Goal: Information Seeking & Learning: Learn about a topic

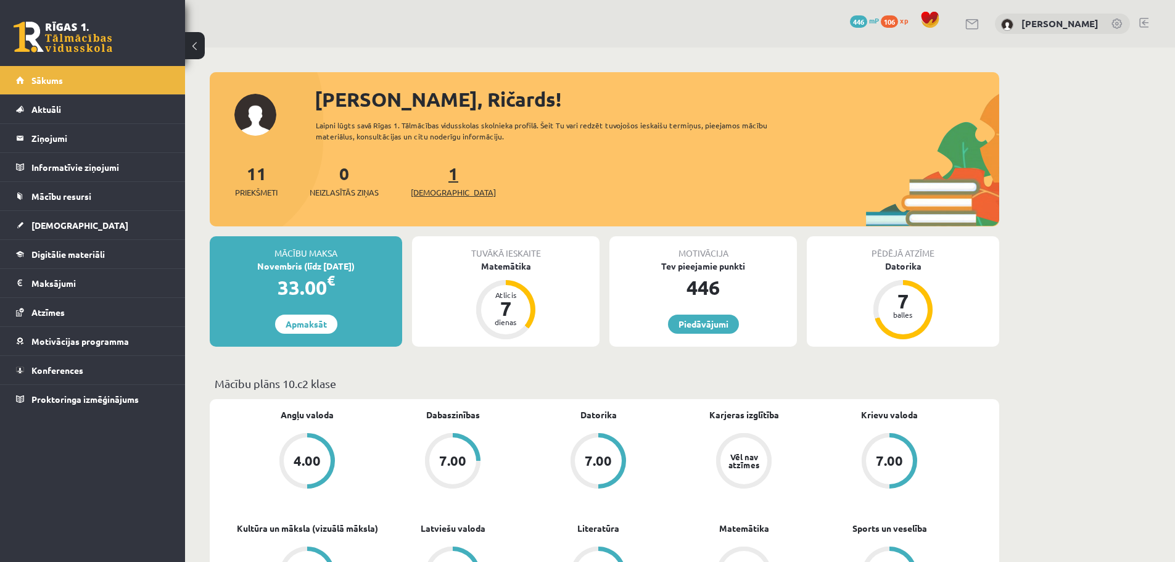
click at [443, 189] on span "[DEMOGRAPHIC_DATA]" at bounding box center [453, 192] width 85 height 12
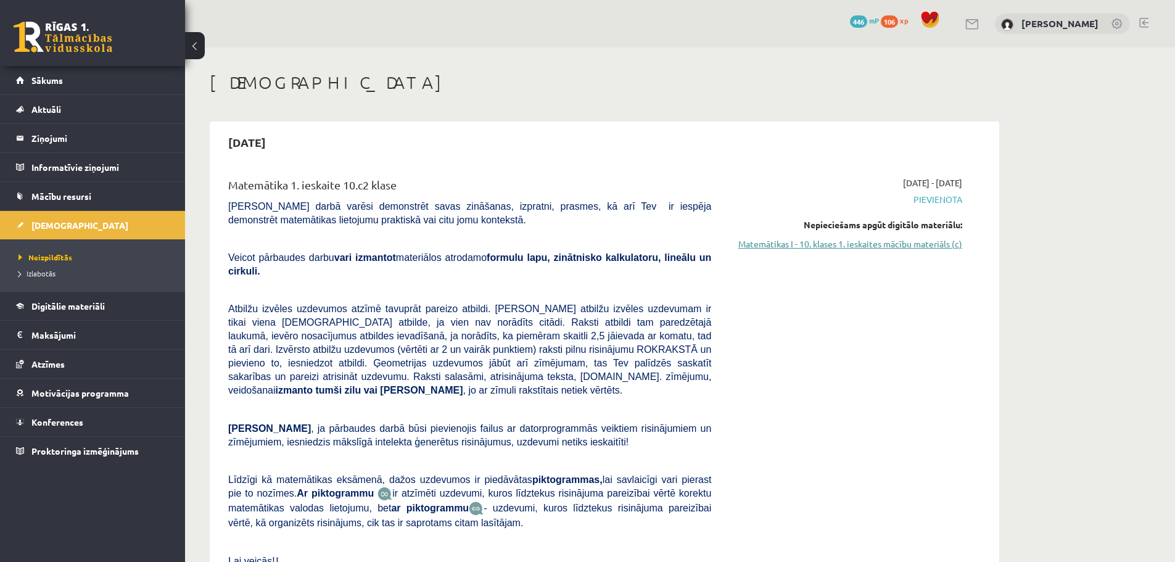
click at [874, 248] on link "Matemātikas I - 10. klases 1. ieskaites mācību materiāls (c)" at bounding box center [845, 243] width 232 height 13
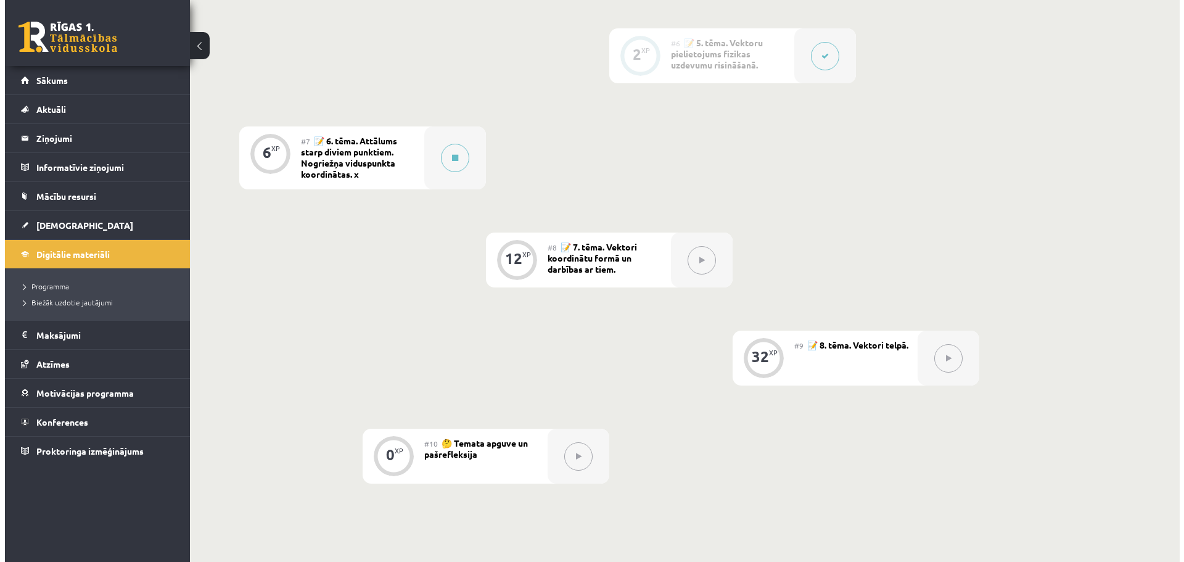
scroll to position [801, 0]
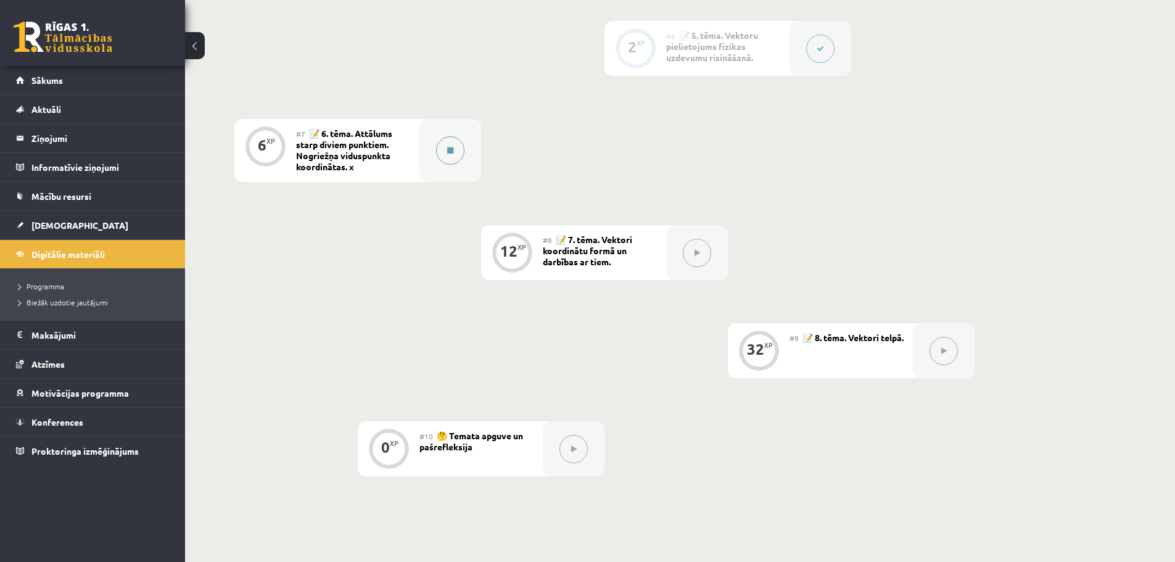
click at [449, 154] on button at bounding box center [450, 150] width 28 height 28
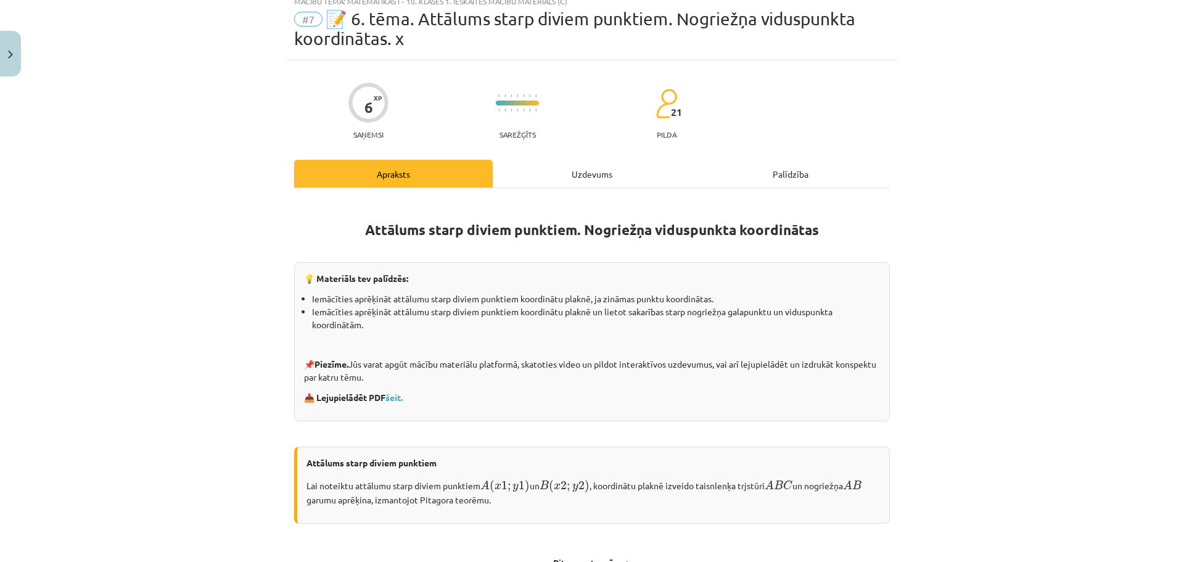
scroll to position [62, 0]
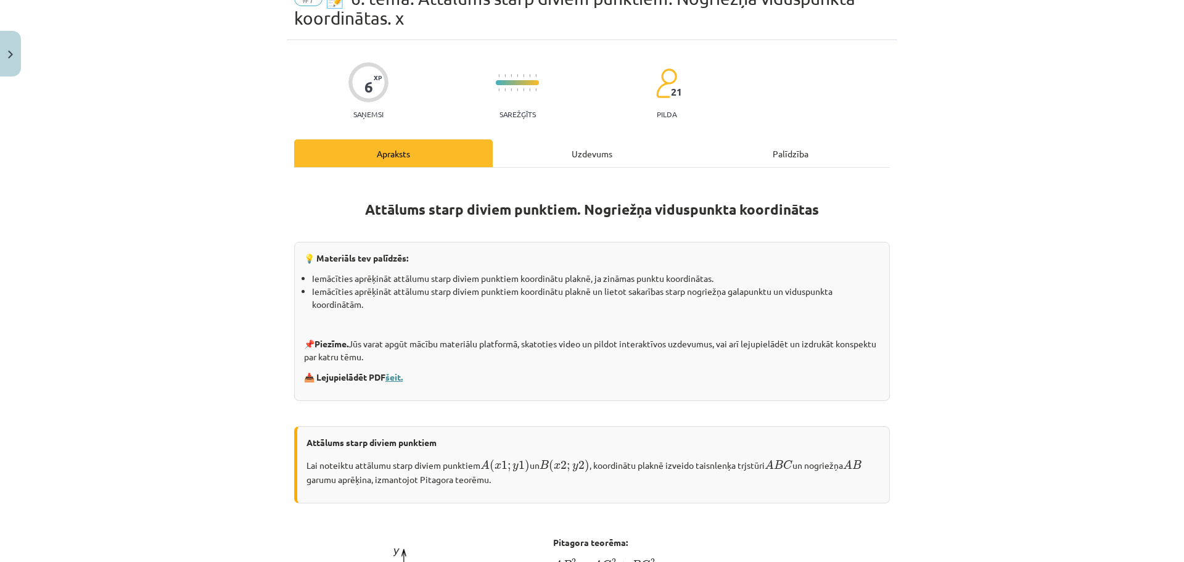
click at [388, 379] on link "šeit." at bounding box center [393, 376] width 17 height 11
click at [976, 201] on div "Mācību tēma: Matemātikas i - 10. klases 1. ieskaites mācību materiāls (c) #7 📝 …" at bounding box center [592, 281] width 1184 height 562
drag, startPoint x: 1081, startPoint y: 0, endPoint x: 1025, endPoint y: 307, distance: 312.2
click at [1025, 307] on div "Mācību tēma: Matemātikas i - 10. klases 1. ieskaites mācību materiāls (c) #7 📝 …" at bounding box center [592, 281] width 1184 height 562
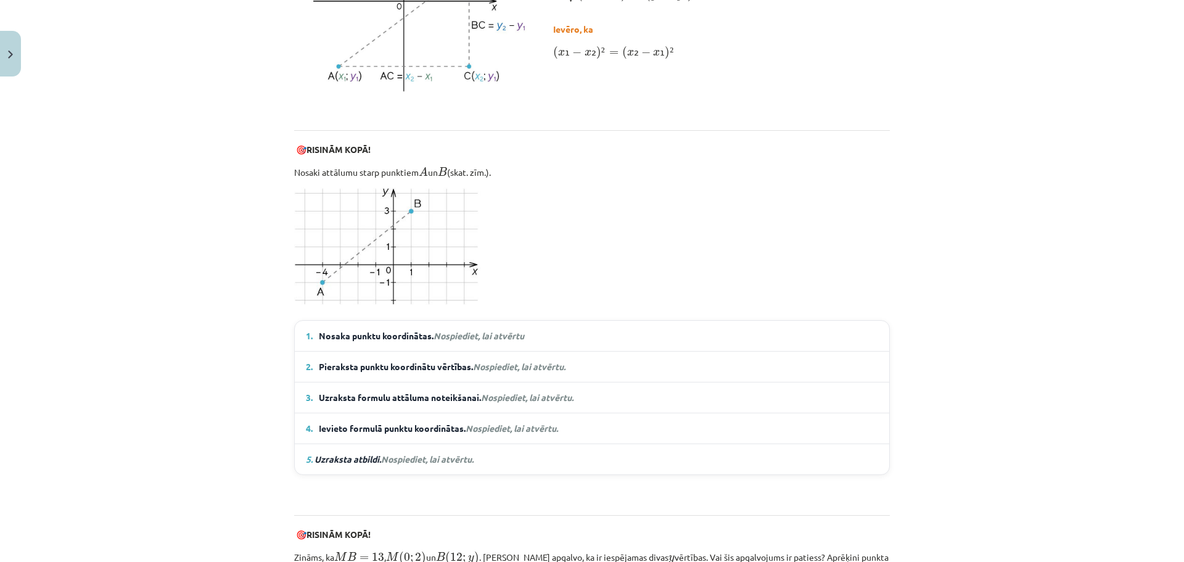
scroll to position [678, 0]
click at [452, 336] on em "Nospiediet, lai atvērtu" at bounding box center [478, 334] width 91 height 11
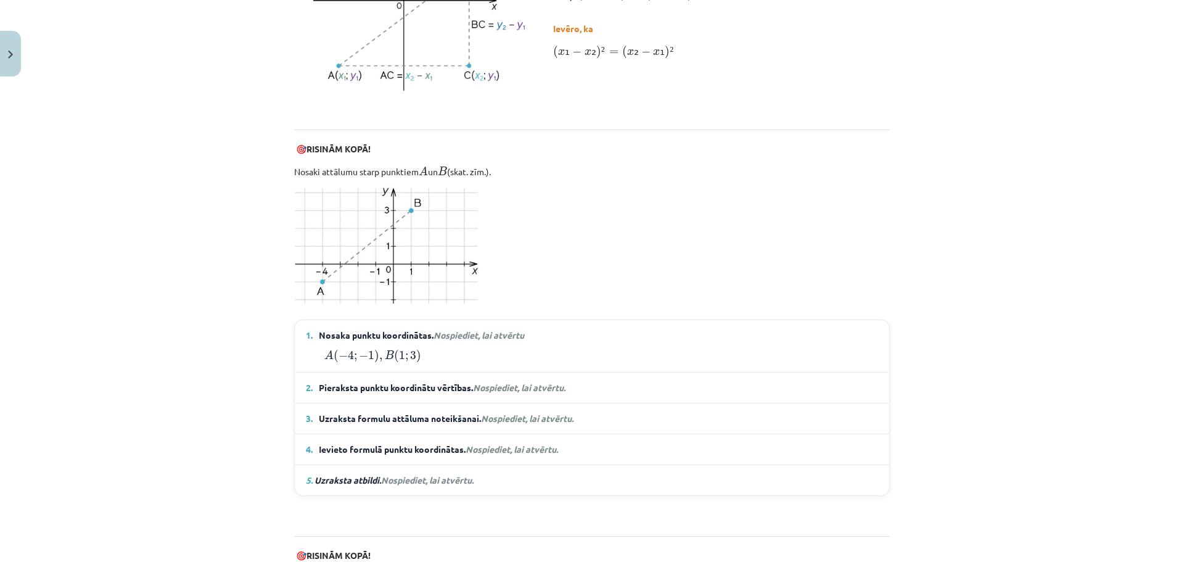
click at [453, 336] on em "Nospiediet, lai atvērtu" at bounding box center [478, 334] width 91 height 11
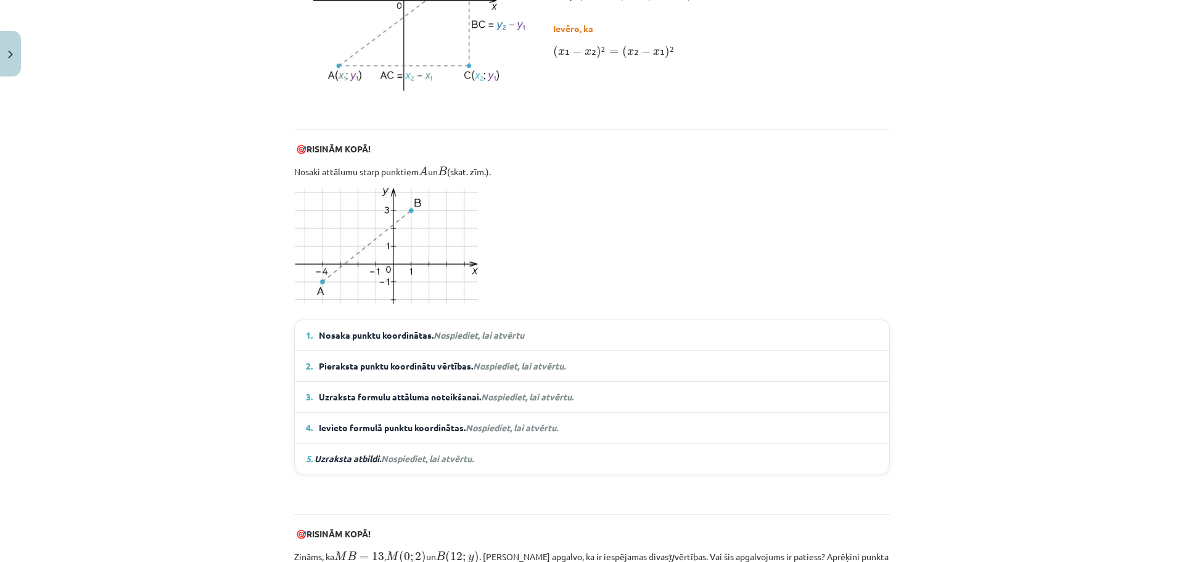
click at [482, 342] on details "1. Nosaka punktu koordinātas. Nospiediet, lai atvērtu A ( − 4 ; − 1 ) , B ( 1 ;…" at bounding box center [592, 335] width 594 height 30
click at [479, 330] on em "Nospiediet, lai atvērtu" at bounding box center [478, 334] width 91 height 11
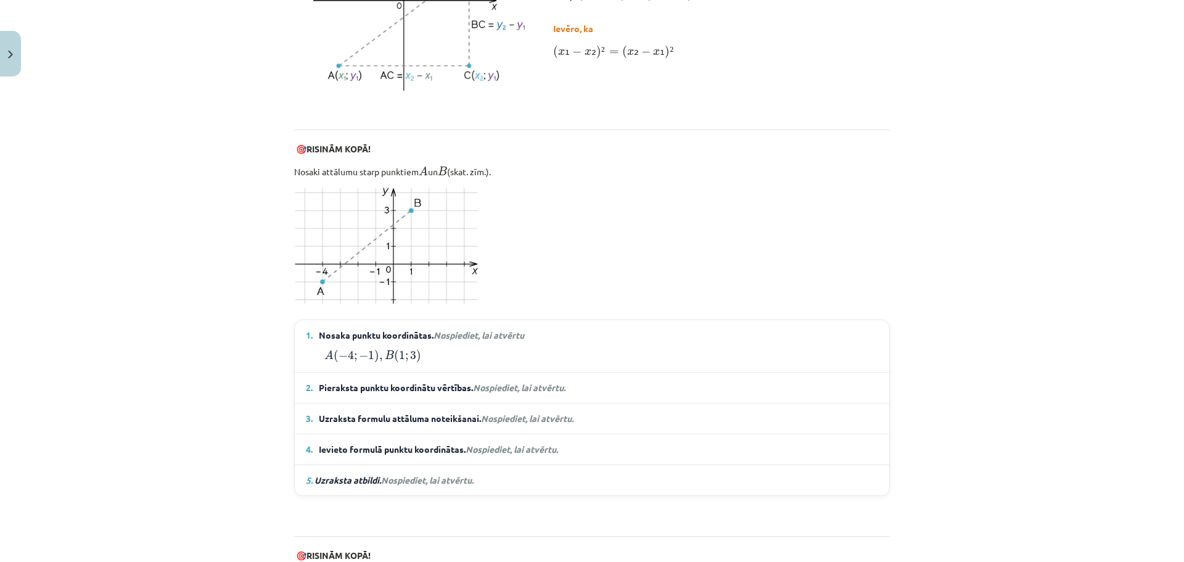
click at [372, 388] on span "Pieraksta punktu koordinātu vērtības. Nospiediet, lai atvērtu." at bounding box center [443, 387] width 248 height 13
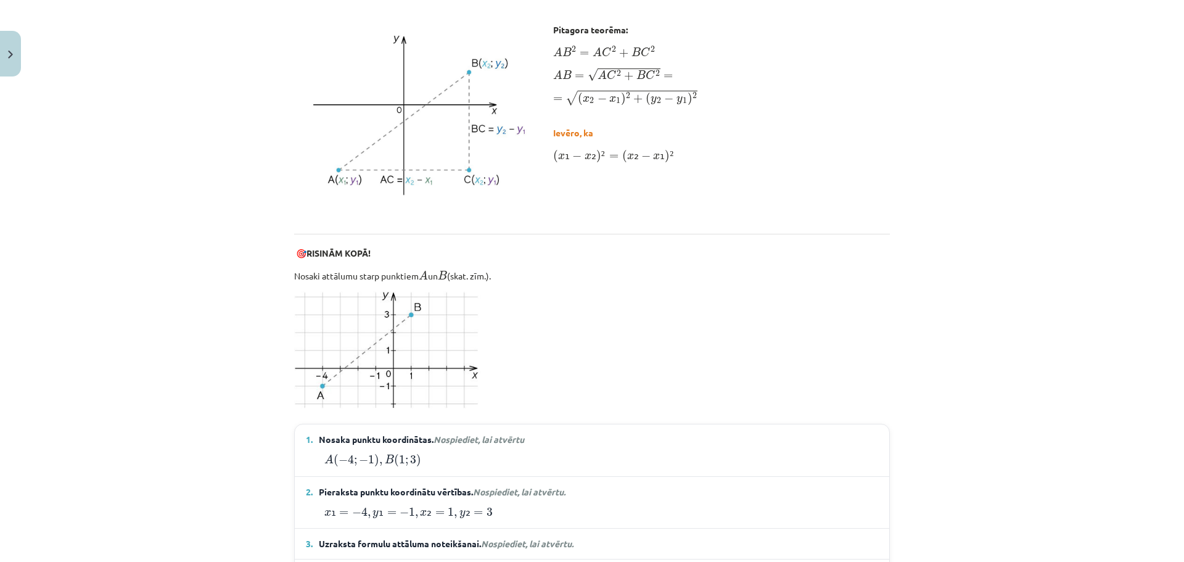
scroll to position [555, 0]
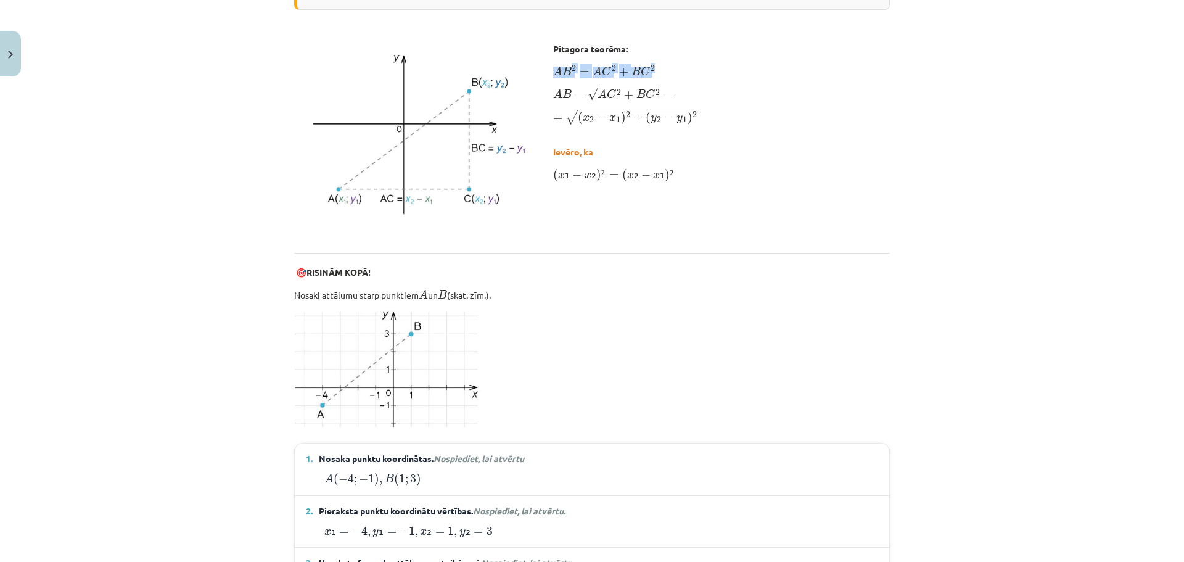
drag, startPoint x: 552, startPoint y: 72, endPoint x: 656, endPoint y: 60, distance: 104.9
click at [656, 60] on div "Pitagora teorēma: A B 2 = A C 2 + B C 2 A B 2 = A C 2 + B C 2 A B = √ A C 2 + B…" at bounding box center [625, 116] width 144 height 147
click at [635, 117] on span "+" at bounding box center [637, 117] width 9 height 9
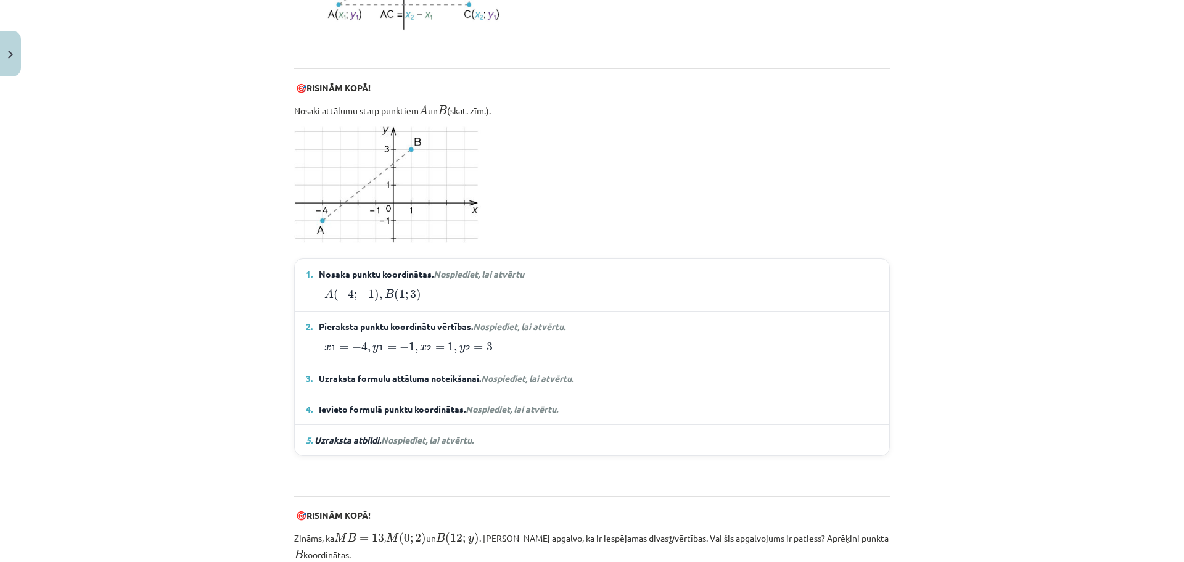
scroll to position [740, 0]
click at [419, 372] on span "Uzraksta formulu attāluma noteikšanai. Nospiediet, lai atvērtu." at bounding box center [446, 377] width 255 height 13
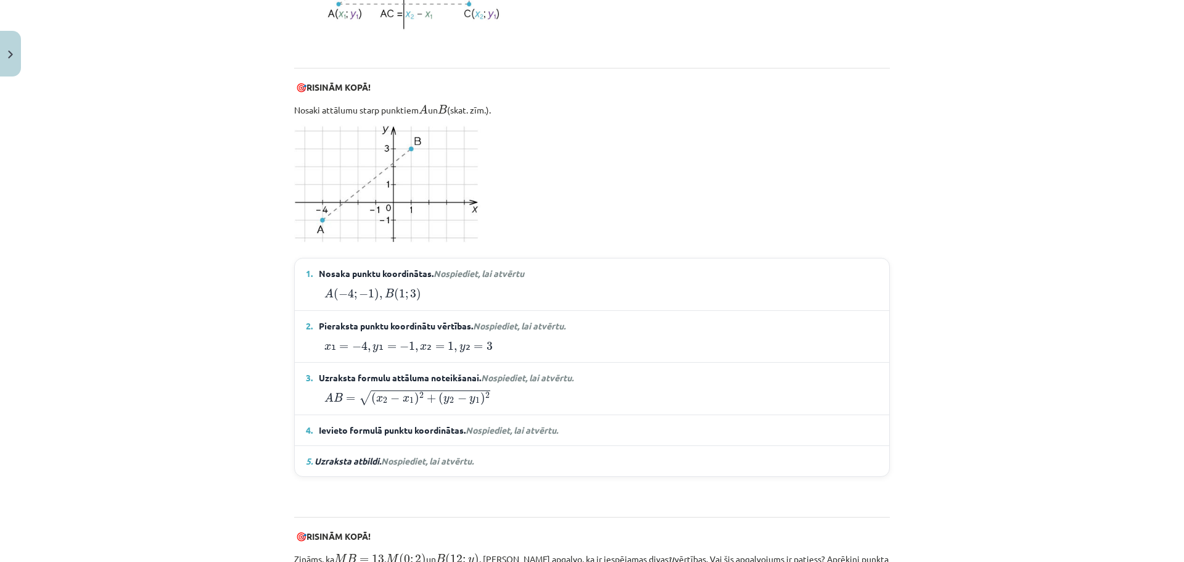
drag, startPoint x: 419, startPoint y: 371, endPoint x: 477, endPoint y: 371, distance: 58.6
click at [418, 371] on span "Uzraksta formulu attāluma noteikšanai. Nospiediet, lai atvērtu." at bounding box center [446, 377] width 255 height 13
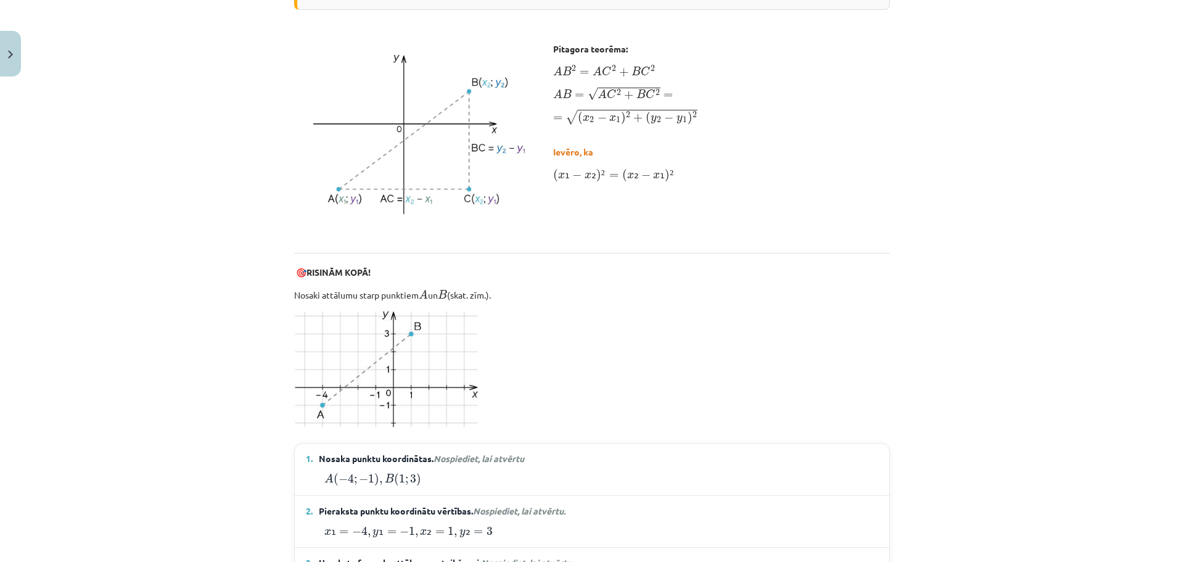
scroll to position [617, 0]
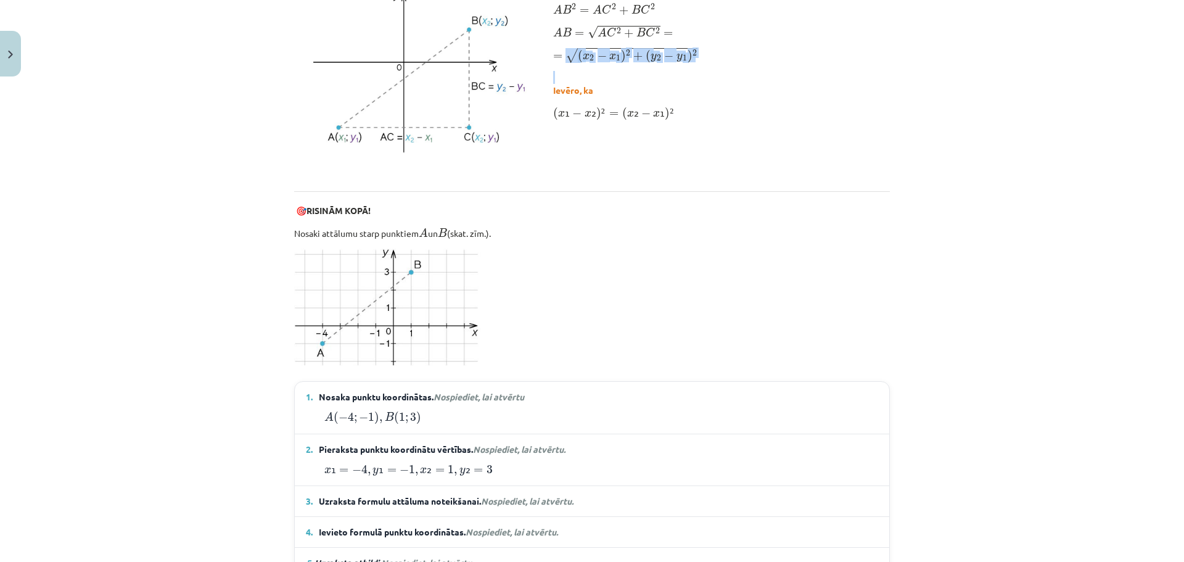
drag, startPoint x: 562, startPoint y: 56, endPoint x: 734, endPoint y: 73, distance: 172.9
click at [705, 62] on div "Pitagora teorēma: A B 2 = A C 2 + B C 2 A B 2 = A C 2 + B C 2 A B = √ A C 2 + B…" at bounding box center [592, 73] width 596 height 185
click at [754, 82] on div "Pitagora teorēma: A B 2 = A C 2 + B C 2 A B 2 = A C 2 + B C 2 A B = √ A C 2 + B…" at bounding box center [592, 73] width 596 height 185
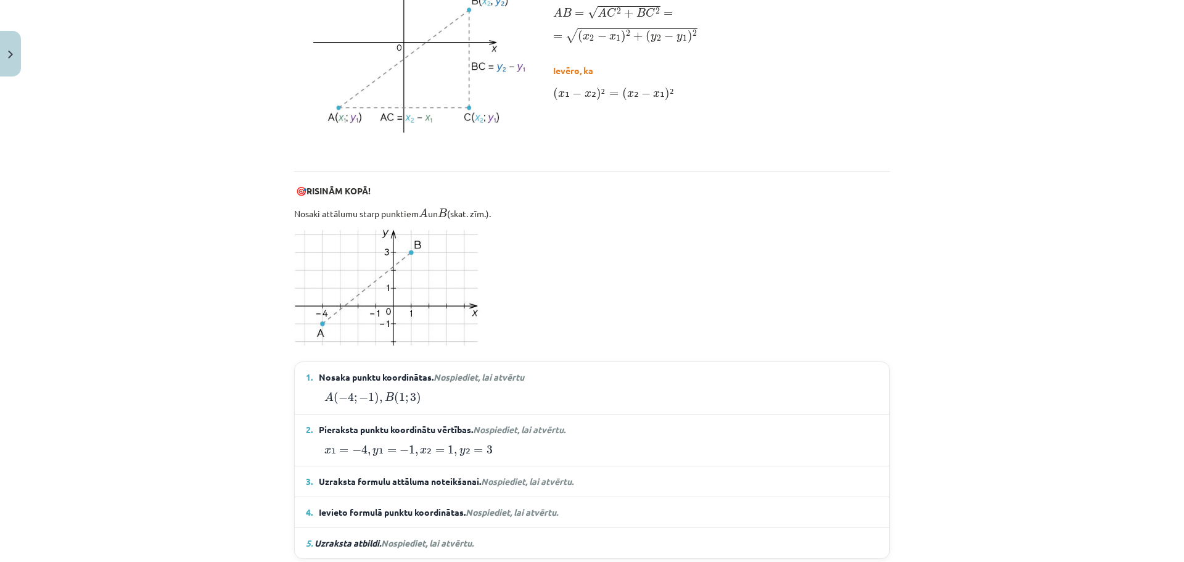
scroll to position [801, 0]
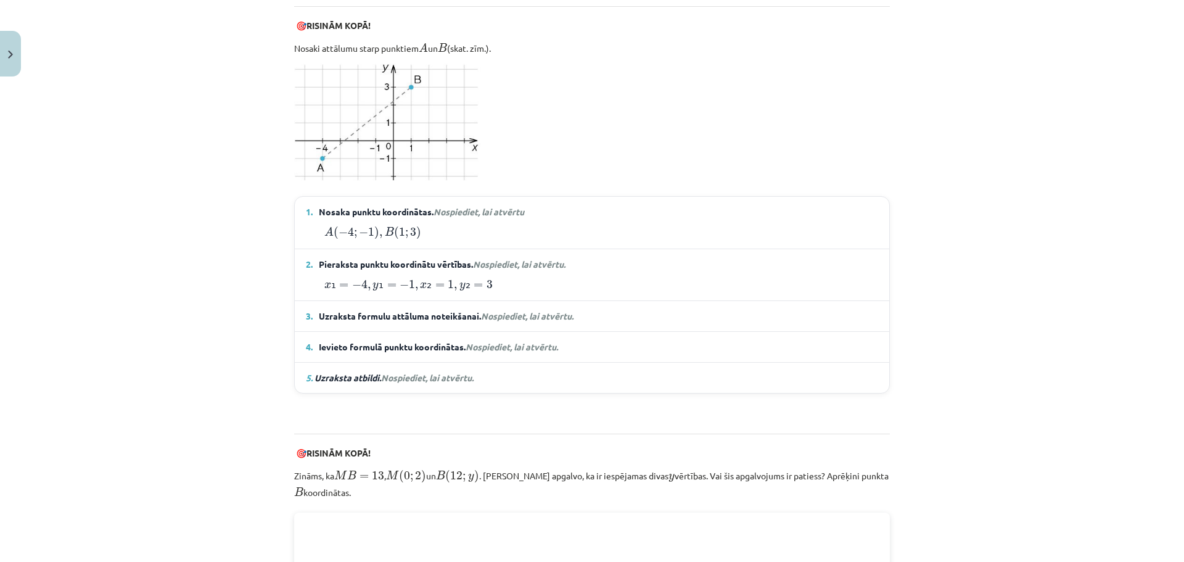
click at [427, 311] on span "Uzraksta formulu attāluma noteikšanai. Nospiediet, lai atvērtu." at bounding box center [446, 316] width 255 height 13
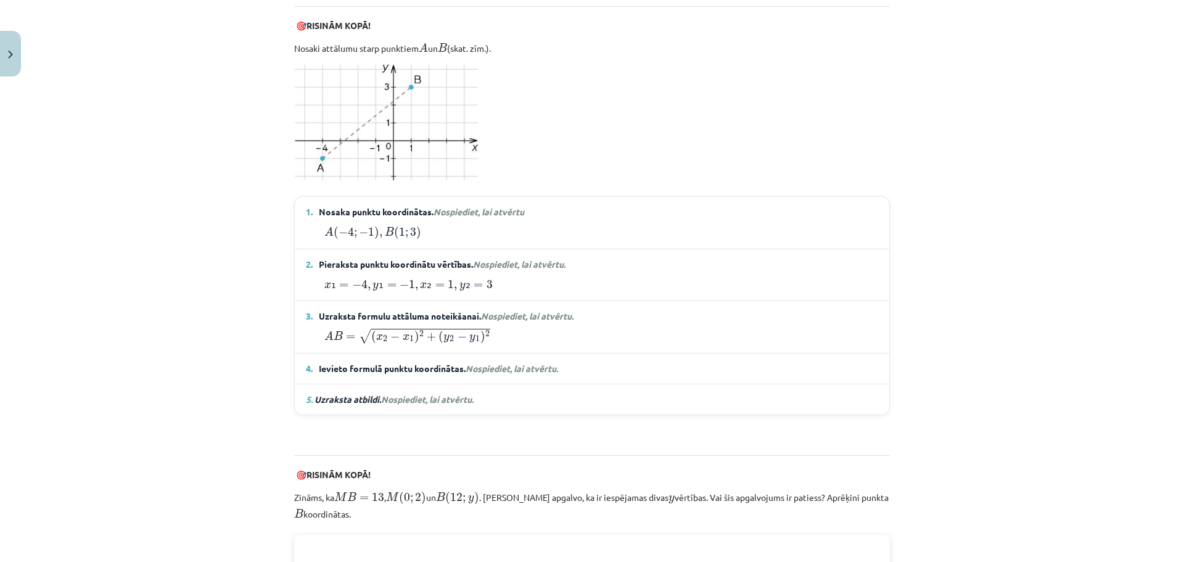
click at [353, 396] on span "Uzraksta atbildi. Nospiediet, lai atvērtu." at bounding box center [393, 398] width 159 height 11
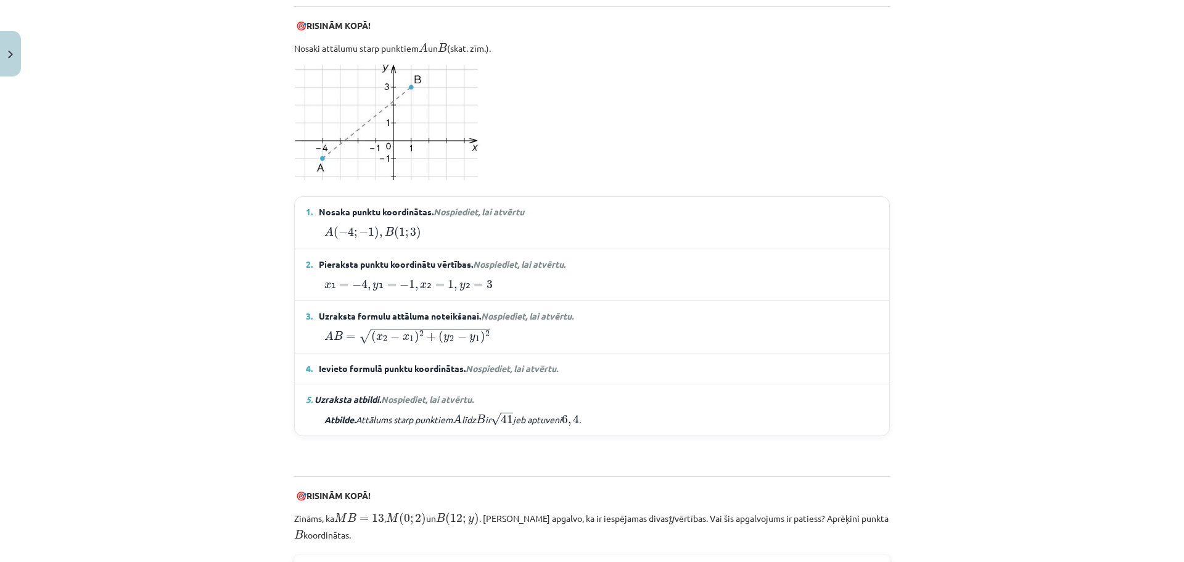
click at [354, 393] on em "5. Uzraksta atbildi. Nospiediet, lai atvērtu." at bounding box center [390, 399] width 168 height 13
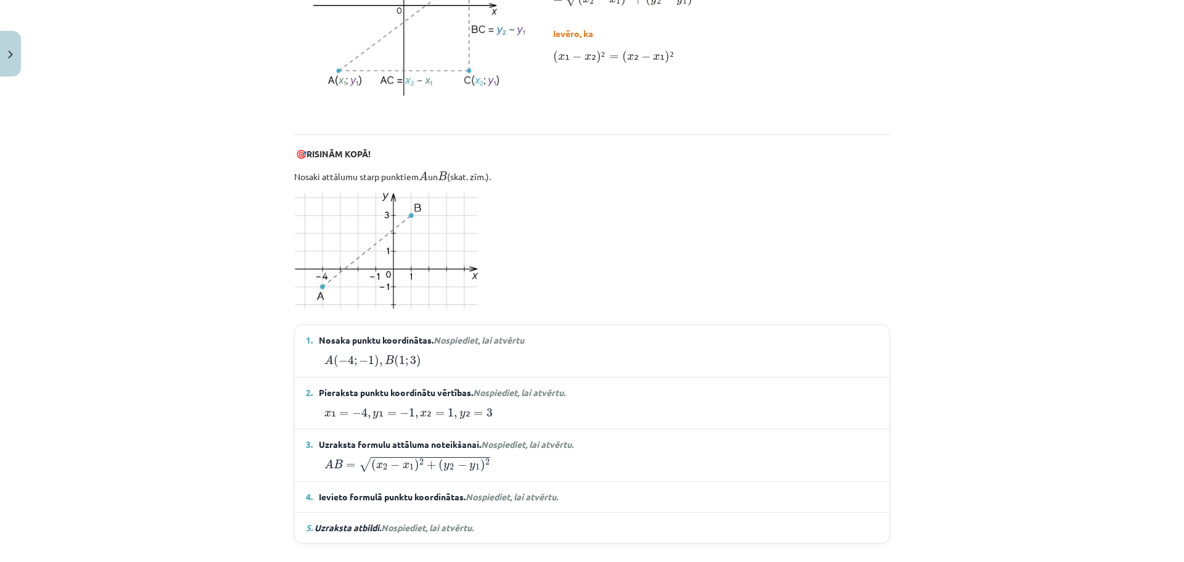
scroll to position [740, 0]
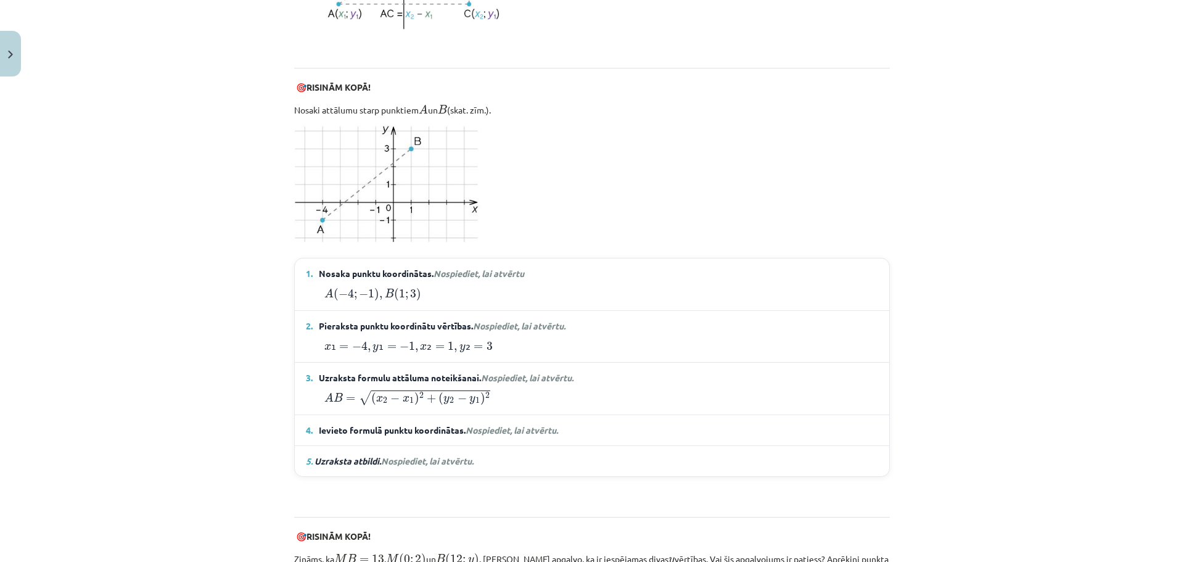
click at [403, 425] on span "Ievieto formulā punktu koordinātas. Nospiediet, lai atvērtu." at bounding box center [438, 430] width 239 height 13
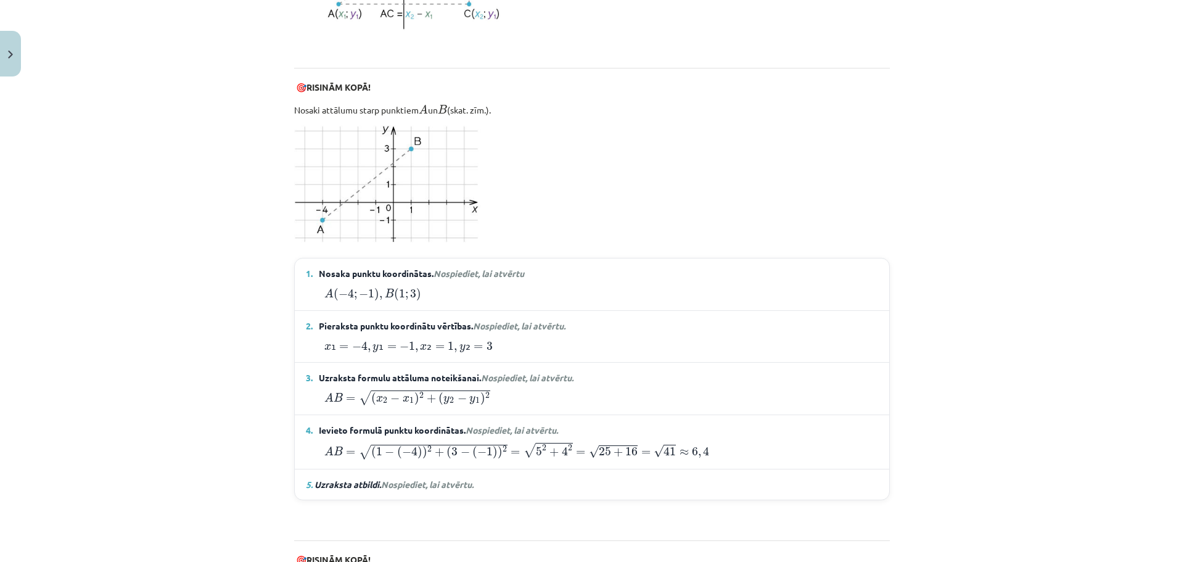
click at [399, 424] on span "Ievieto formulā punktu koordinātas. Nospiediet, lai atvērtu." at bounding box center [438, 430] width 239 height 13
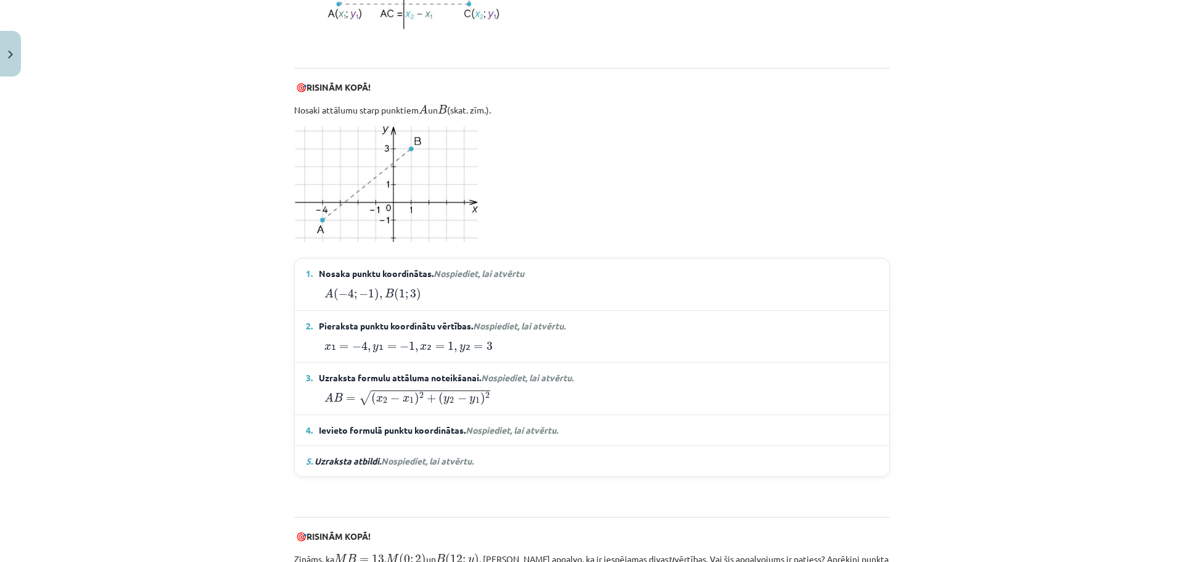
click at [409, 432] on span "Ievieto formulā punktu koordinātas. Nospiediet, lai atvērtu." at bounding box center [438, 430] width 239 height 13
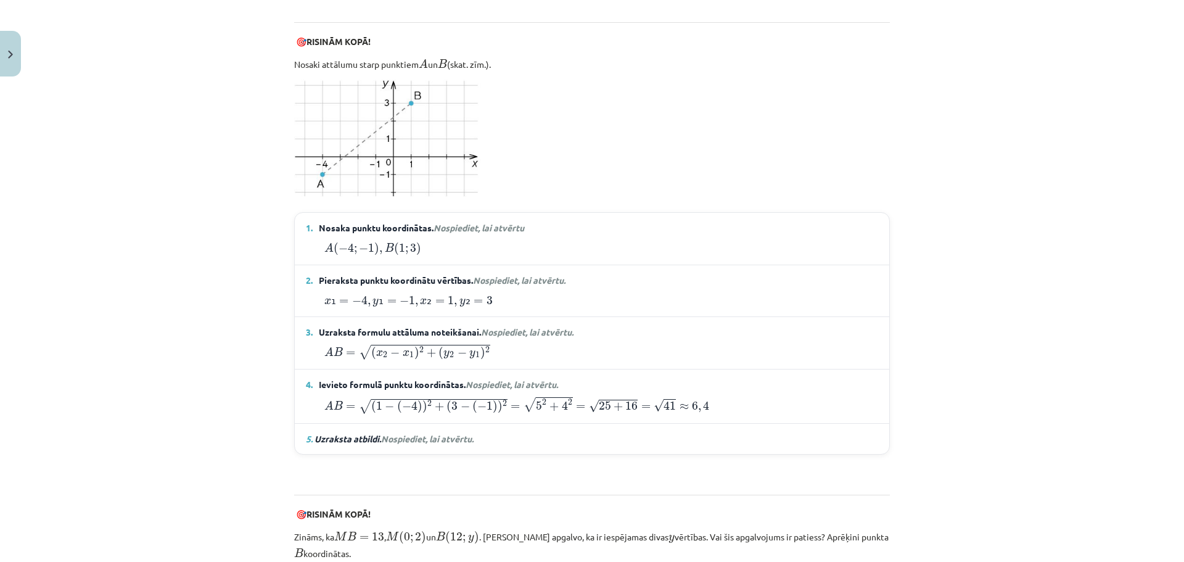
scroll to position [863, 0]
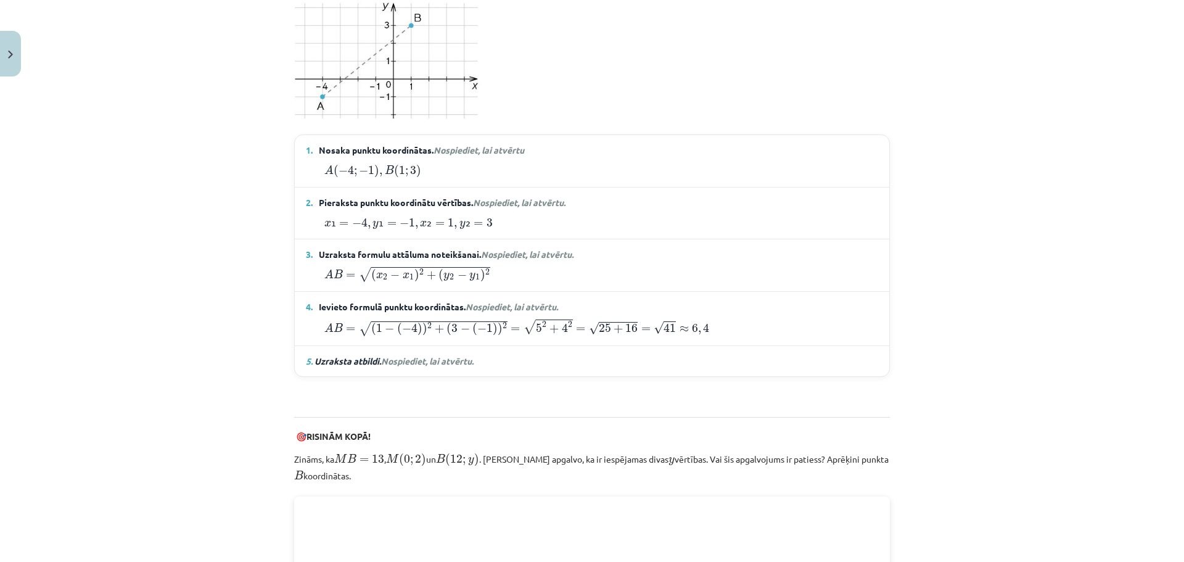
click at [387, 300] on span "Ievieto formulā punktu koordinātas. Nospiediet, lai atvērtu." at bounding box center [438, 306] width 239 height 13
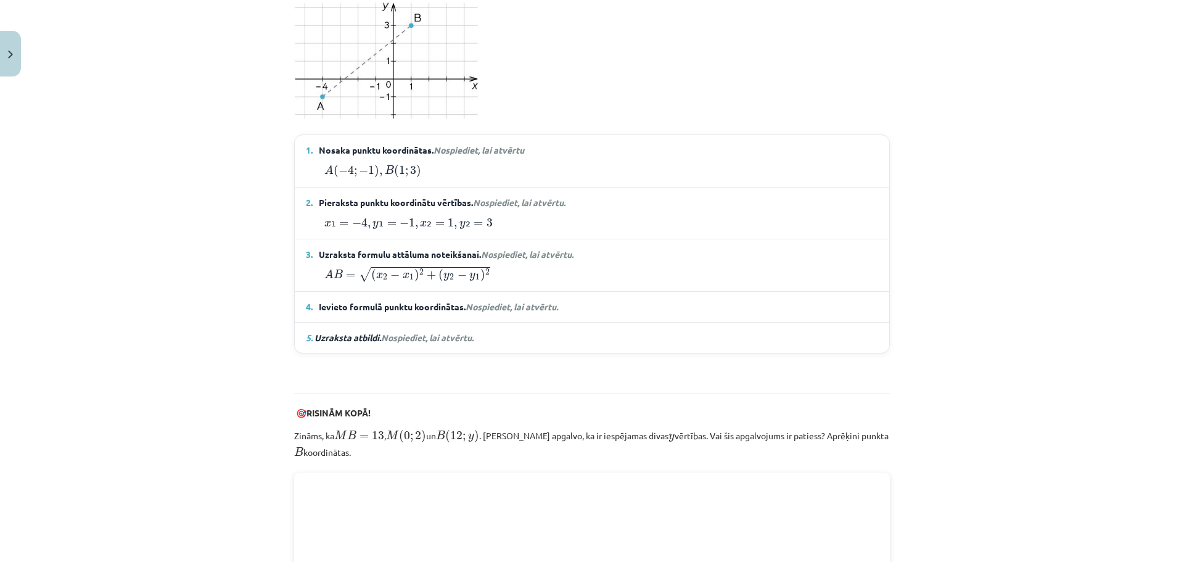
click at [448, 301] on span "Ievieto formulā punktu koordinātas. Nospiediet, lai atvērtu." at bounding box center [438, 306] width 239 height 13
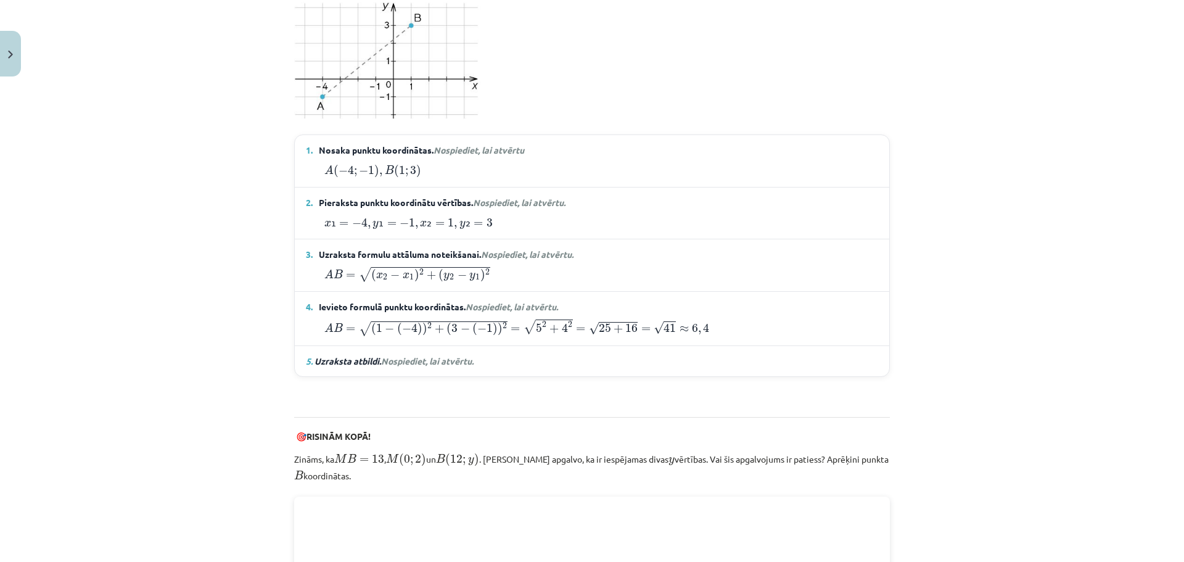
click at [448, 301] on span "Ievieto formulā punktu koordinātas. Nospiediet, lai atvērtu." at bounding box center [438, 306] width 239 height 13
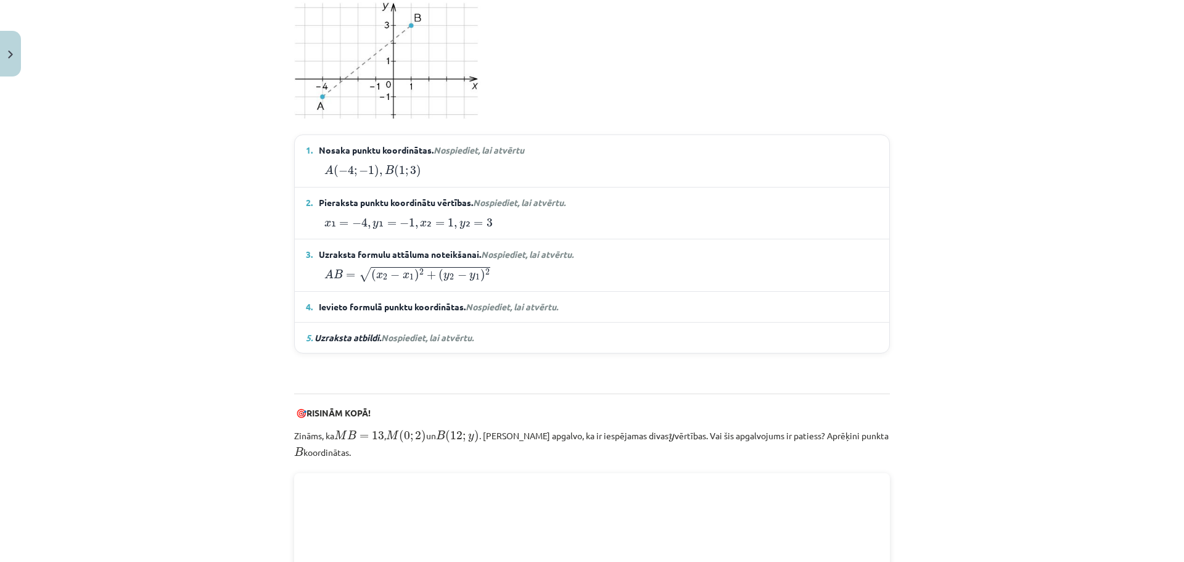
click at [438, 293] on details "4. Ievieto formulā punktu koordinātas. Nospiediet, lai atvērtu. A B = √ ( 1 − (…" at bounding box center [592, 307] width 594 height 30
click at [430, 305] on span "Ievieto formulā punktu koordinātas. Nospiediet, lai atvērtu." at bounding box center [438, 306] width 239 height 13
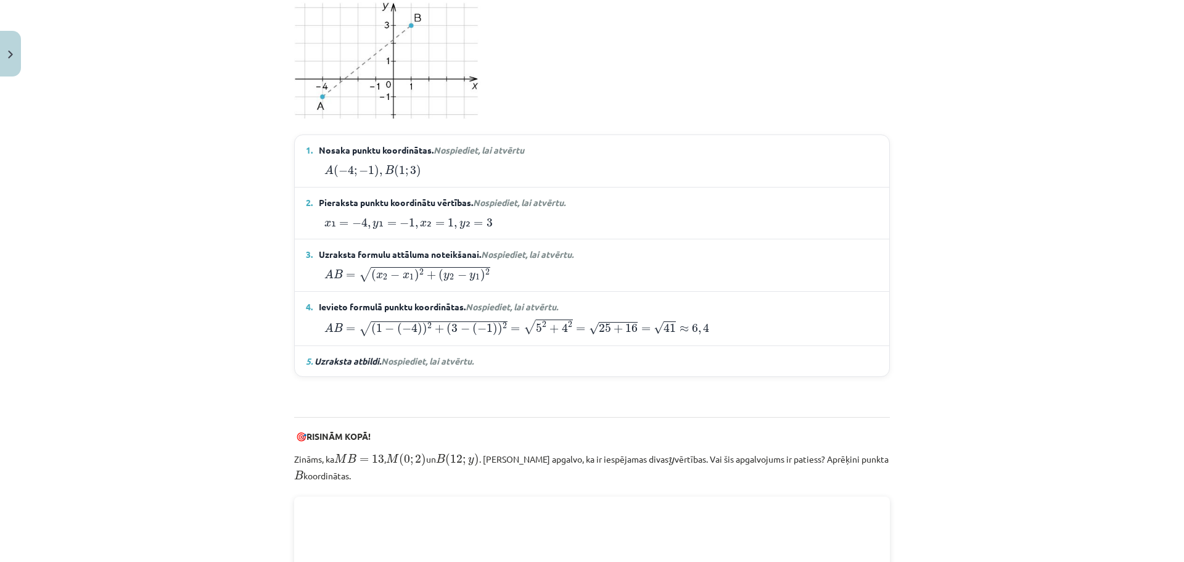
click at [429, 301] on span "Ievieto formulā punktu koordinātas. Nospiediet, lai atvērtu." at bounding box center [438, 306] width 239 height 13
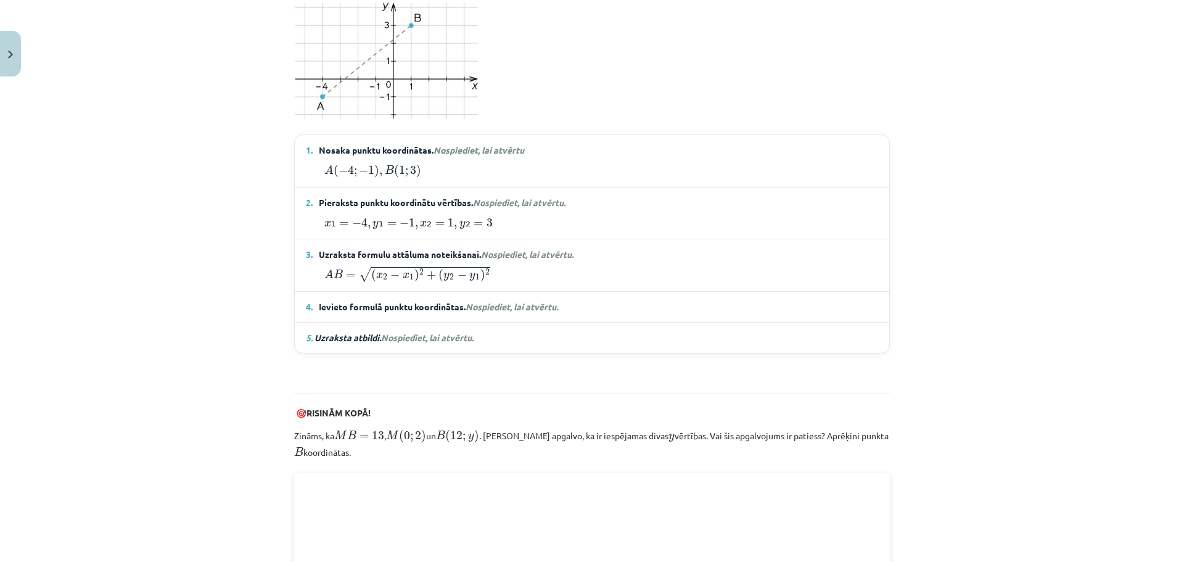
click at [419, 303] on span "Ievieto formulā punktu koordinātas. Nospiediet, lai atvērtu." at bounding box center [438, 306] width 239 height 13
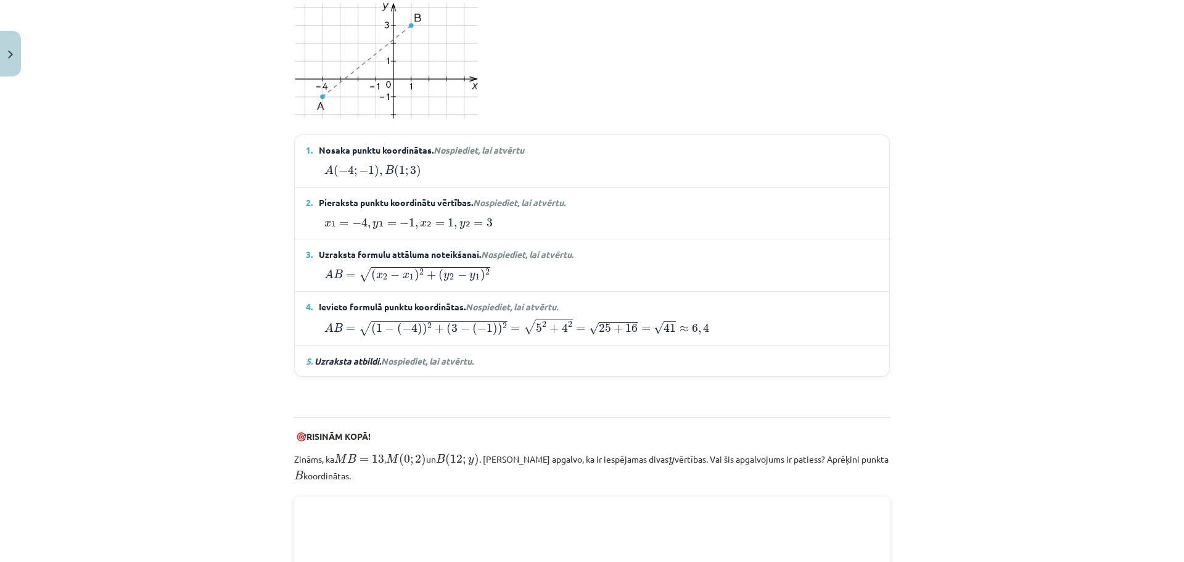
click at [419, 303] on span "Ievieto formulā punktu koordinātas. Nospiediet, lai atvērtu." at bounding box center [438, 306] width 239 height 13
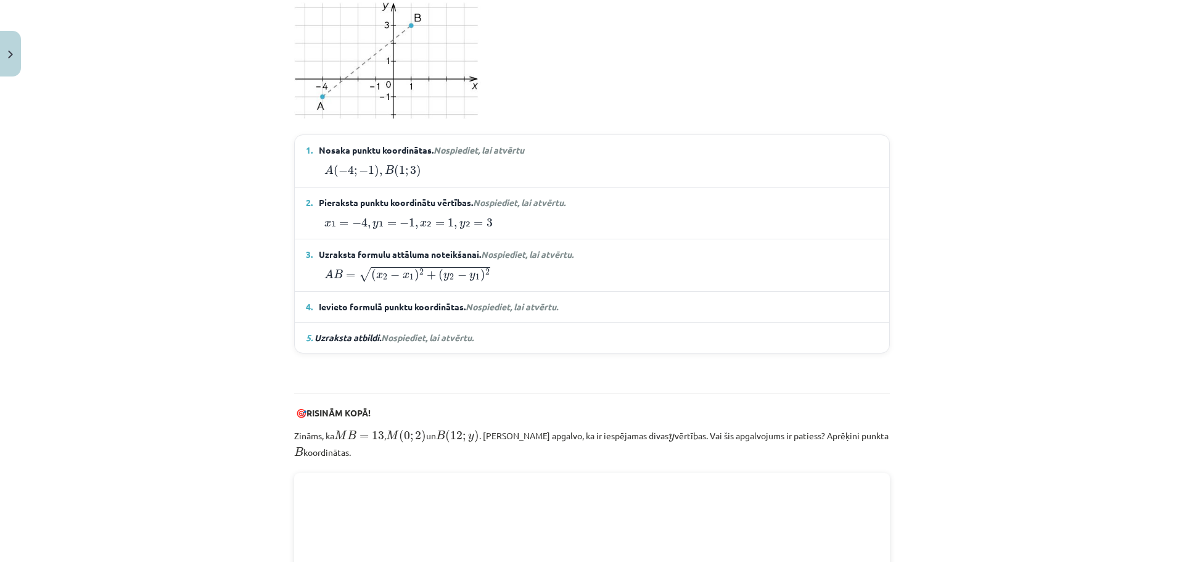
click at [400, 300] on span "Ievieto formulā punktu koordinātas. Nospiediet, lai atvērtu." at bounding box center [438, 306] width 239 height 13
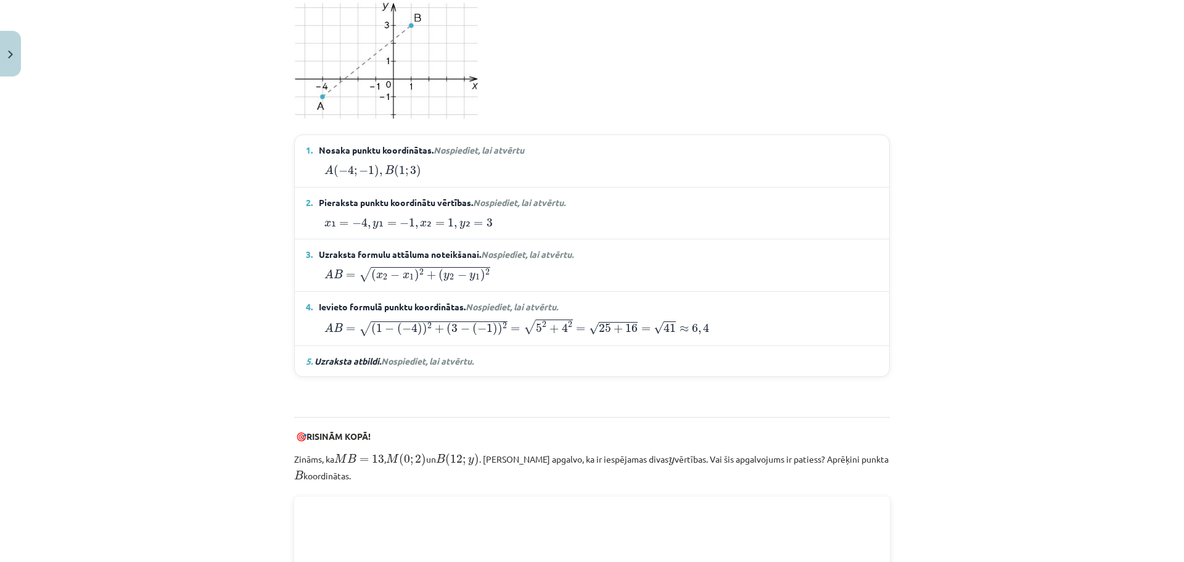
click at [351, 358] on span "Uzraksta atbildi. Nospiediet, lai atvērtu." at bounding box center [393, 360] width 159 height 11
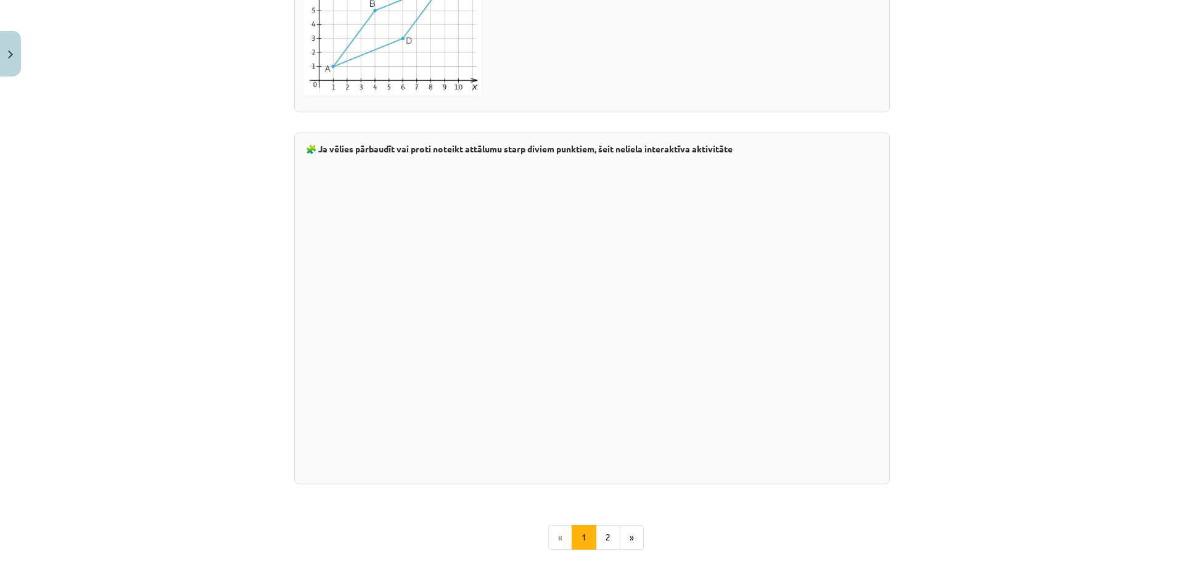
scroll to position [2175, 0]
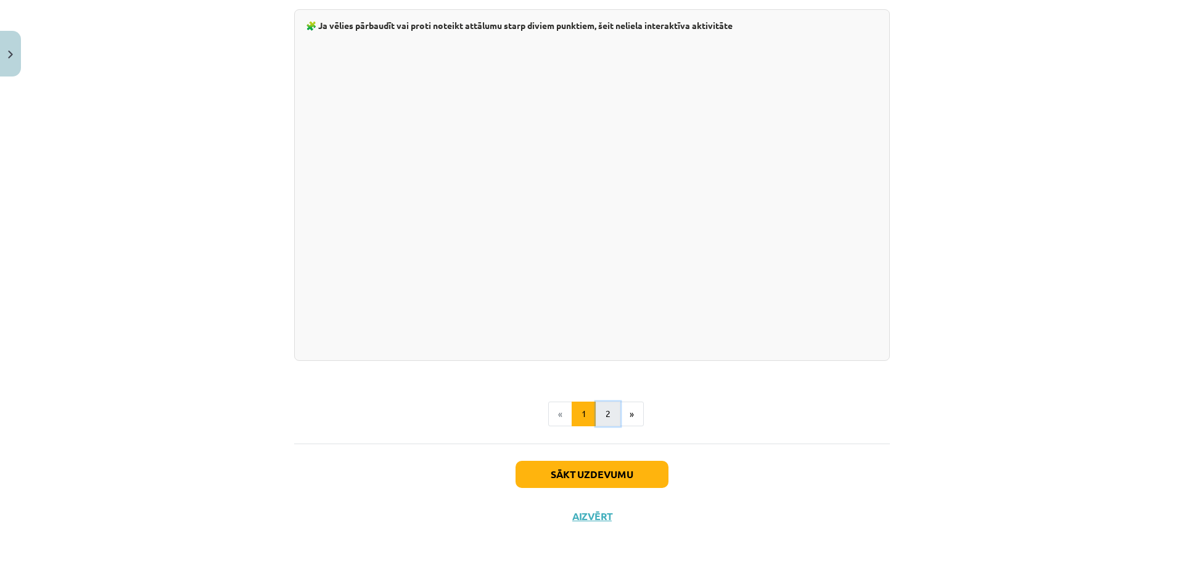
click at [609, 412] on button "2" at bounding box center [608, 413] width 25 height 25
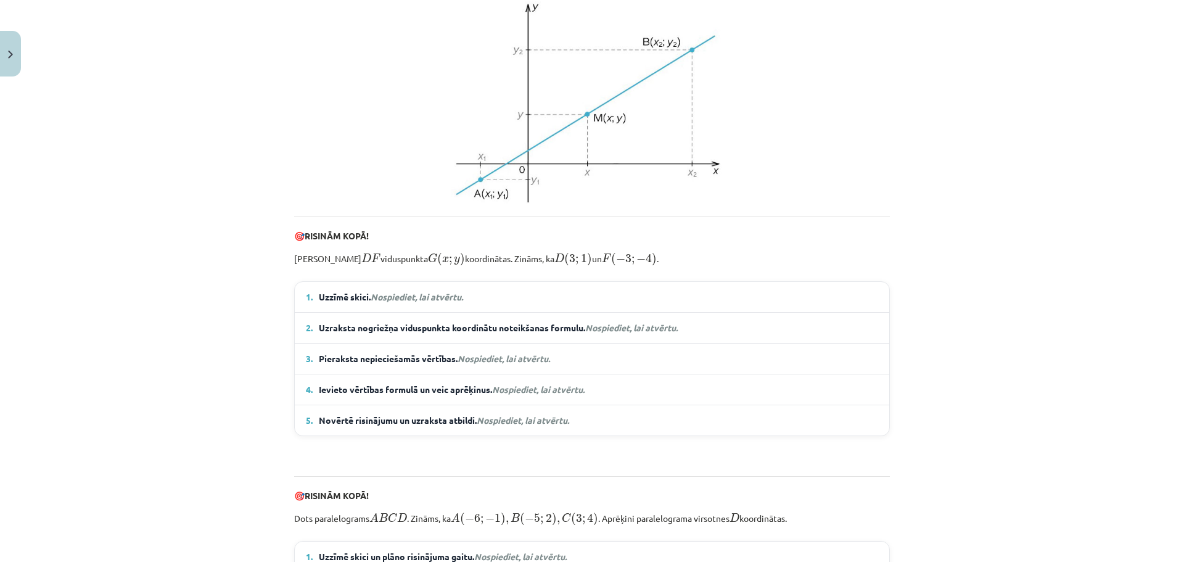
scroll to position [425, 0]
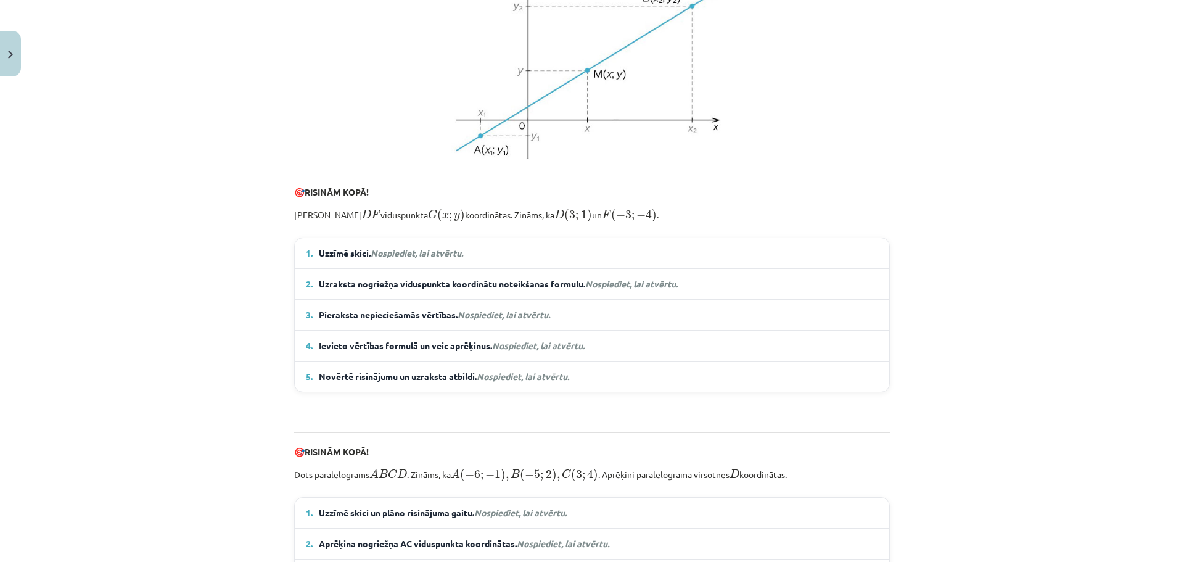
click at [459, 258] on em "Nospiediet, lai atvērtu." at bounding box center [417, 252] width 92 height 11
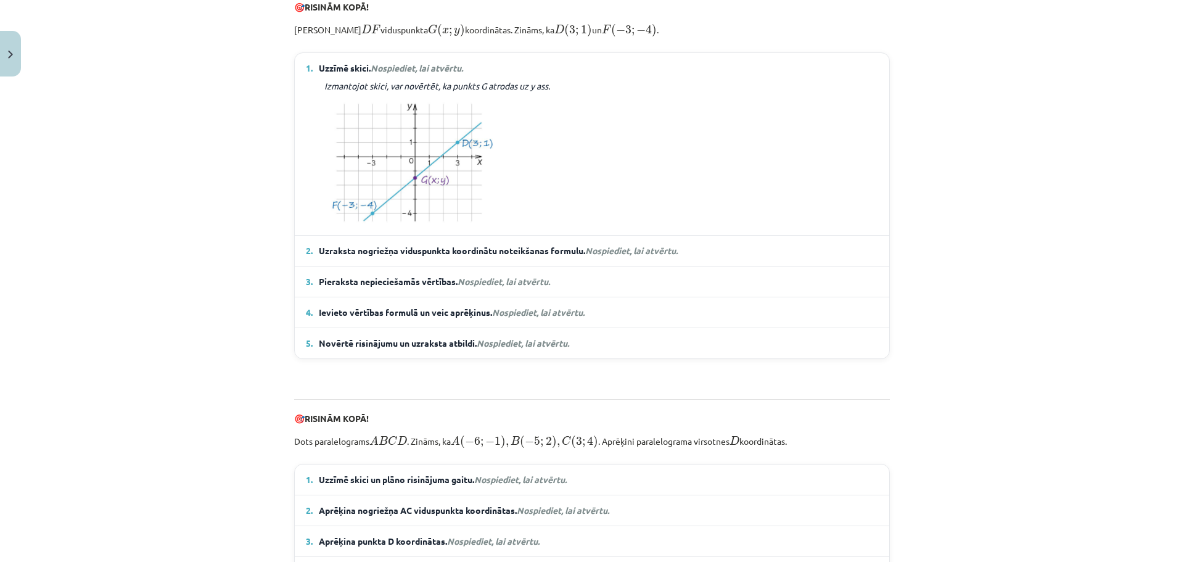
scroll to position [487, 0]
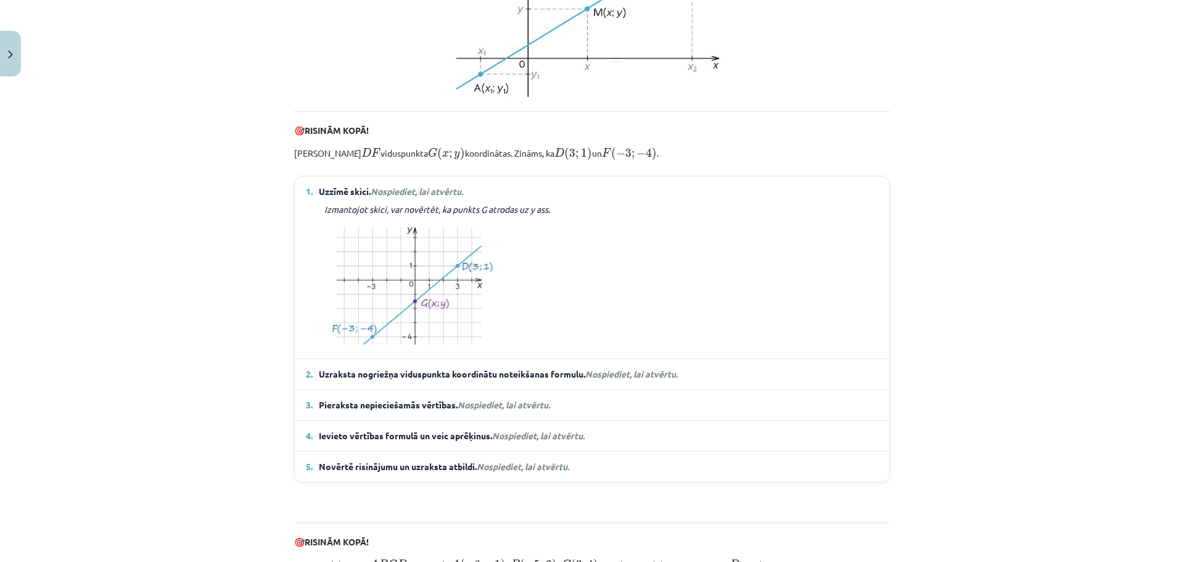
click at [435, 197] on em "Nospiediet, lai atvērtu." at bounding box center [417, 191] width 92 height 11
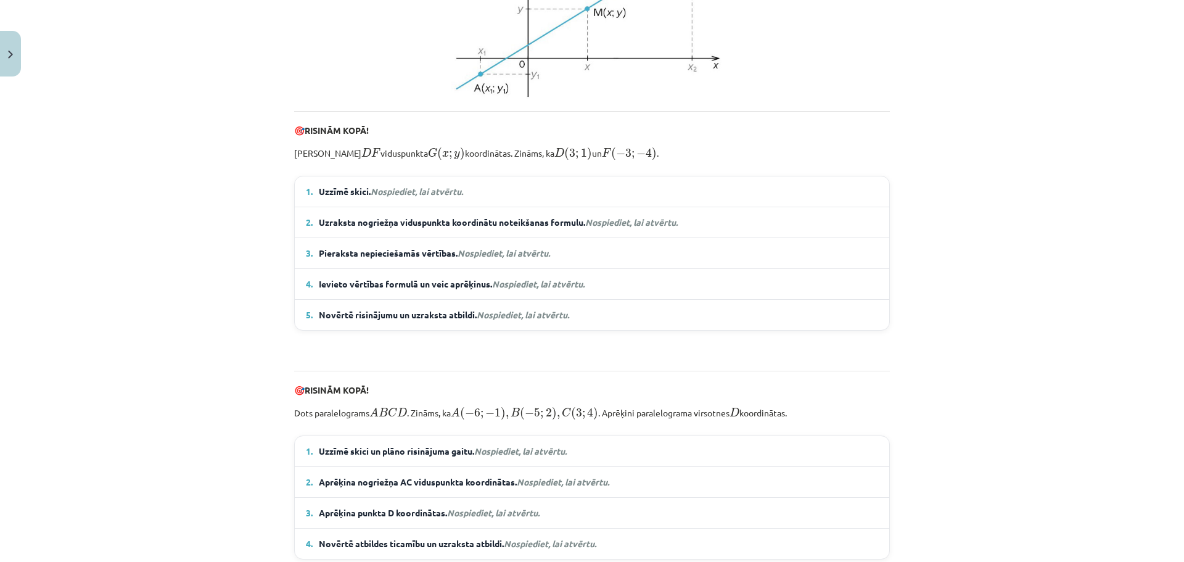
click at [462, 229] on span "Uzraksta nogriežņa viduspunkta koordinātu noteikšanas formulu. Nospiediet, lai …" at bounding box center [498, 222] width 359 height 13
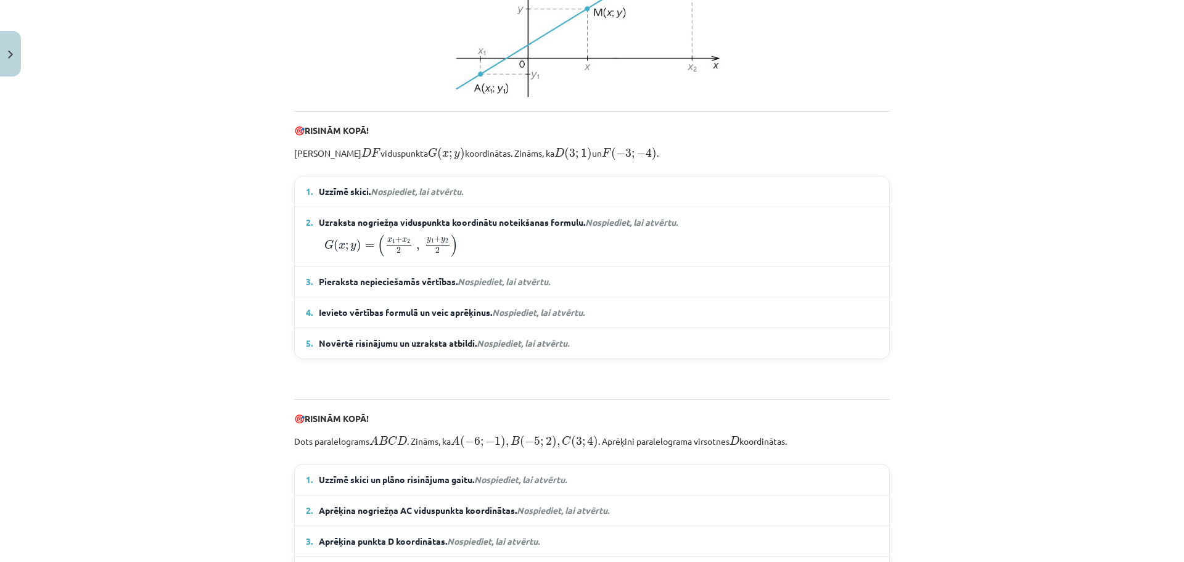
click at [462, 229] on span "Uzraksta nogriežņa viduspunkta koordinātu noteikšanas formulu. Nospiediet, lai …" at bounding box center [498, 222] width 359 height 13
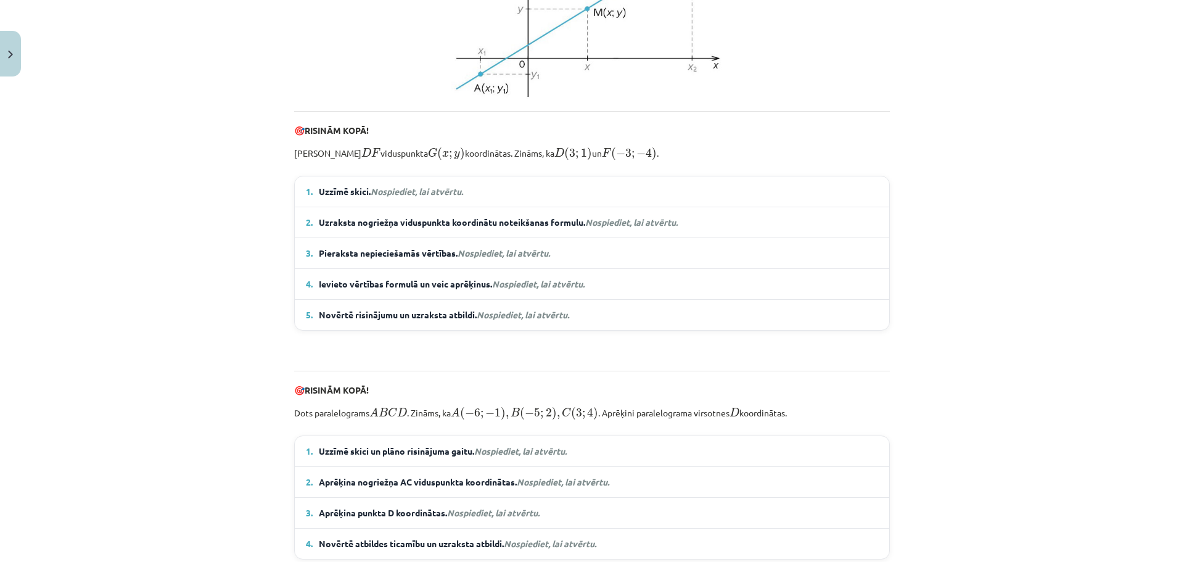
click at [465, 268] on details "3. Pieraksta nepieciešamās vērtības. Nospiediet, lai atvērtu. x ₁ = 3 ; x ₂ = −…" at bounding box center [592, 253] width 594 height 30
click at [465, 258] on span "Nospiediet, lai atvērtu." at bounding box center [503, 252] width 92 height 11
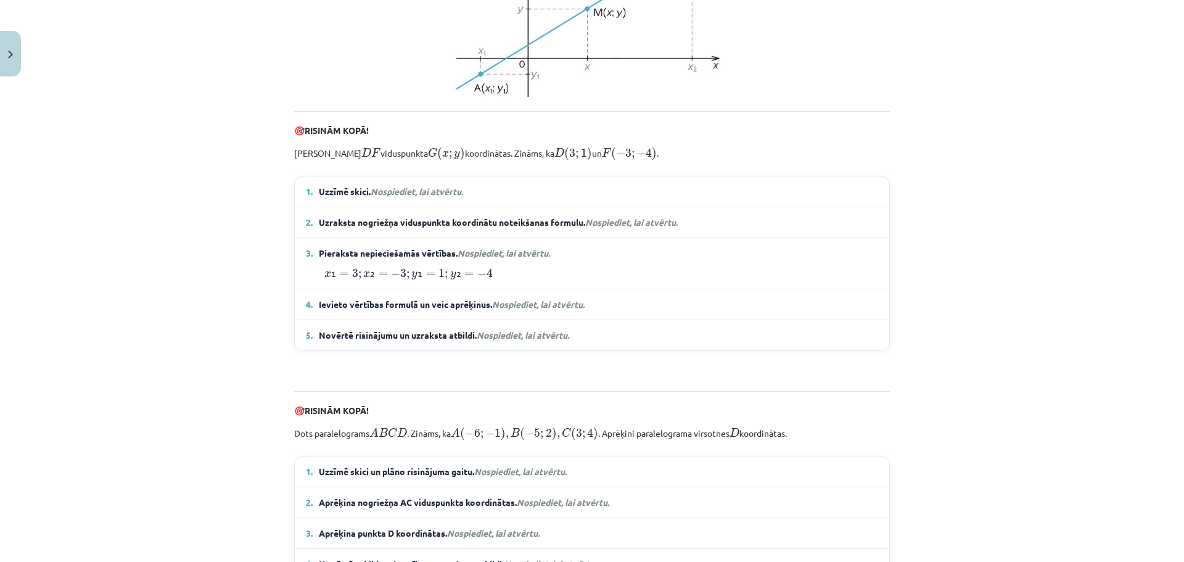
click at [466, 258] on span "Nospiediet, lai atvērtu." at bounding box center [503, 252] width 92 height 11
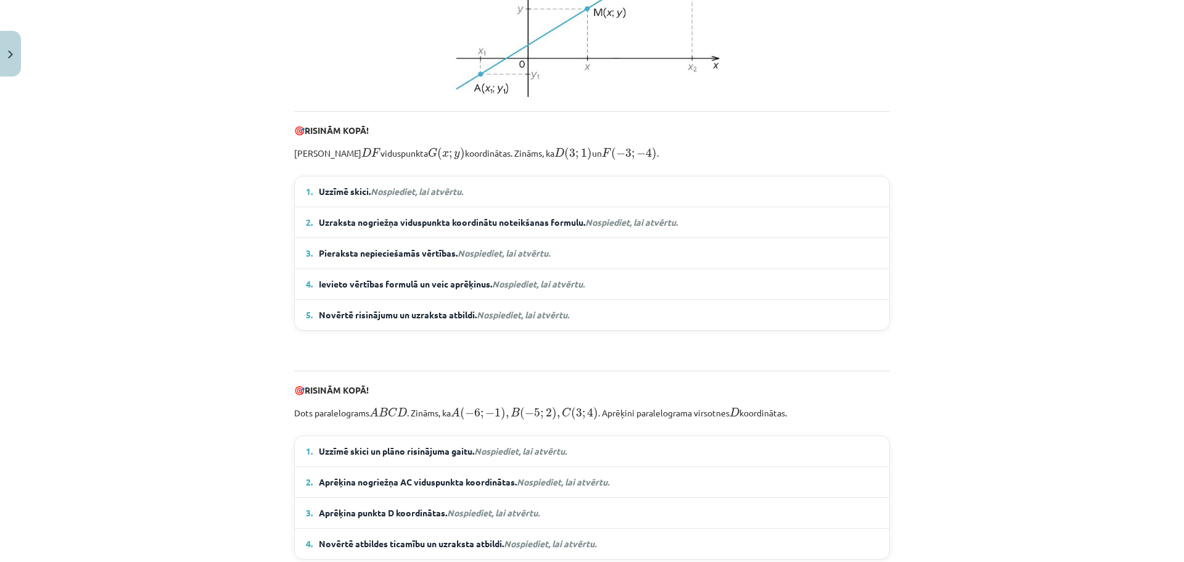
click at [498, 289] on span "Nospiediet, lai atvērtu." at bounding box center [538, 283] width 92 height 11
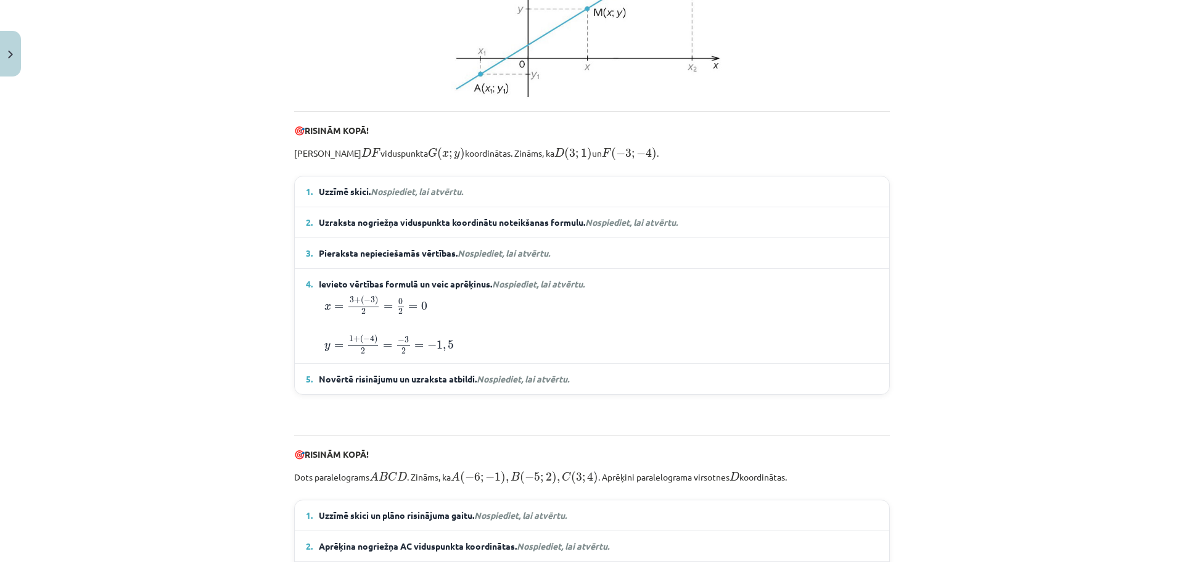
click at [501, 289] on span "Nospiediet, lai atvērtu." at bounding box center [538, 283] width 92 height 11
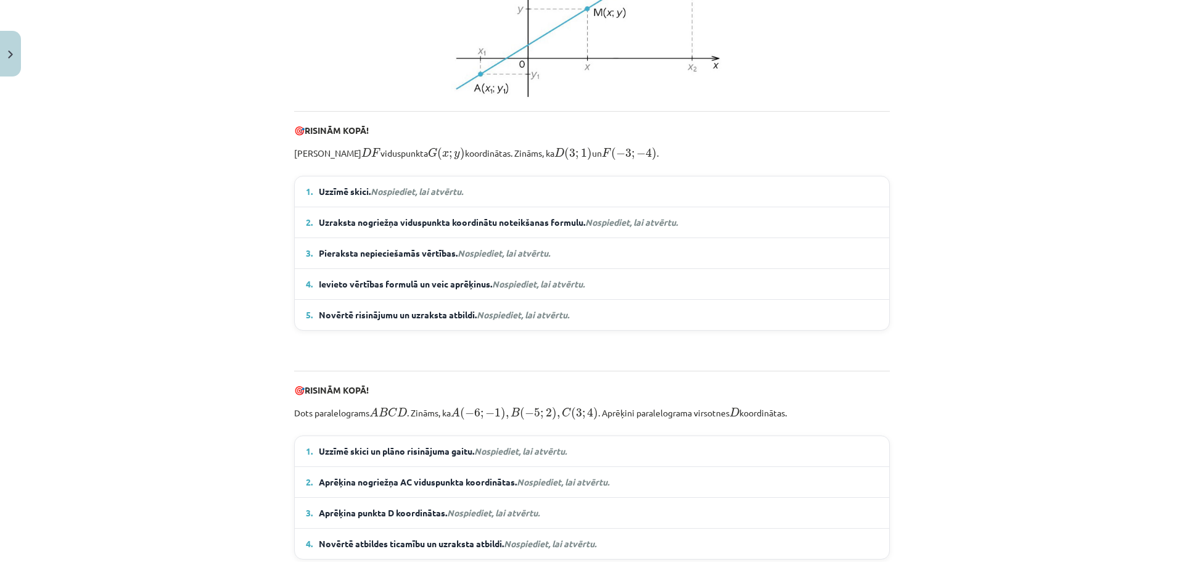
click at [516, 321] on span "Novērtē risinājumu un uzraksta atbildi. Nospiediet, lai atvērtu." at bounding box center [444, 314] width 250 height 13
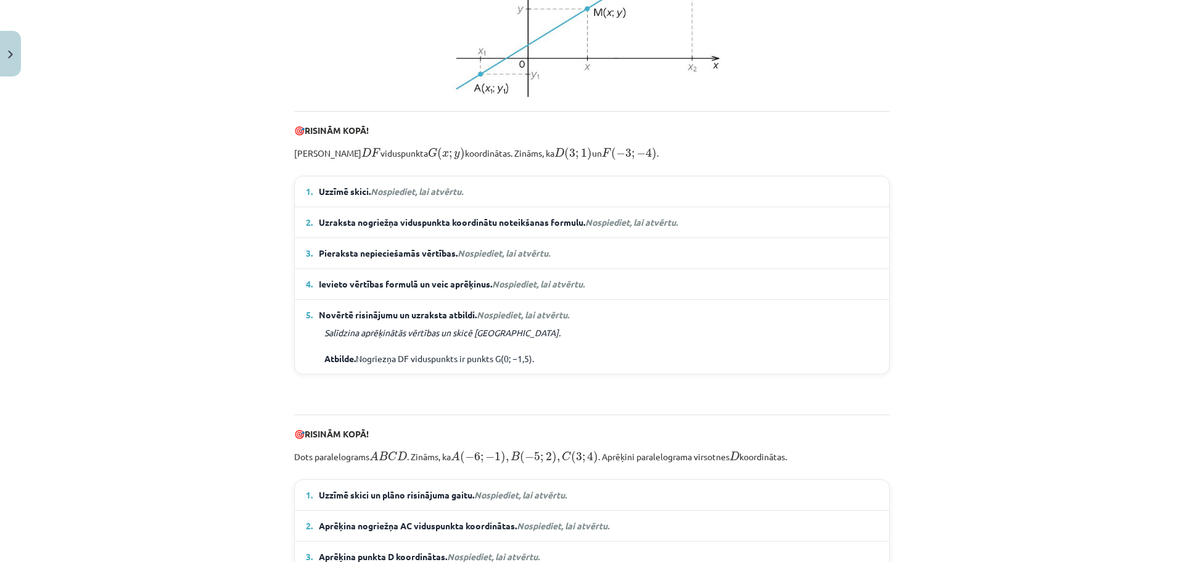
click at [515, 320] on span "Nospiediet, lai atvērtu." at bounding box center [523, 314] width 92 height 11
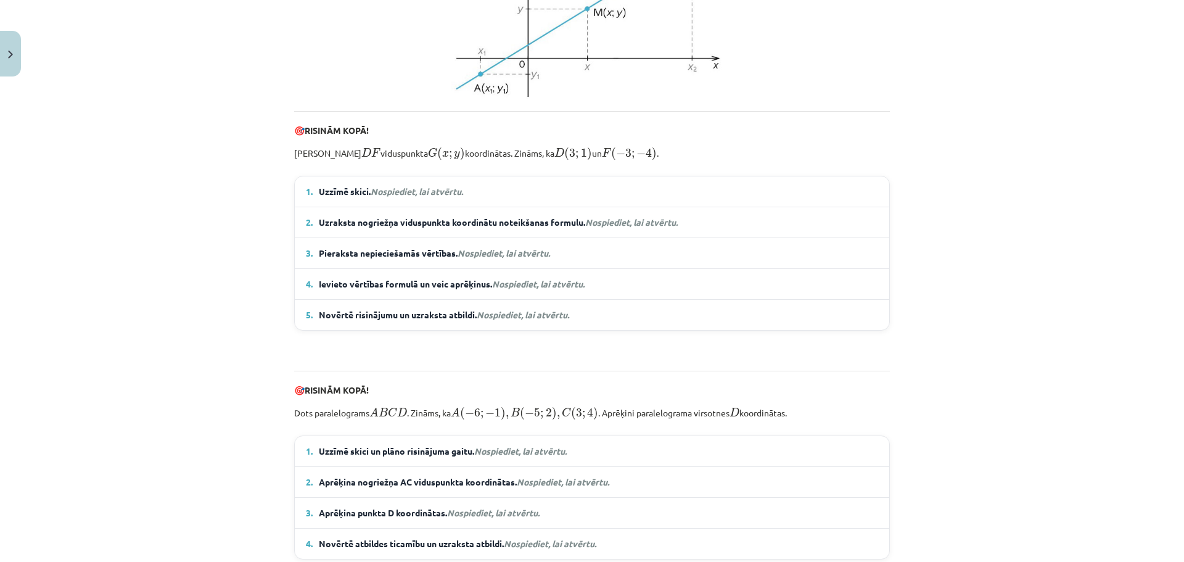
click at [432, 207] on details "1. Uzzīmē skici. Nospiediet, lai atvērtu. Izmantojot skici, var novērtēt, ka pu…" at bounding box center [592, 191] width 594 height 30
click at [430, 197] on em "Nospiediet, lai atvērtu." at bounding box center [417, 191] width 92 height 11
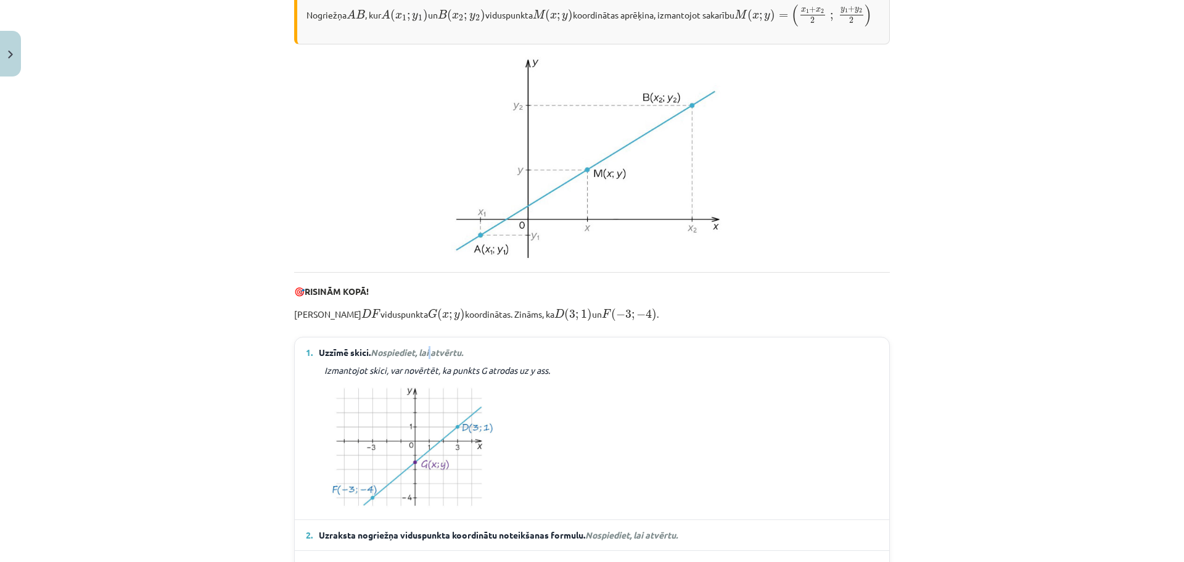
scroll to position [425, 0]
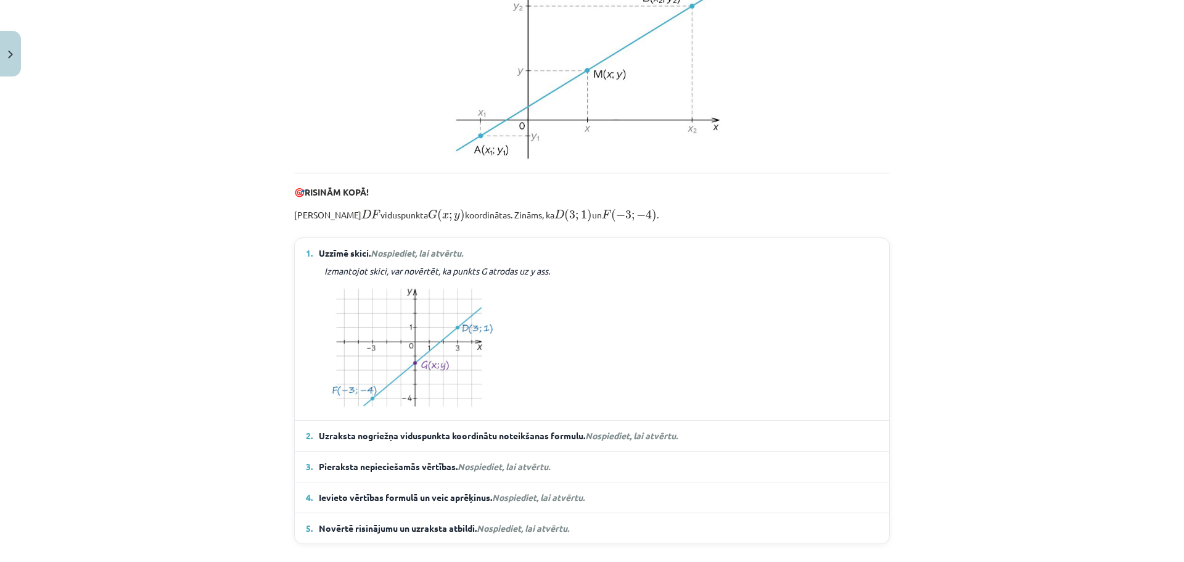
click at [482, 223] on p "Nosaki nogriežņa D F D F viduspunkta G ( x ; y ) G ( x ; y ) koordinātas. [PERS…" at bounding box center [592, 214] width 596 height 17
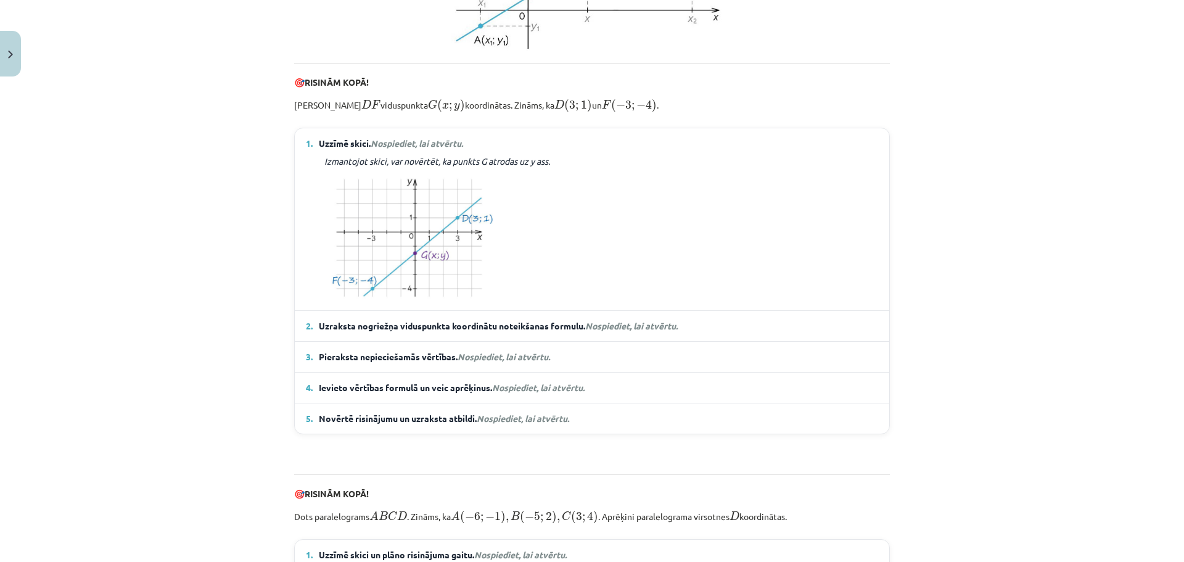
scroll to position [549, 0]
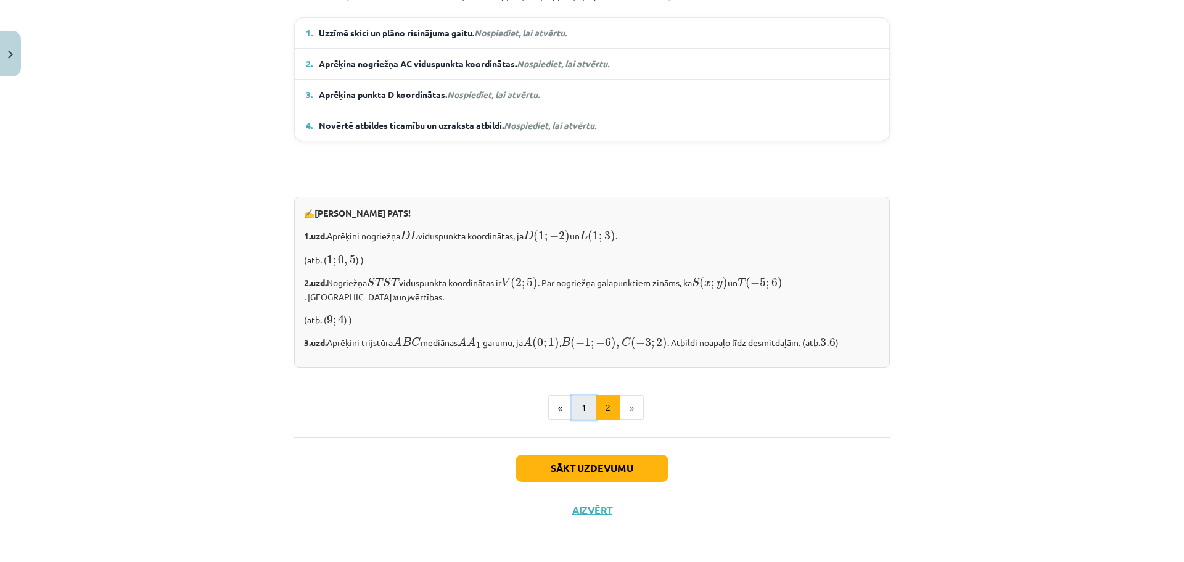
click at [585, 407] on button "1" at bounding box center [584, 407] width 25 height 25
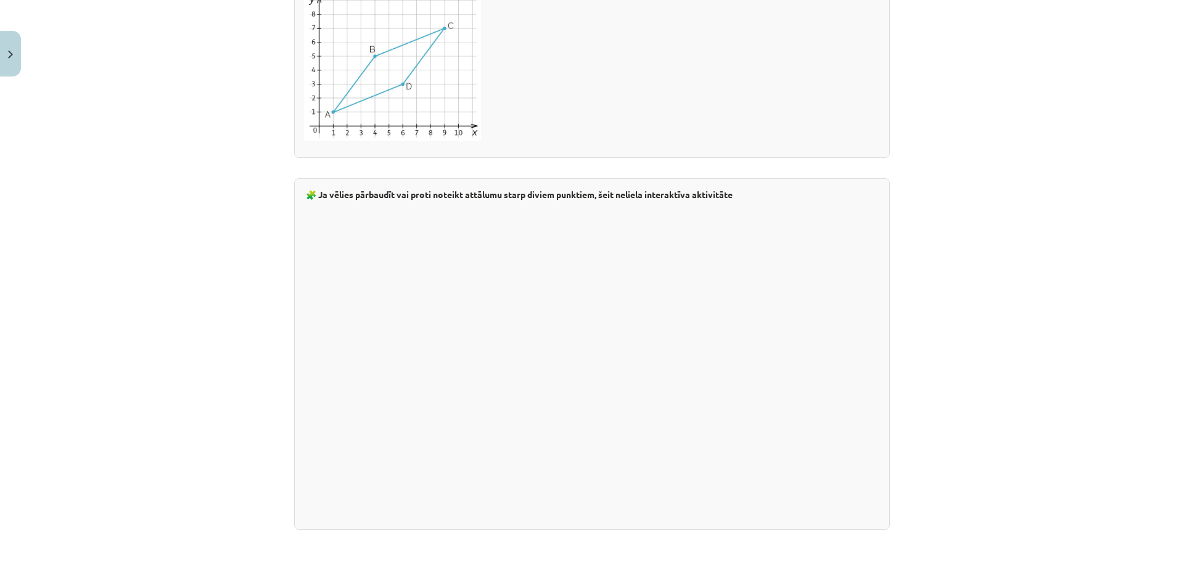
scroll to position [2068, 0]
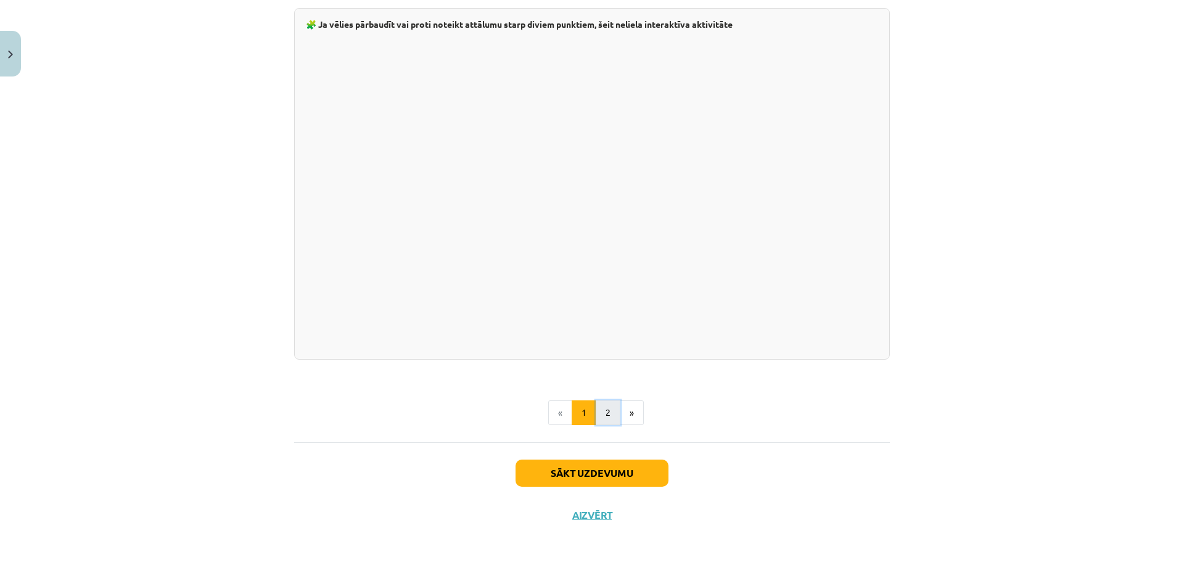
click at [605, 413] on button "2" at bounding box center [608, 412] width 25 height 25
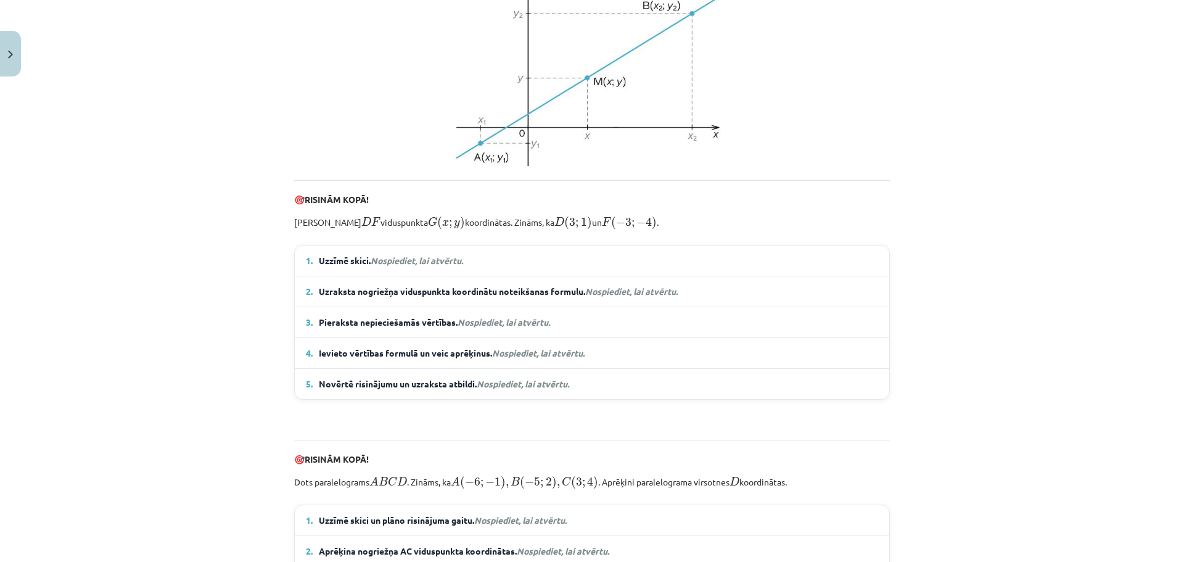
scroll to position [425, 0]
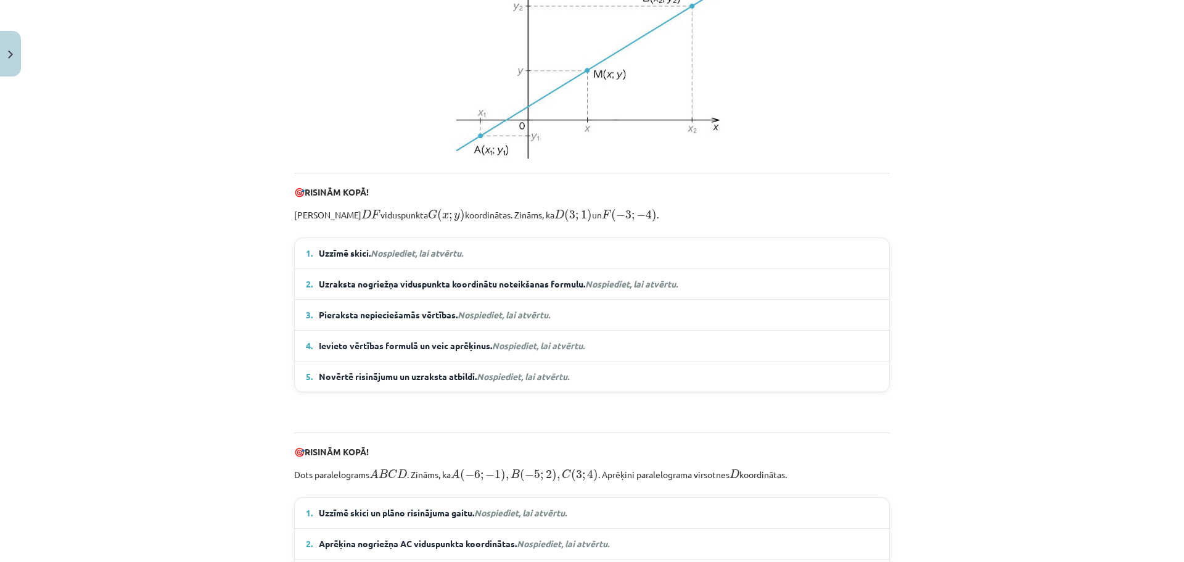
click at [425, 258] on em "Nospiediet, lai atvērtu." at bounding box center [417, 252] width 92 height 11
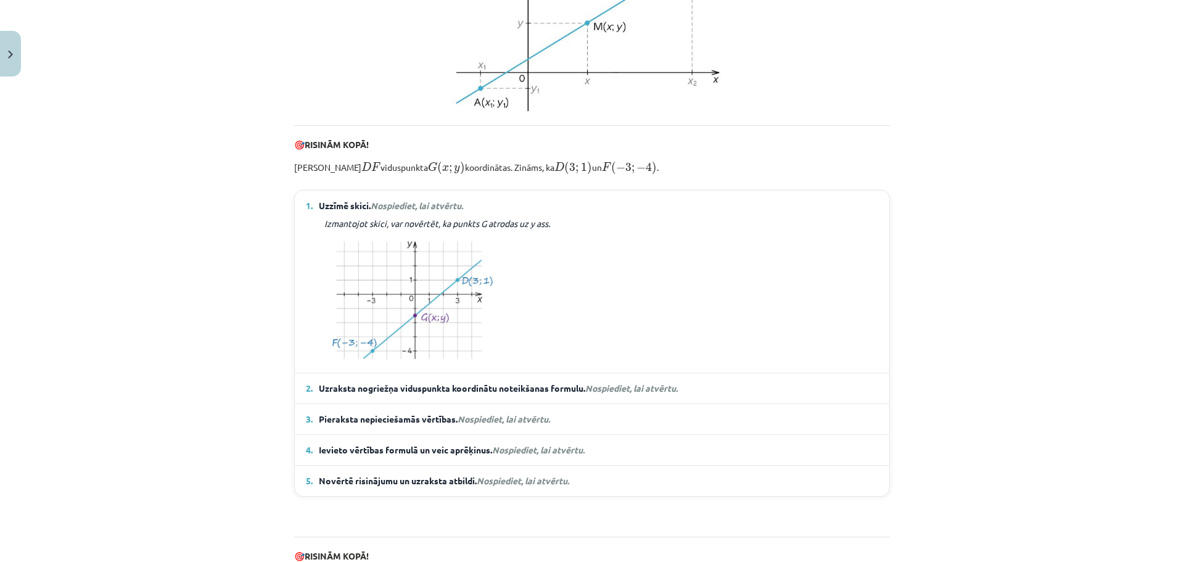
scroll to position [487, 0]
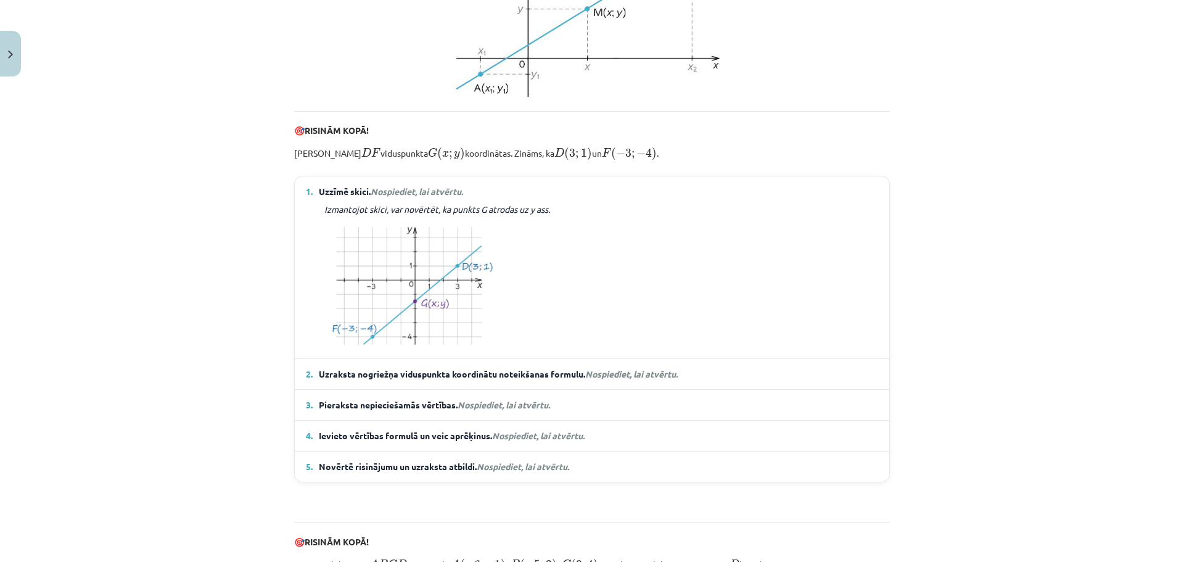
click at [519, 380] on span "Uzraksta nogriežņa viduspunkta koordinātu noteikšanas formulu. Nospiediet, lai …" at bounding box center [498, 373] width 359 height 13
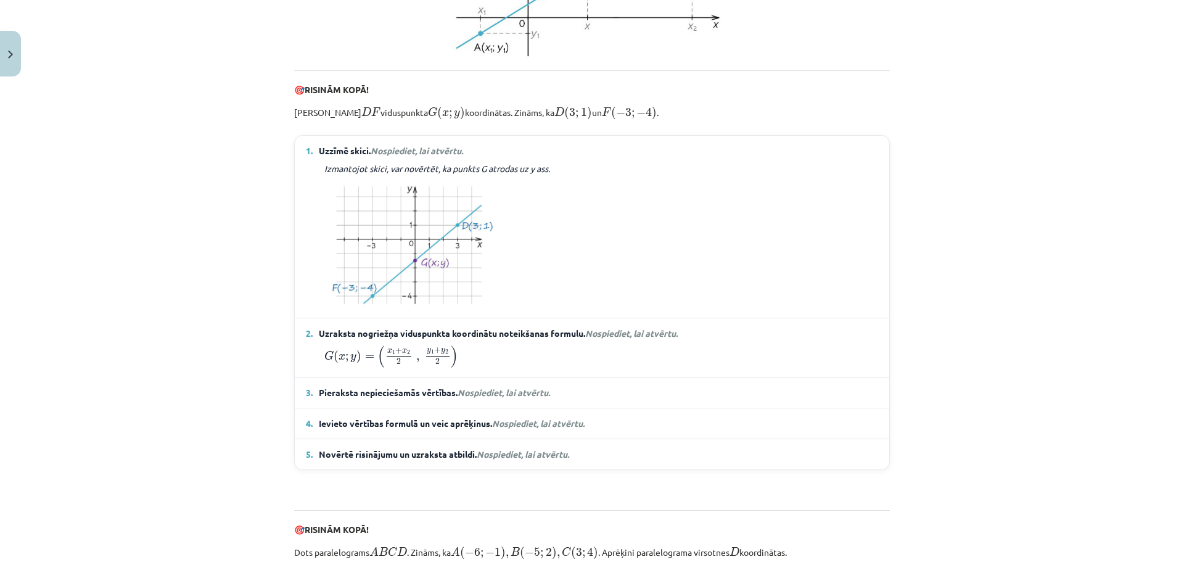
scroll to position [549, 0]
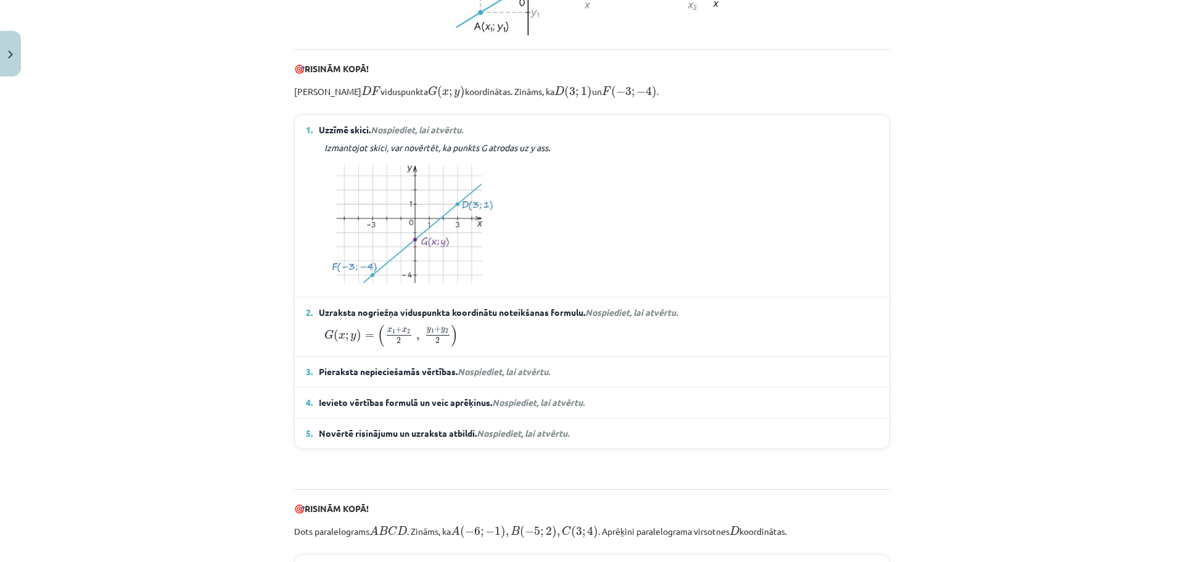
click at [537, 378] on span "Pieraksta nepieciešamās vērtības. Nospiediet, lai atvērtu." at bounding box center [434, 371] width 231 height 13
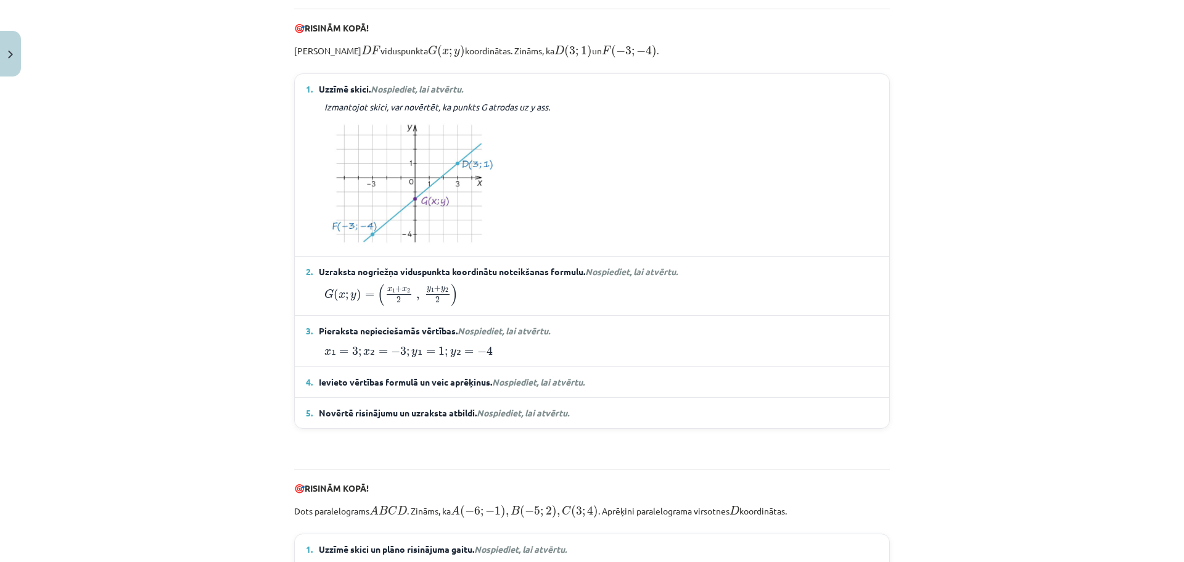
scroll to position [610, 0]
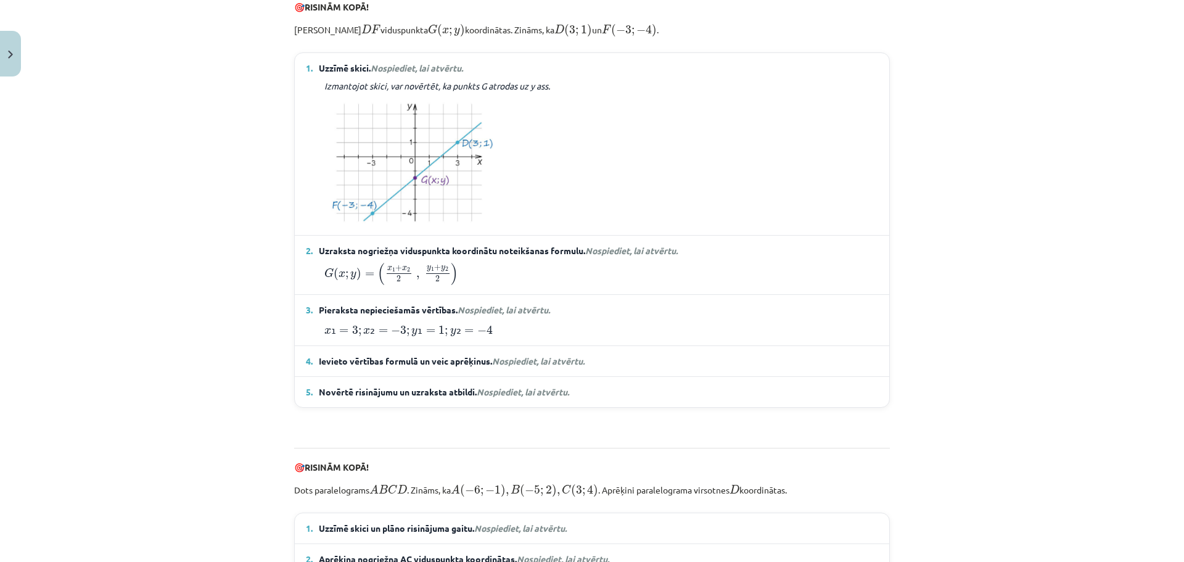
click at [573, 366] on span "Nospiediet, lai atvērtu." at bounding box center [538, 360] width 92 height 11
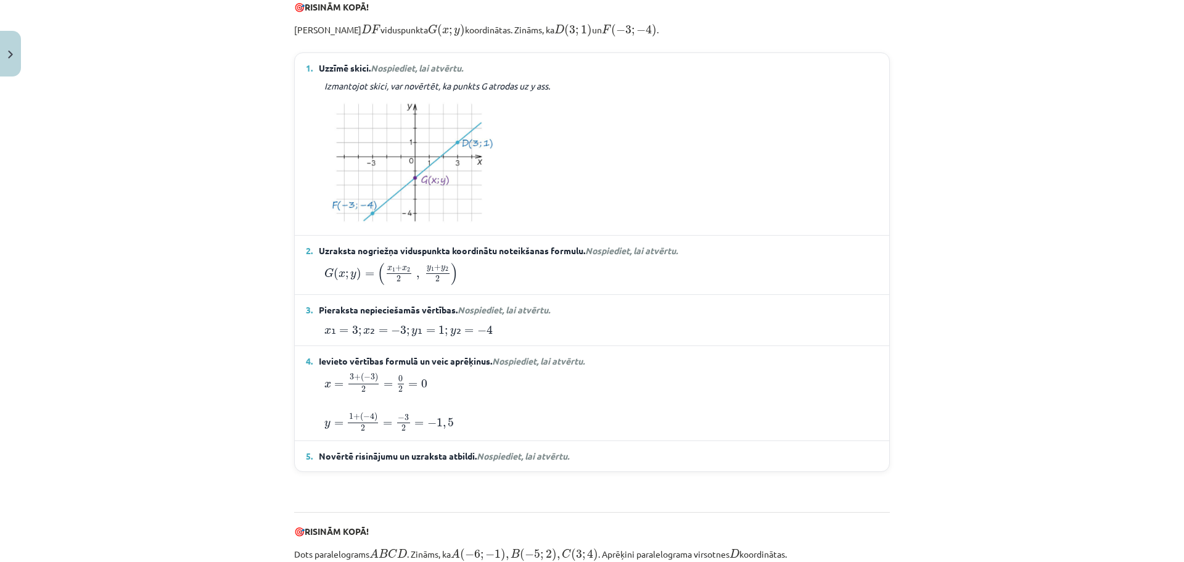
click at [477, 471] on details "5. Novērtē risinājumu un uzraksta atbildi. Nospiediet, lai atvērtu. Salīdzina a…" at bounding box center [592, 456] width 594 height 30
click at [477, 462] on span "Novērtē risinājumu un uzraksta atbildi. Nospiediet, lai atvērtu." at bounding box center [444, 455] width 250 height 13
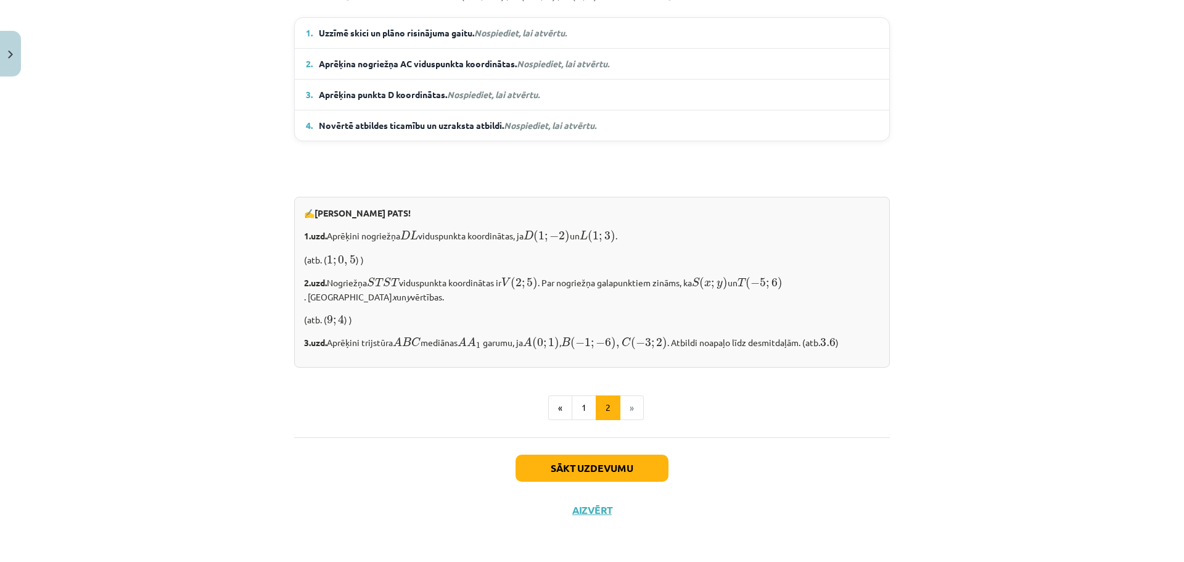
scroll to position [1226, 0]
click at [634, 463] on button "Sākt uzdevumu" at bounding box center [591, 467] width 153 height 27
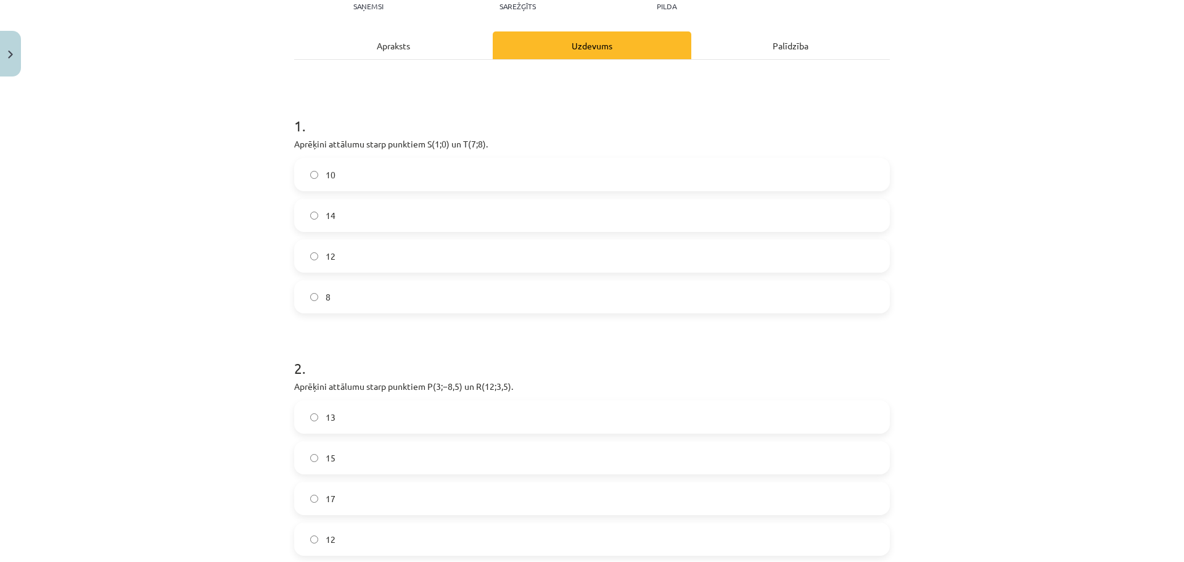
scroll to position [0, 0]
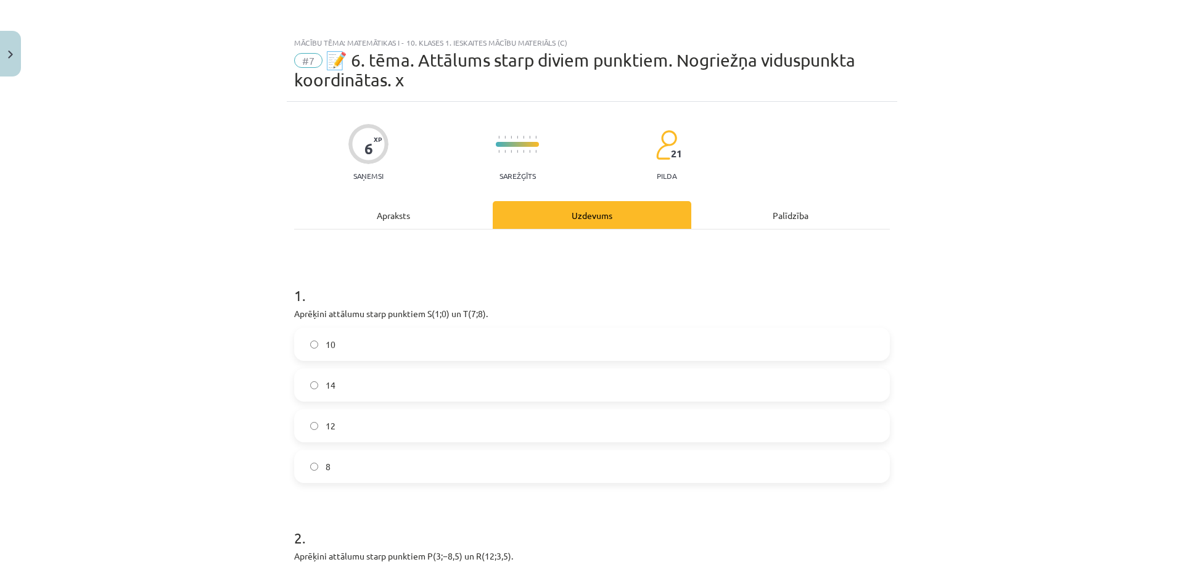
click at [393, 218] on div "Apraksts" at bounding box center [393, 215] width 199 height 28
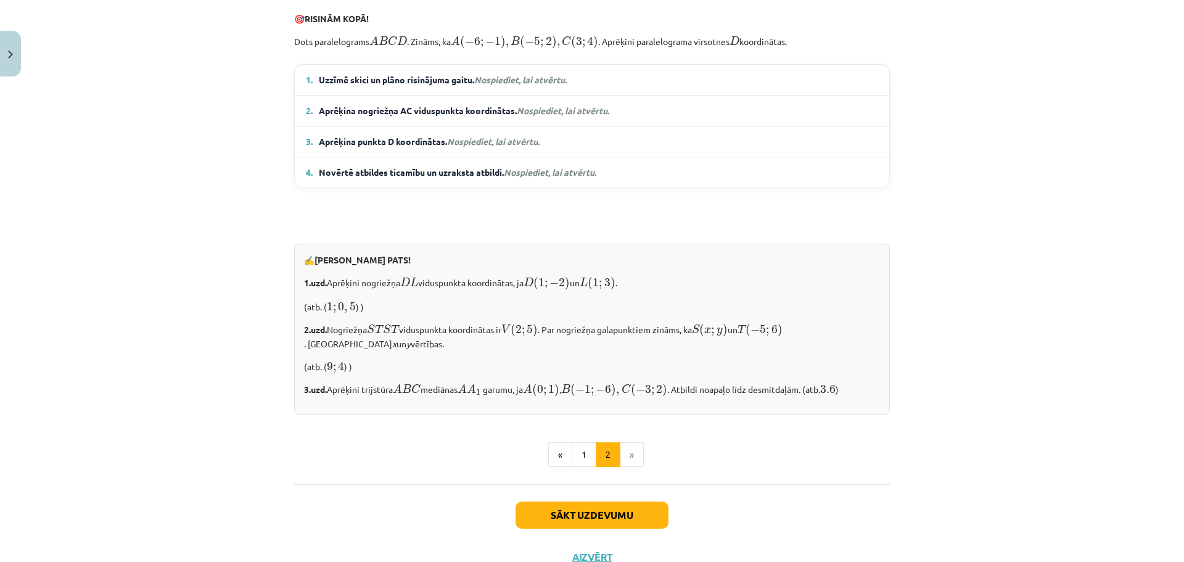
scroll to position [918, 0]
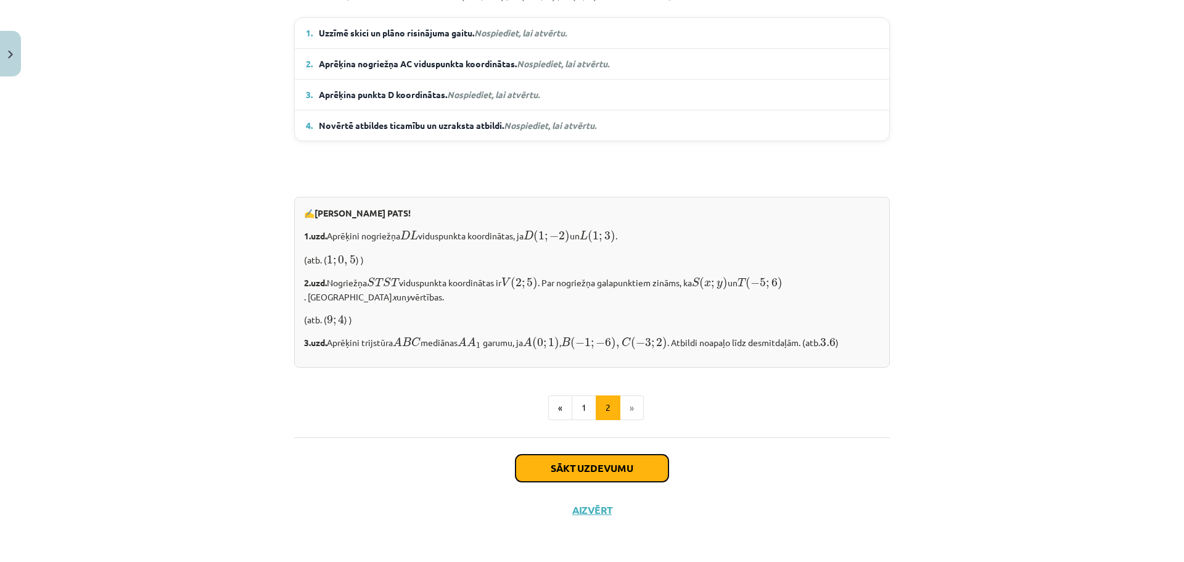
click at [621, 470] on button "Sākt uzdevumu" at bounding box center [591, 467] width 153 height 27
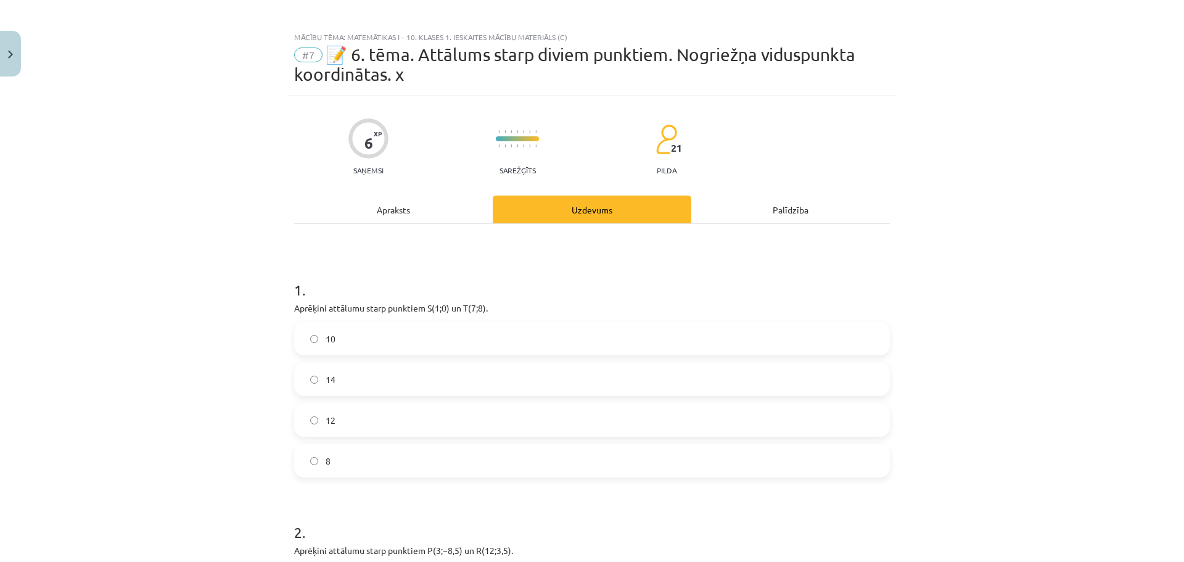
scroll to position [0, 0]
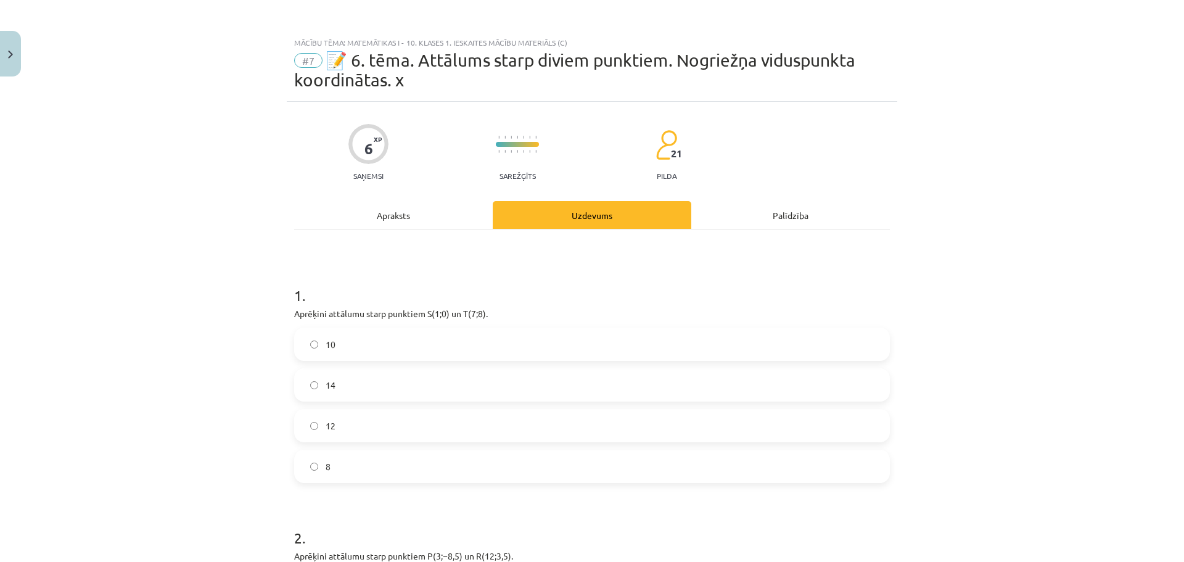
click at [387, 350] on label "10" at bounding box center [591, 344] width 593 height 31
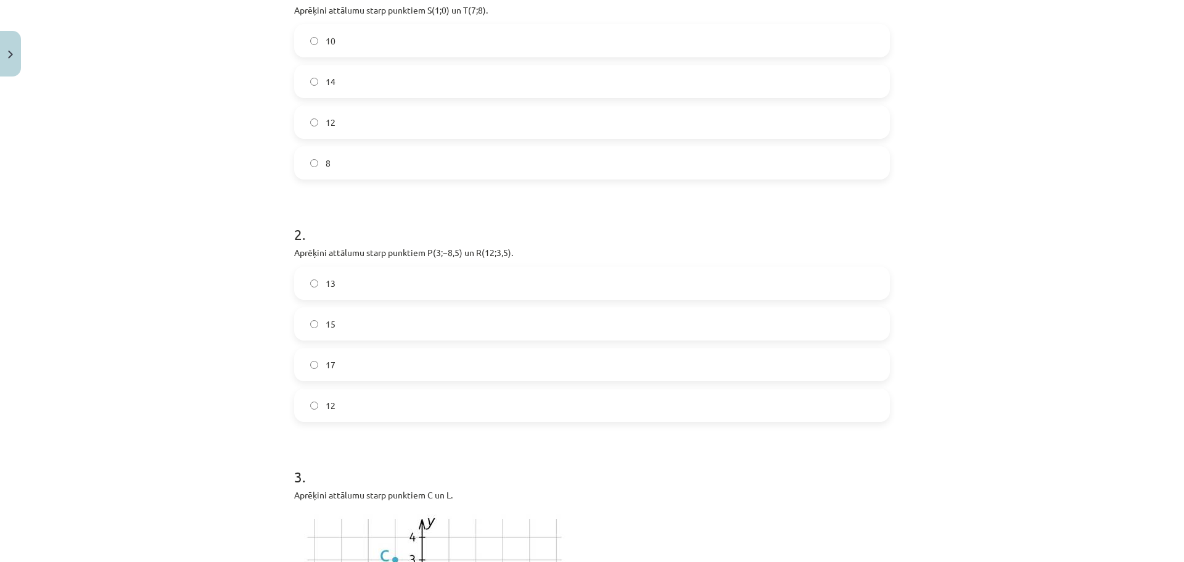
scroll to position [308, 0]
click at [343, 322] on label "15" at bounding box center [591, 318] width 593 height 31
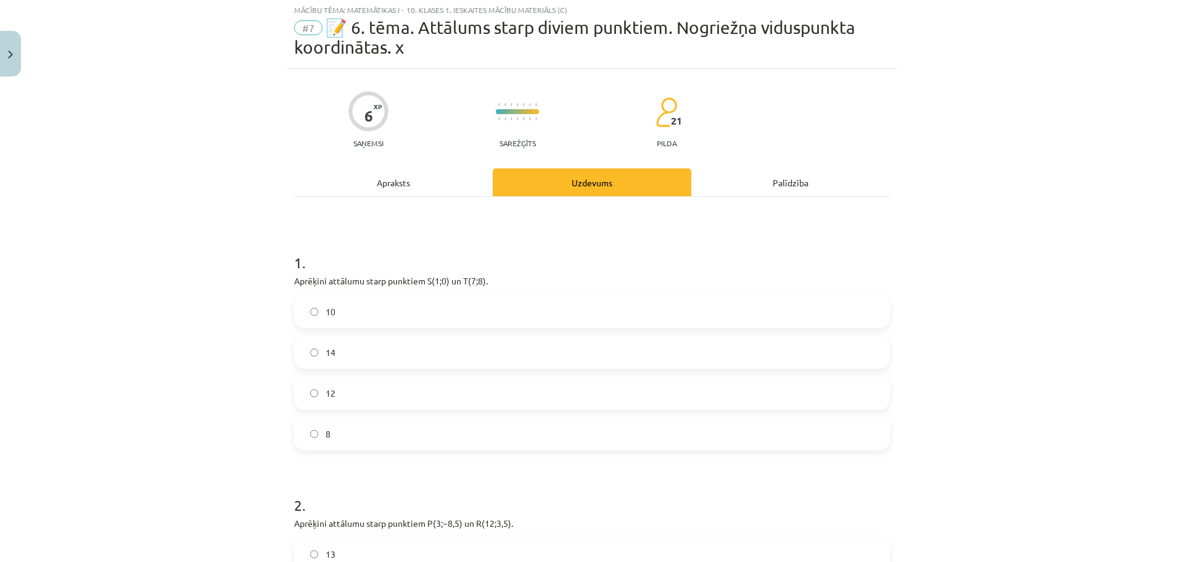
scroll to position [0, 0]
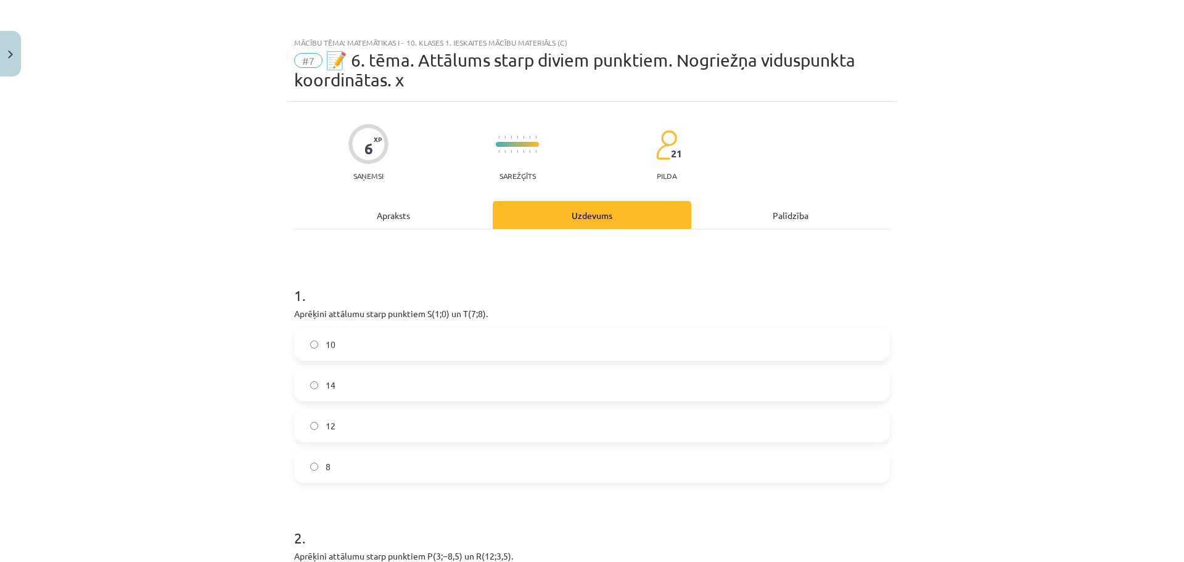
click at [393, 219] on div "Apraksts" at bounding box center [393, 215] width 199 height 28
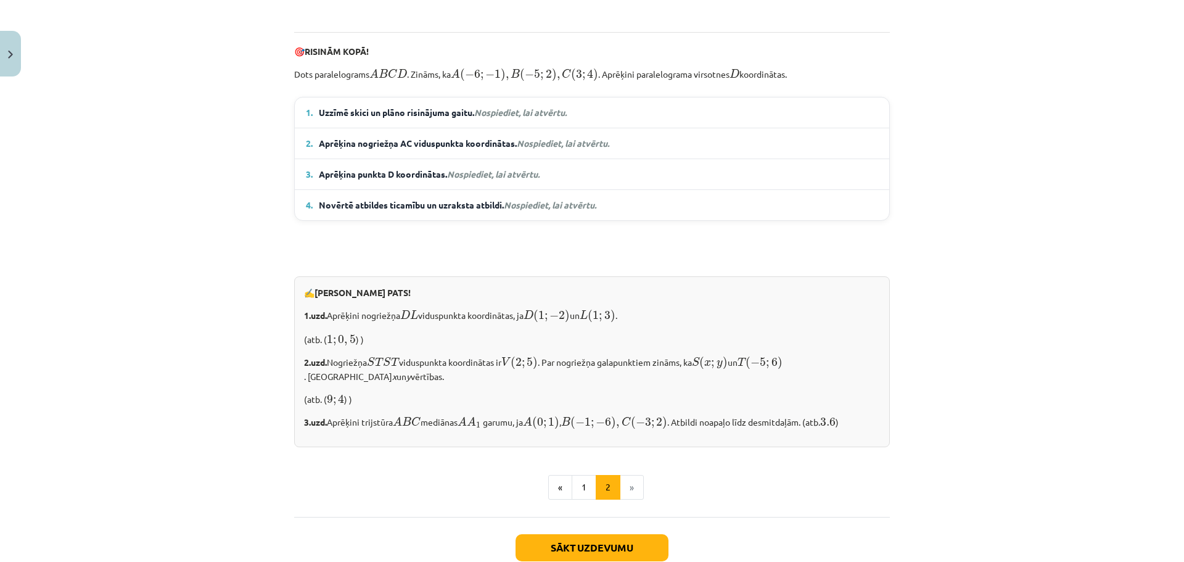
scroll to position [918, 0]
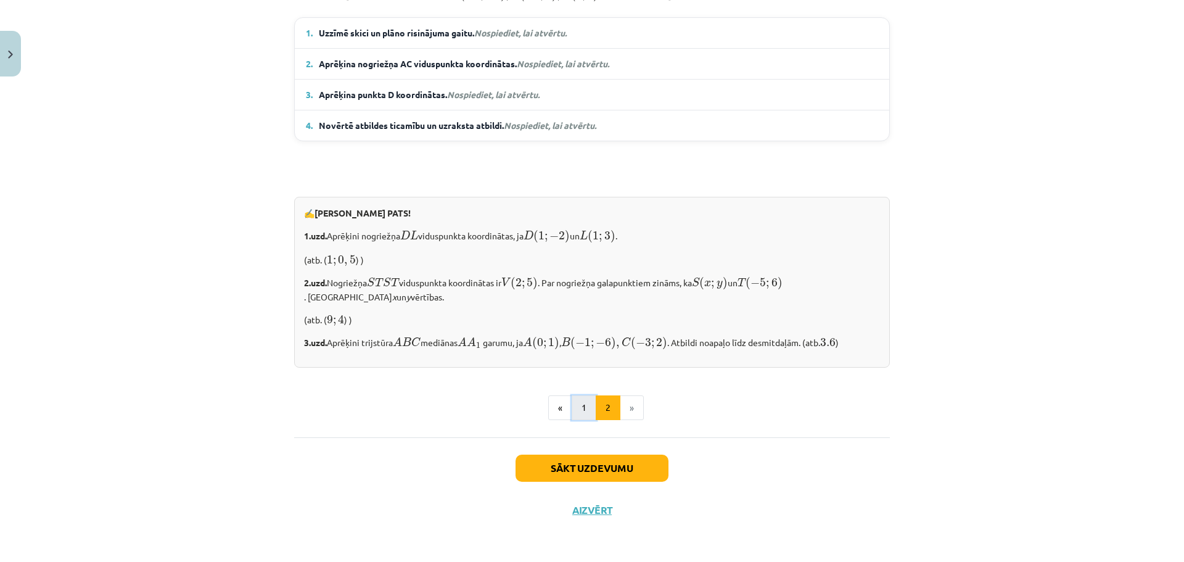
click at [573, 401] on button "1" at bounding box center [584, 407] width 25 height 25
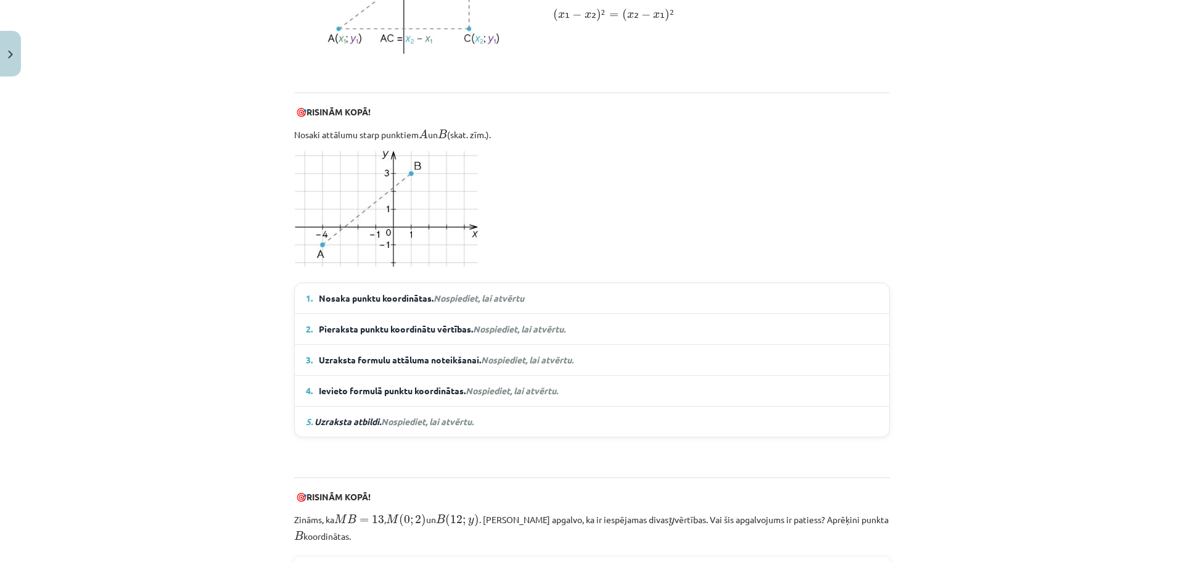
scroll to position [734, 0]
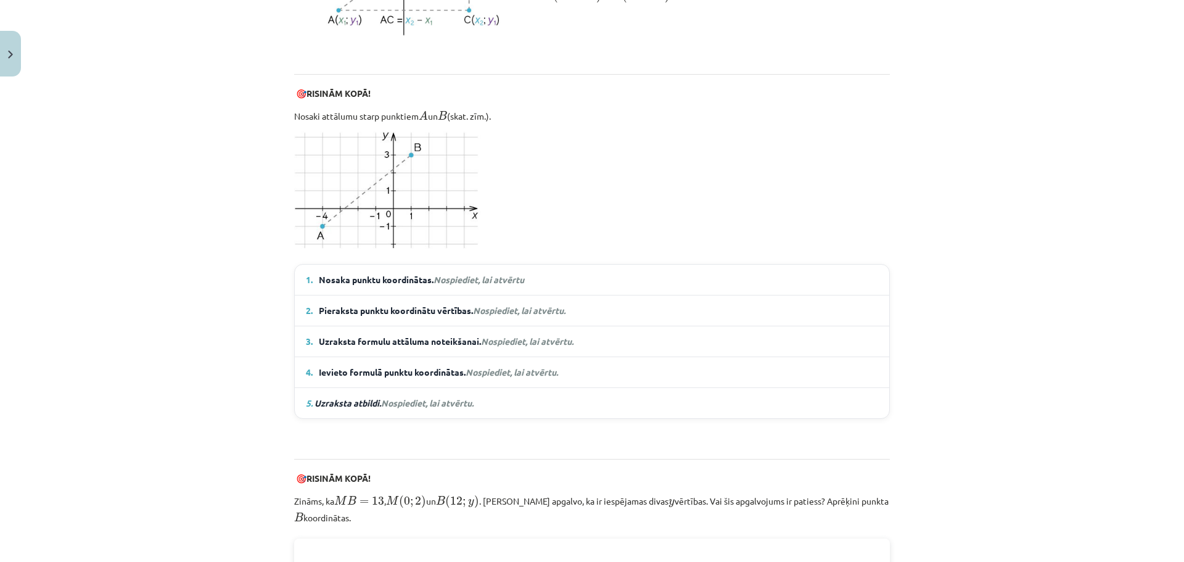
click at [488, 283] on em "Nospiediet, lai atvērtu" at bounding box center [478, 279] width 91 height 11
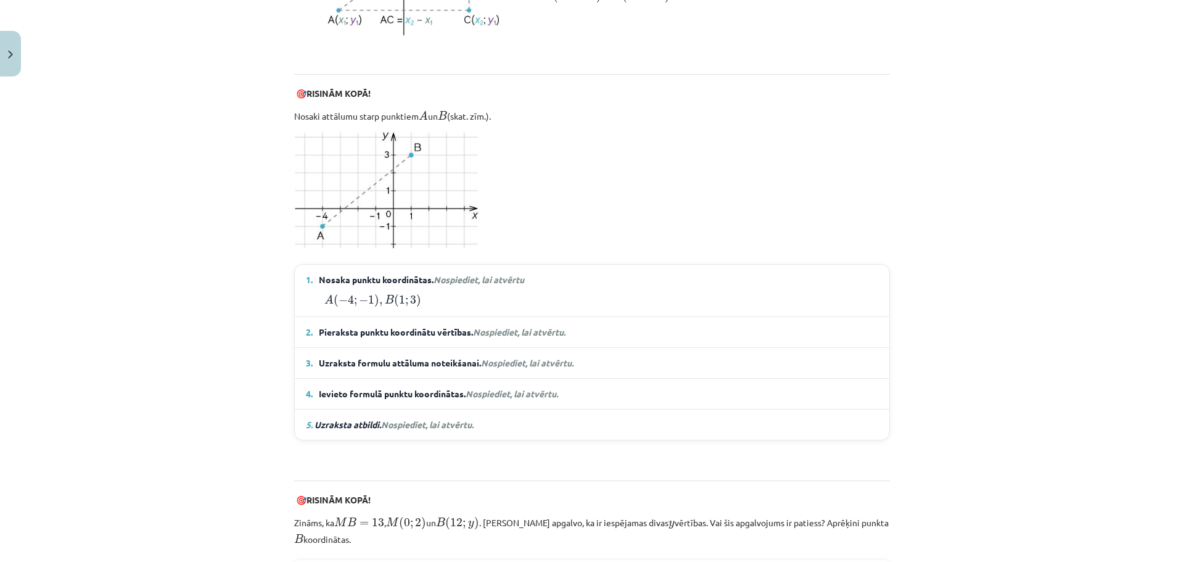
click at [537, 328] on span "Nospiediet, lai atvērtu." at bounding box center [519, 331] width 92 height 11
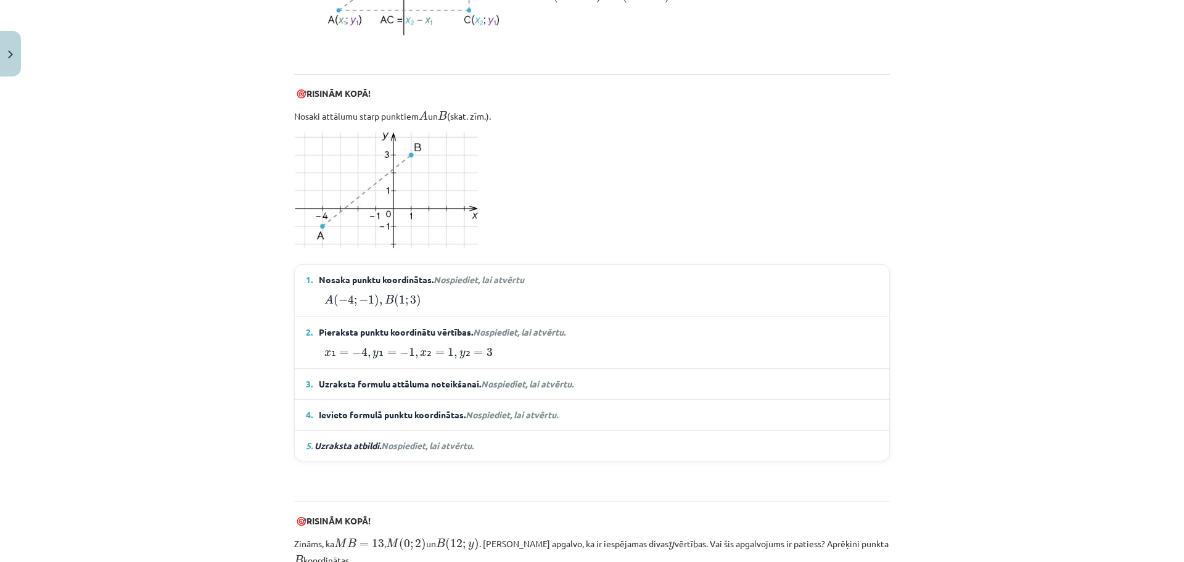
click at [522, 374] on details "3. Uzraksta formulu attāluma noteikšanai. Nospiediet, lai atvērtu. A B = √ ( x …" at bounding box center [592, 384] width 594 height 30
click at [523, 379] on span "Nospiediet, lai atvērtu." at bounding box center [527, 383] width 92 height 11
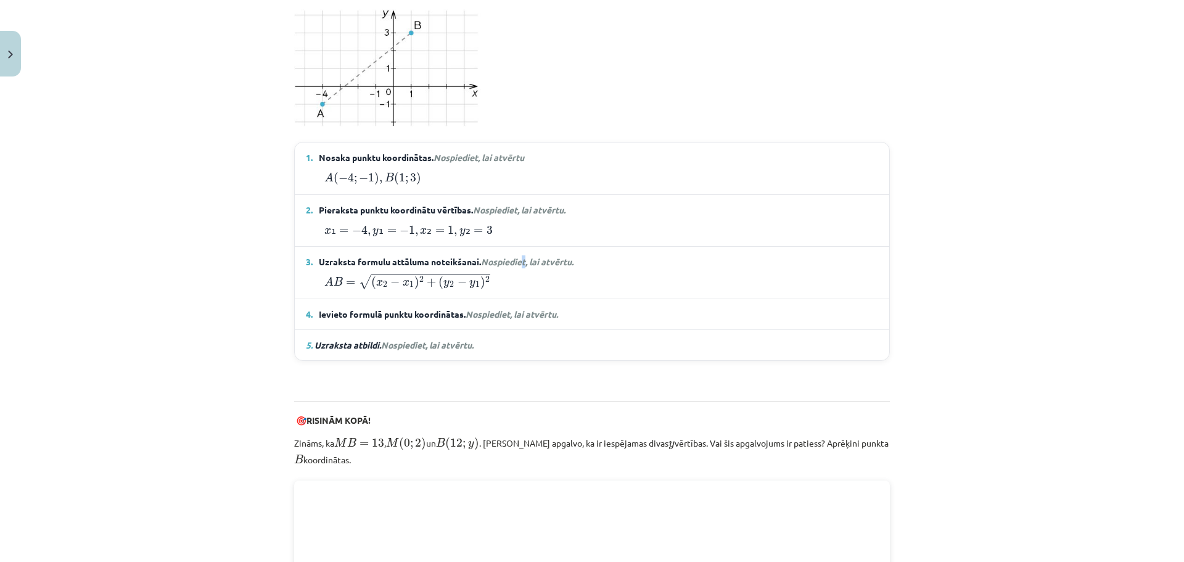
scroll to position [857, 0]
click at [510, 317] on span "Ievieto formulā punktu koordinātas. Nospiediet, lai atvērtu." at bounding box center [438, 312] width 239 height 13
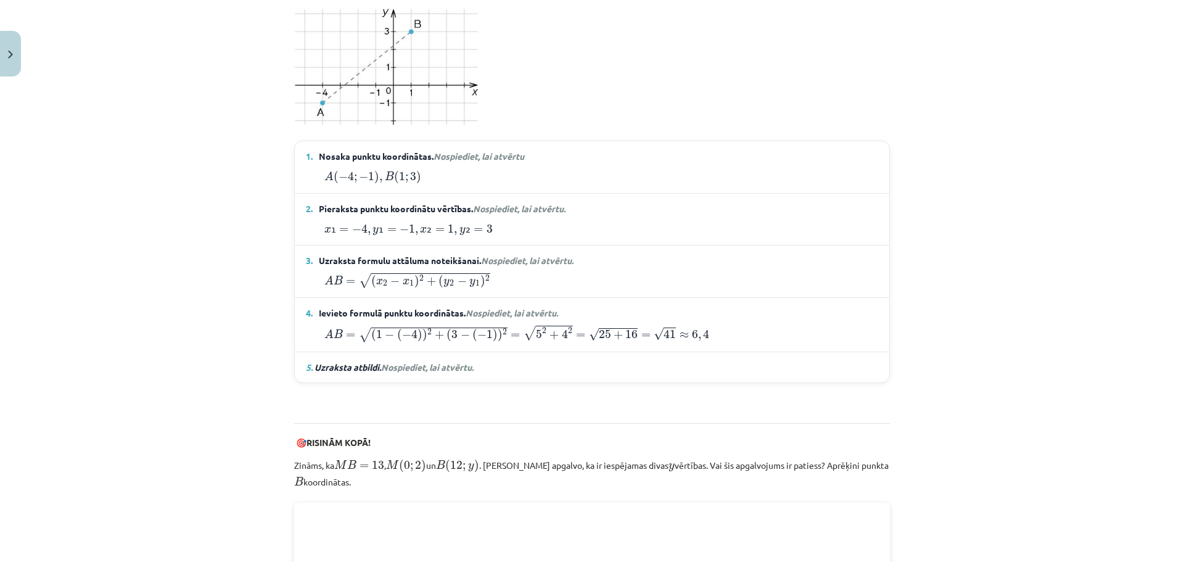
click at [494, 363] on summary "5. Uzraksta atbildi. Nospiediet, lai atvērtu." at bounding box center [592, 367] width 572 height 13
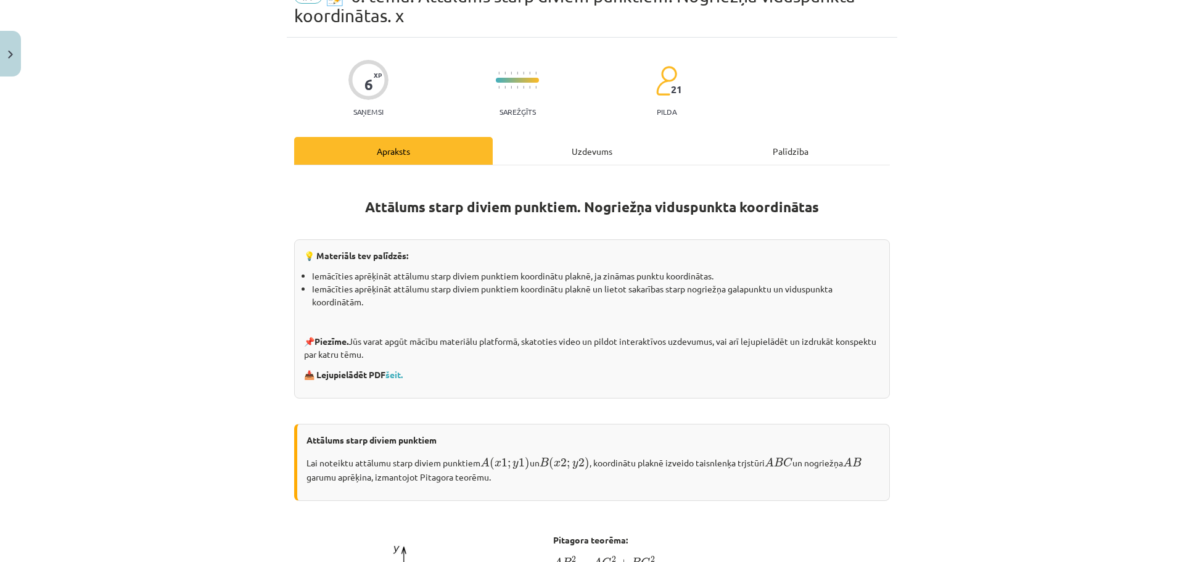
scroll to position [0, 0]
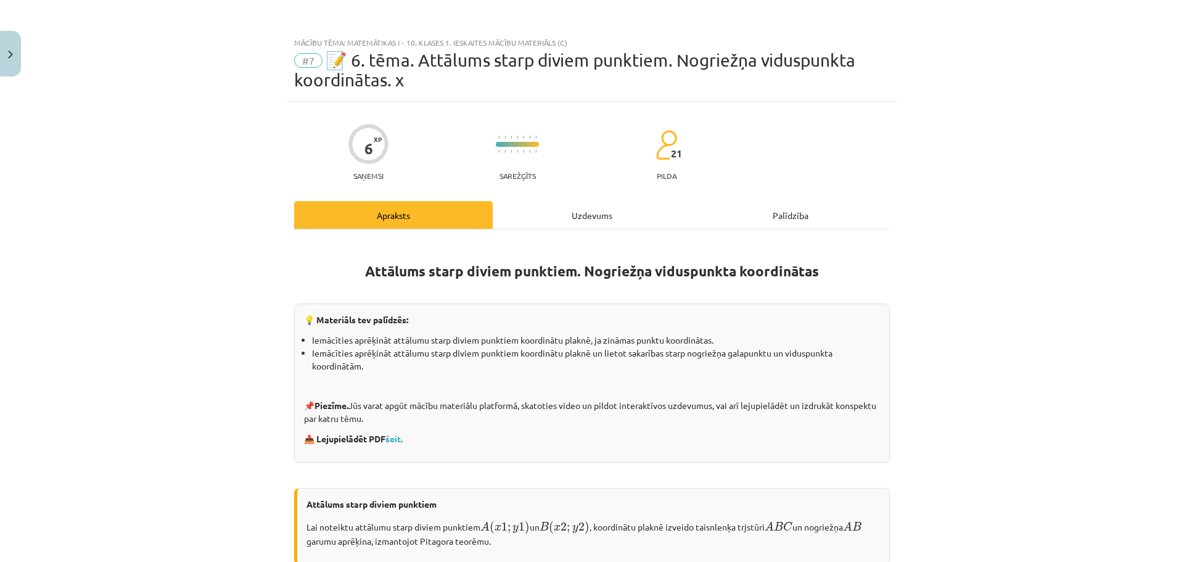
click at [584, 211] on div "Uzdevums" at bounding box center [592, 215] width 199 height 28
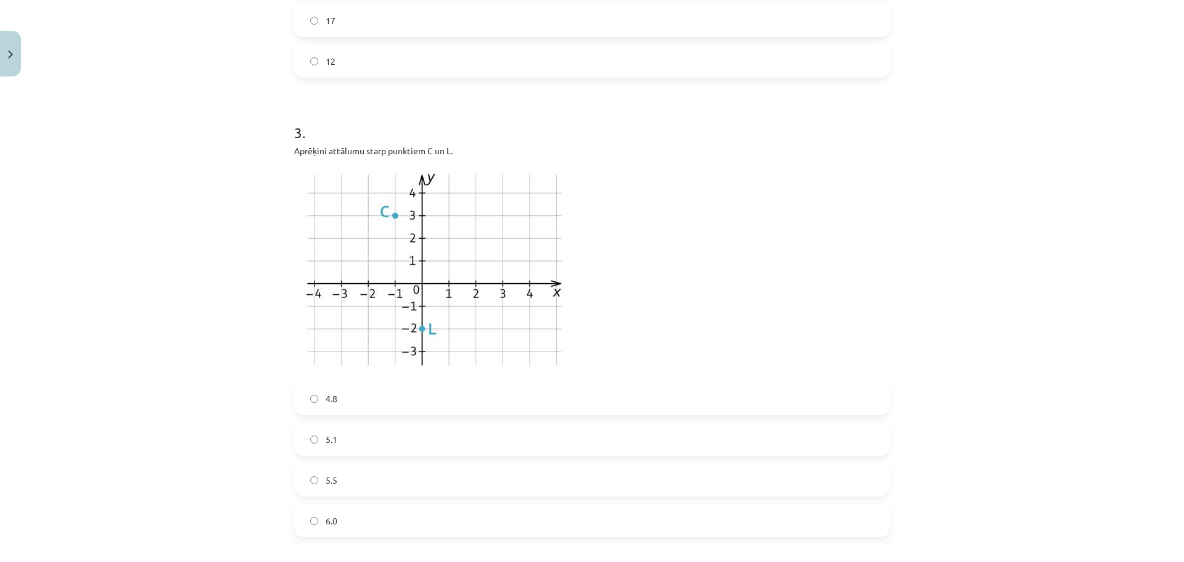
scroll to position [709, 0]
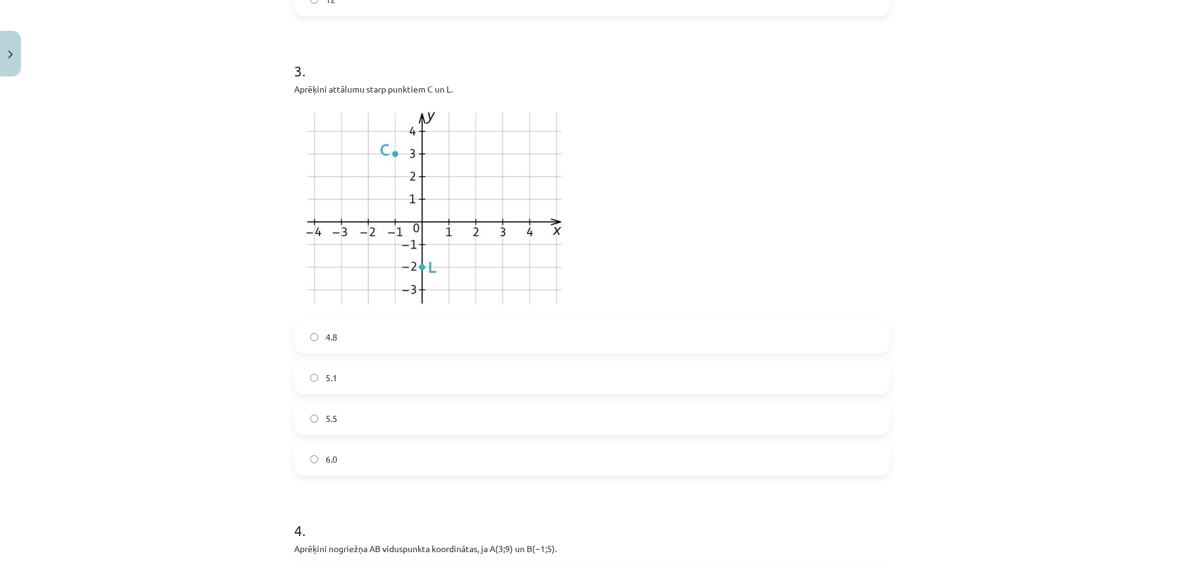
click at [329, 379] on span "5.1" at bounding box center [332, 377] width 12 height 13
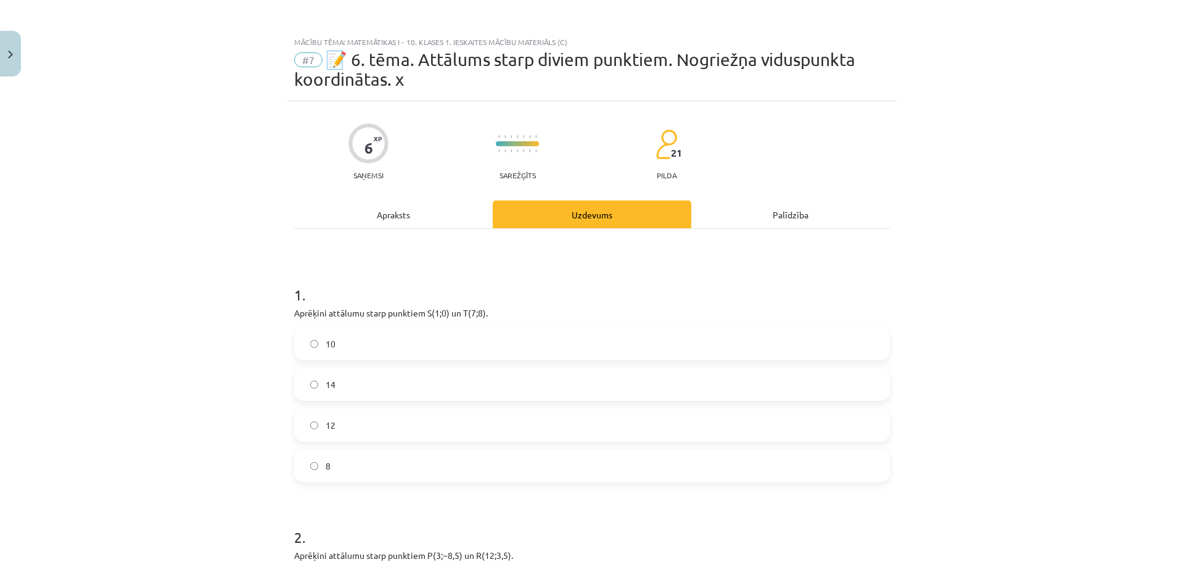
scroll to position [0, 0]
click at [417, 219] on div "Apraksts" at bounding box center [393, 215] width 199 height 28
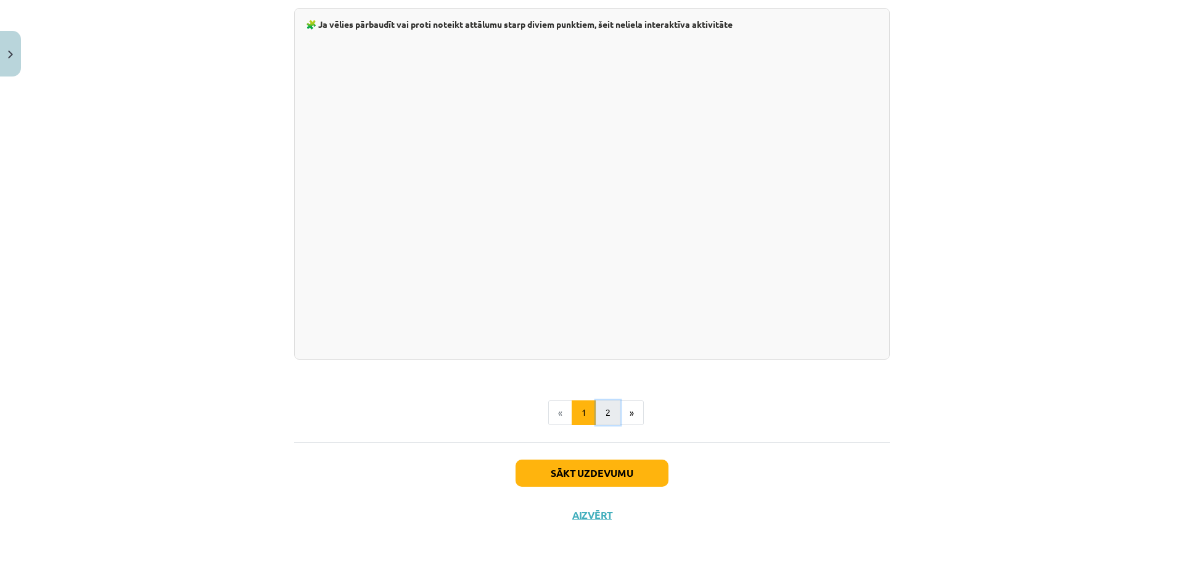
click at [596, 403] on button "2" at bounding box center [608, 412] width 25 height 25
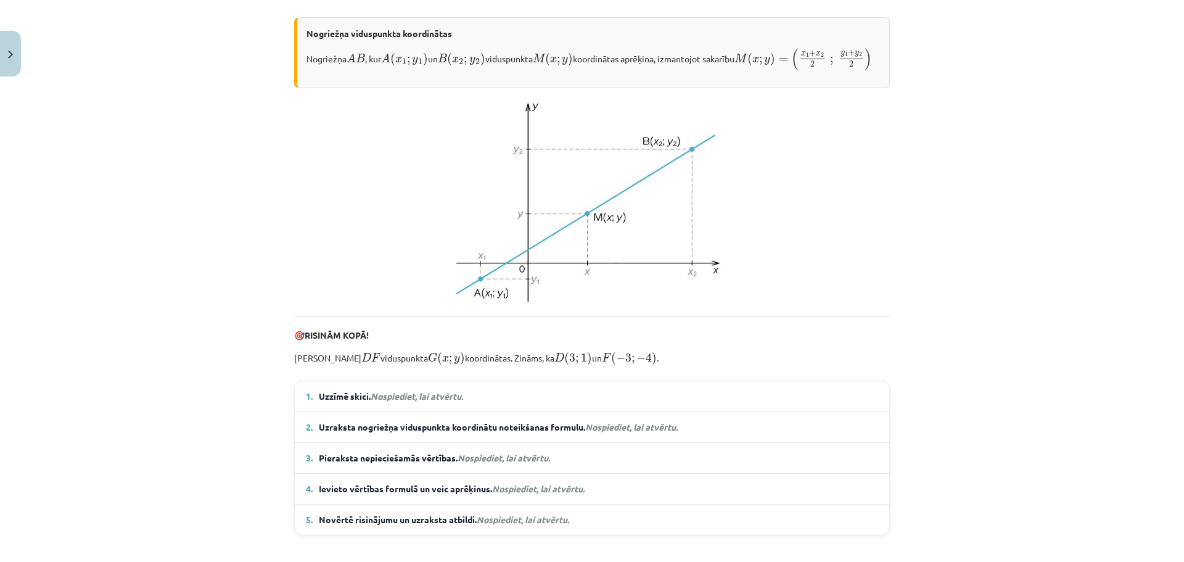
scroll to position [302, 0]
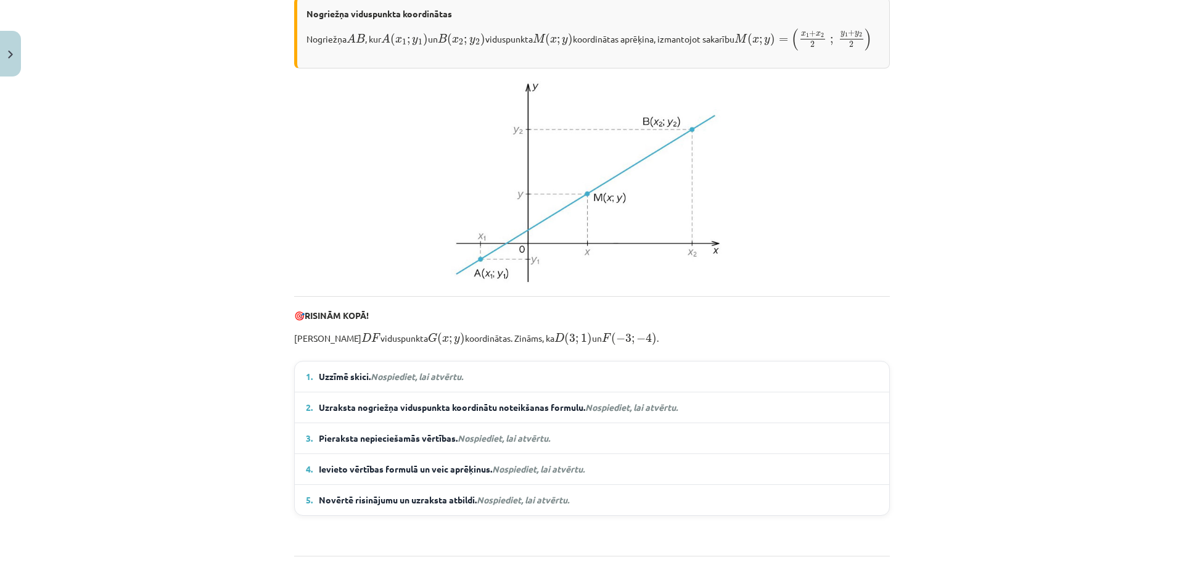
click at [411, 383] on span "Uzzīmē skici. Nospiediet, lai atvērtu." at bounding box center [391, 376] width 144 height 13
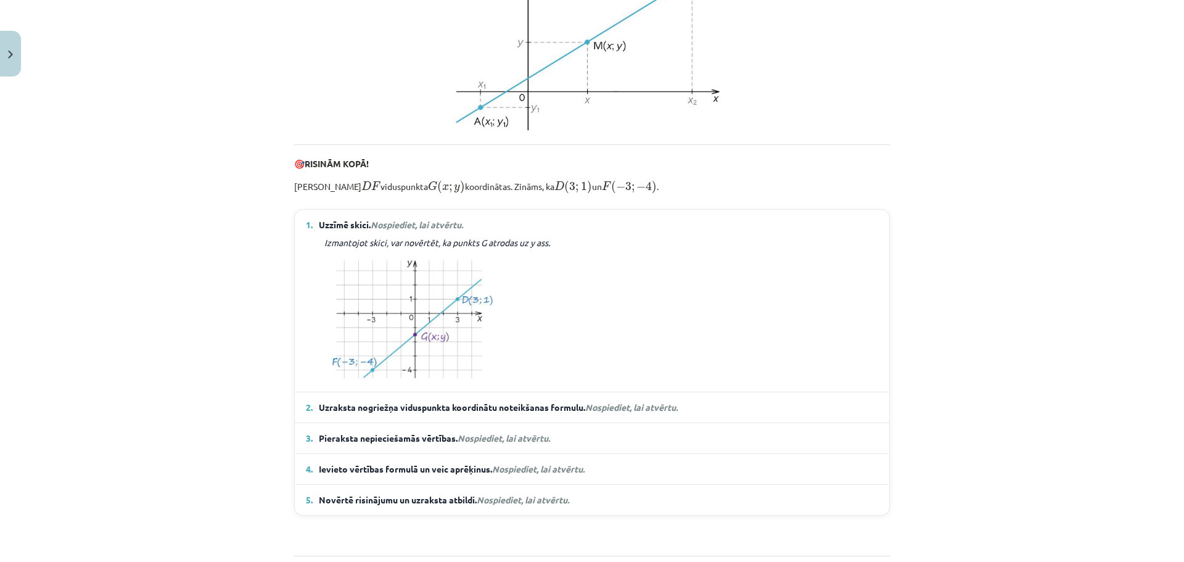
scroll to position [487, 0]
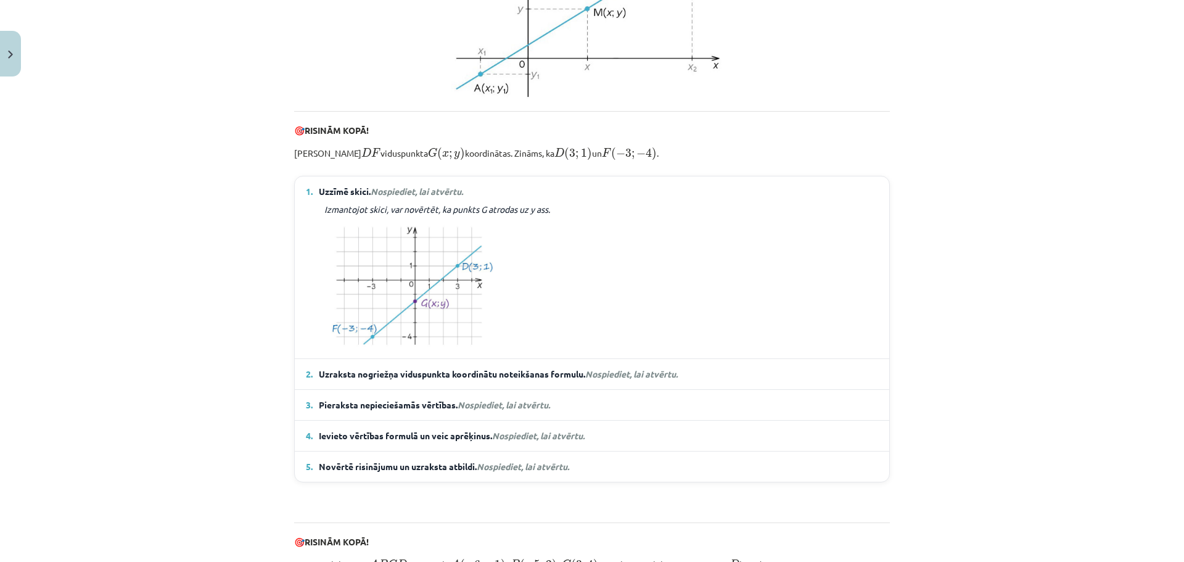
click at [464, 389] on details "2. Uzraksta nogriežņa viduspunkta koordinātu noteikšanas formulu. Nospiediet, l…" at bounding box center [592, 374] width 594 height 30
click at [460, 380] on span "Uzraksta nogriežņa viduspunkta koordinātu noteikšanas formulu. Nospiediet, lai …" at bounding box center [498, 373] width 359 height 13
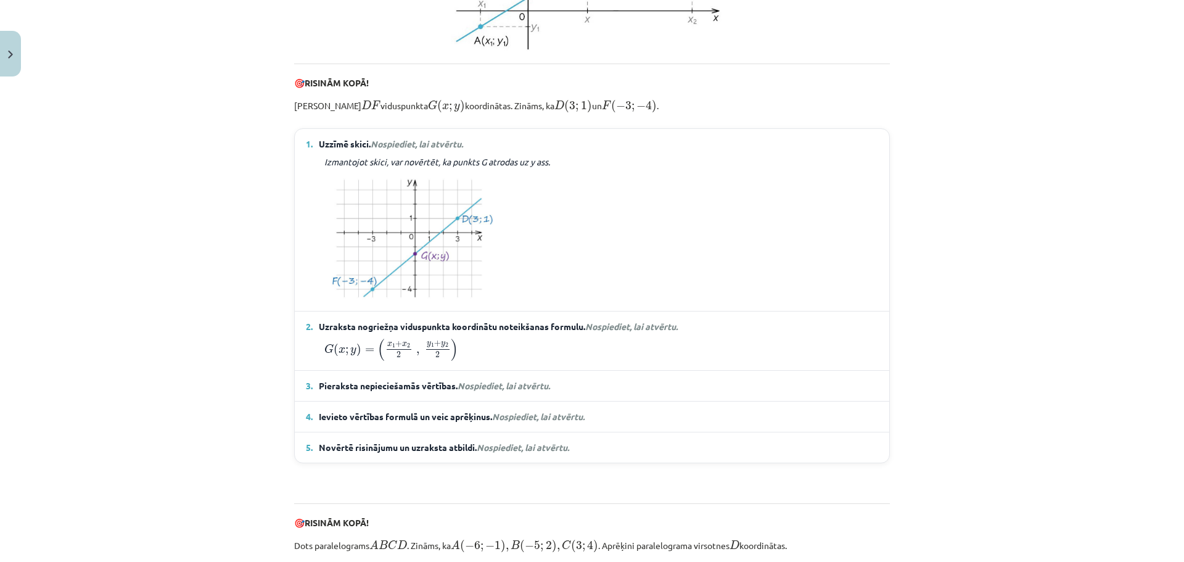
scroll to position [549, 0]
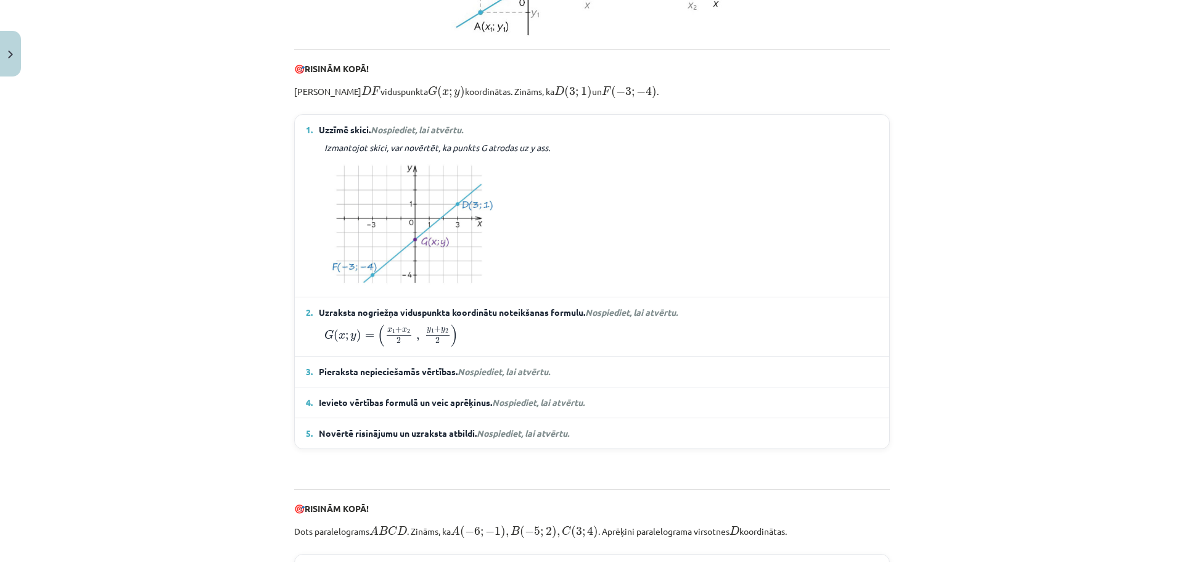
click at [477, 387] on details "3. Pieraksta nepieciešamās vērtības. Nospiediet, lai atvērtu. x ₁ = 3 ; x ₂ = −…" at bounding box center [592, 371] width 594 height 30
click at [475, 377] on span "Nospiediet, lai atvērtu." at bounding box center [503, 371] width 92 height 11
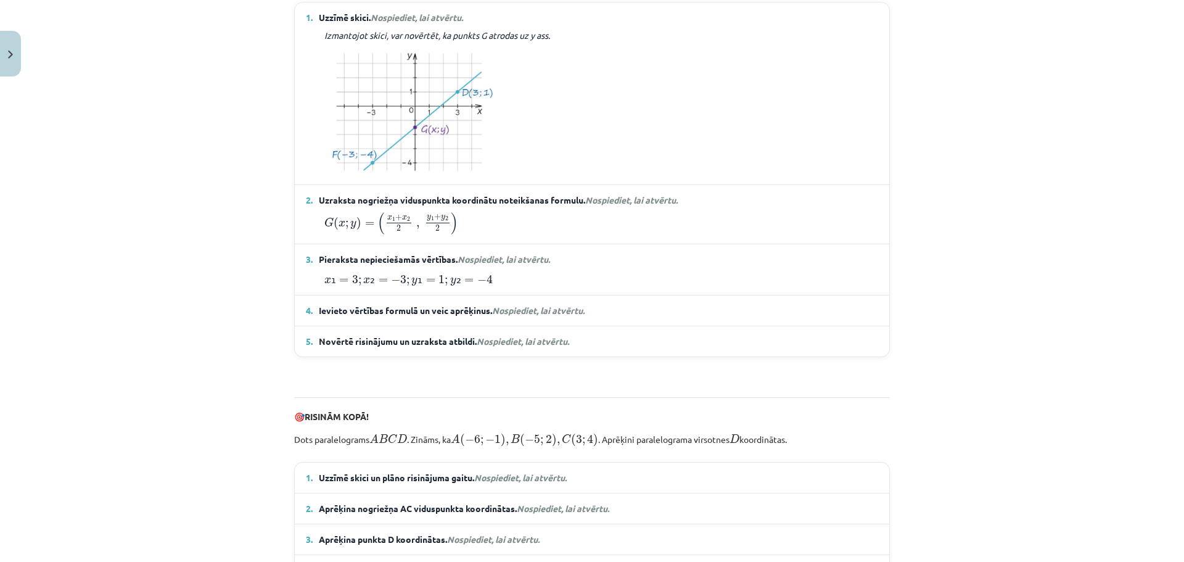
scroll to position [672, 0]
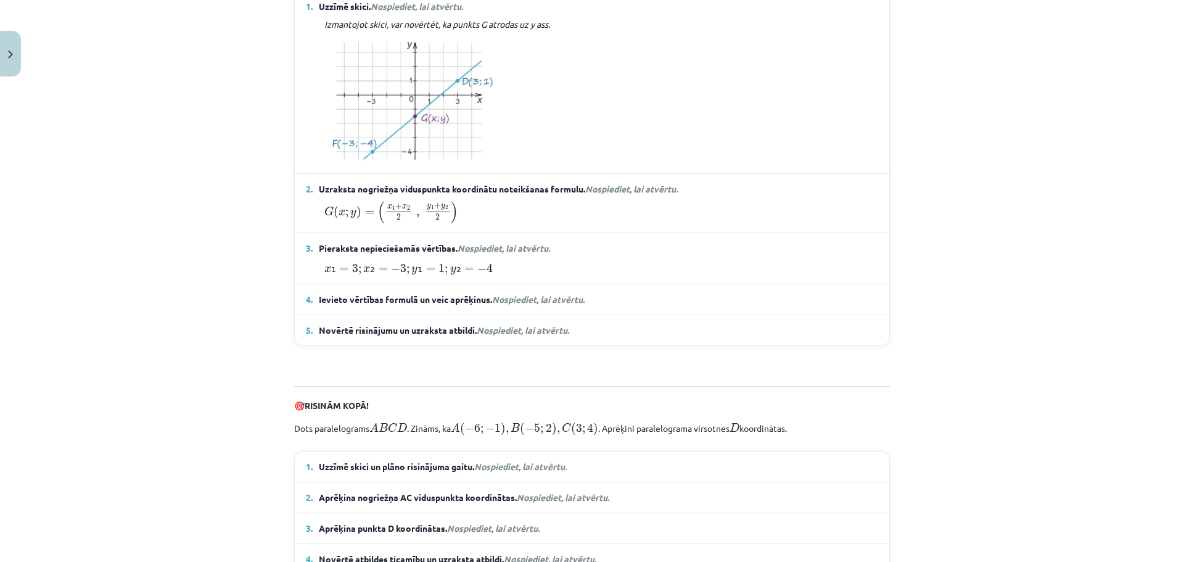
click at [456, 306] on span "Ievieto vērtības formulā un veic aprēķinus. Nospiediet, lai atvērtu." at bounding box center [452, 299] width 266 height 13
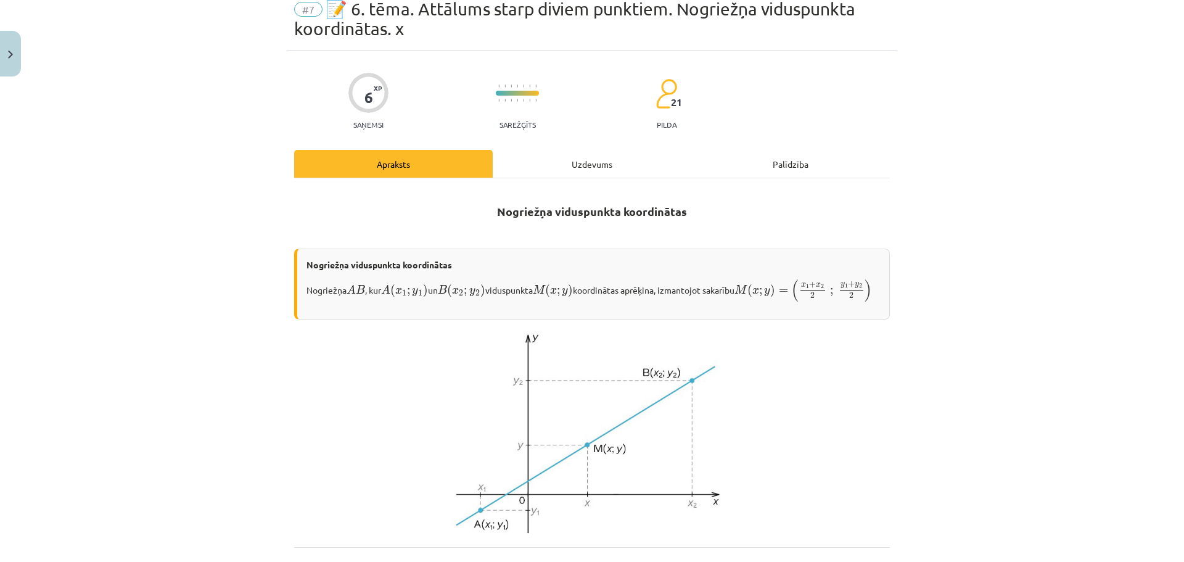
scroll to position [0, 0]
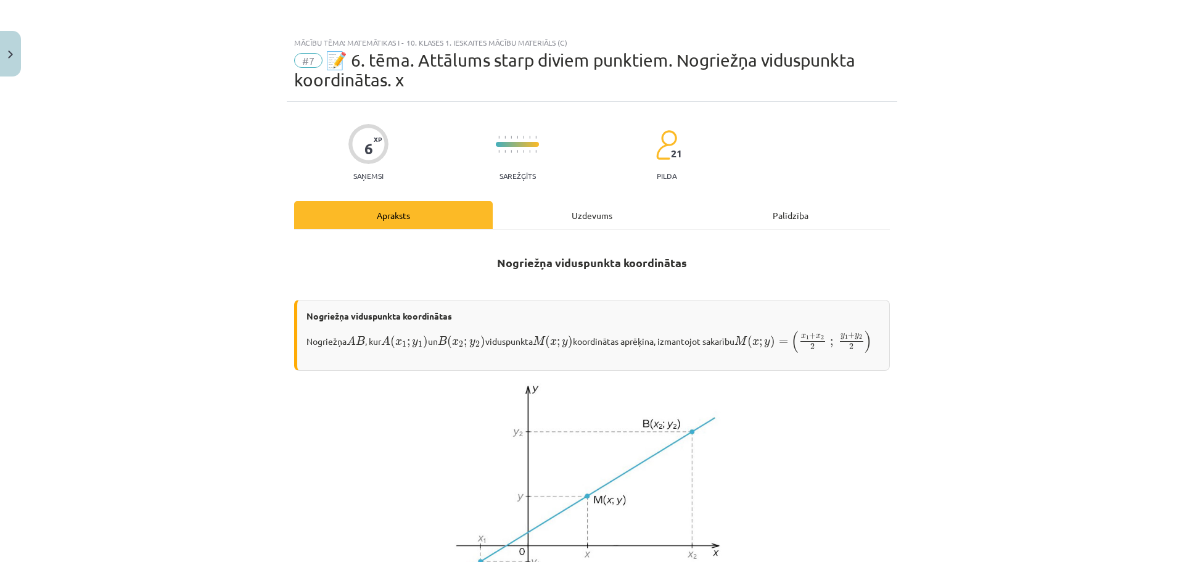
drag, startPoint x: 575, startPoint y: 222, endPoint x: 567, endPoint y: 219, distance: 8.6
click at [575, 222] on div "Uzdevums" at bounding box center [592, 215] width 199 height 28
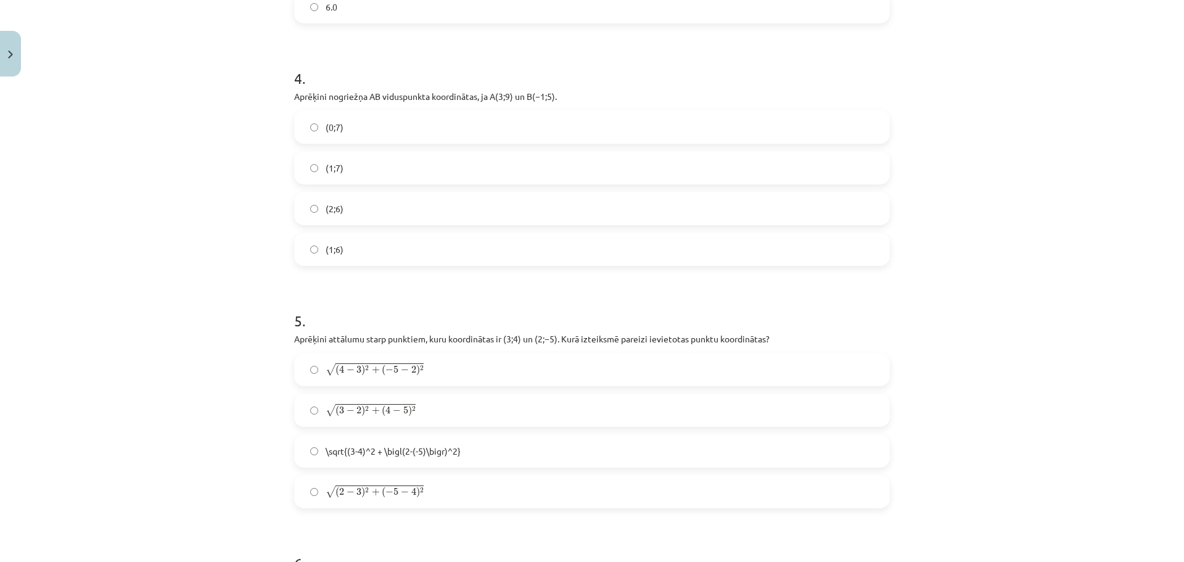
scroll to position [1141, 0]
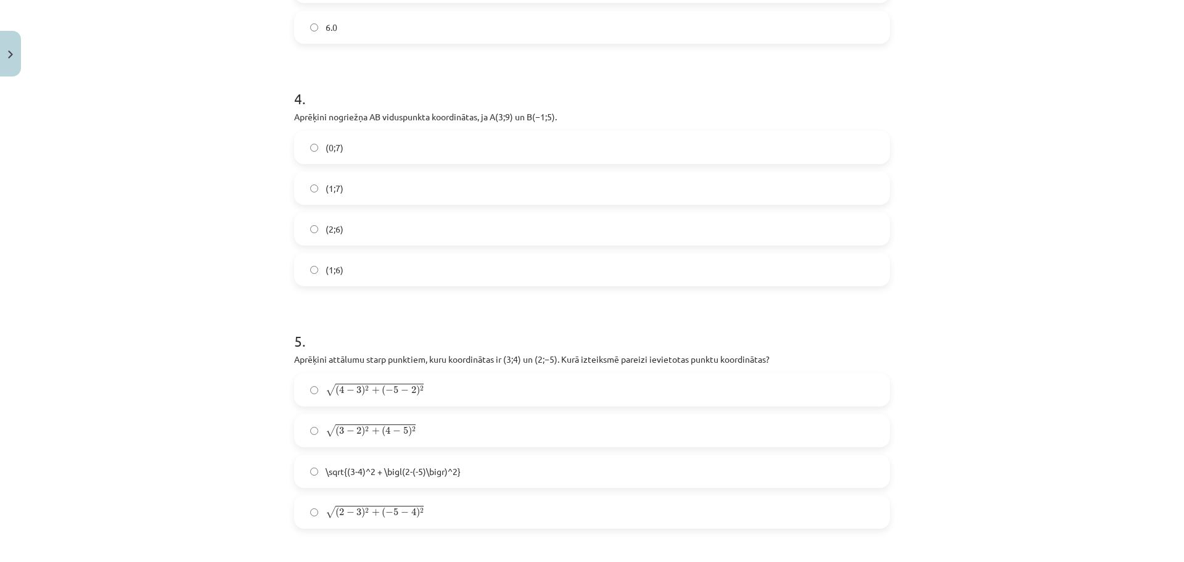
click at [359, 191] on label "(1;7)" at bounding box center [591, 188] width 593 height 31
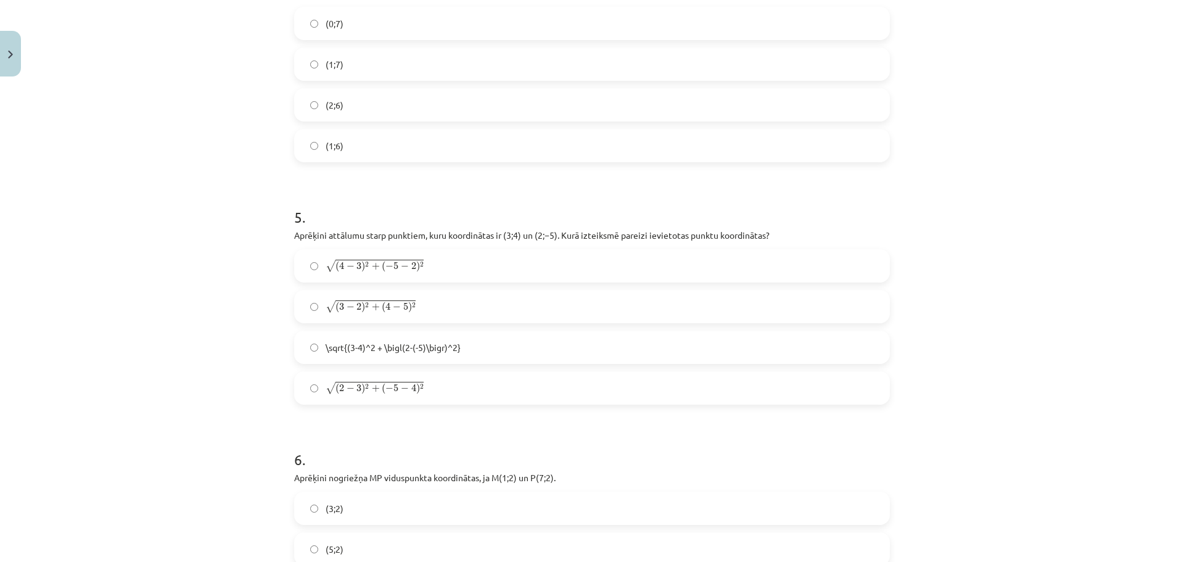
scroll to position [1264, 0]
click at [445, 387] on label "√ ( 2 − 3 ) 2 + ( − 5 − 4 ) 2 ( 2 − 3 ) 2 + ( − 5 − 4 ) 2" at bounding box center [591, 388] width 593 height 31
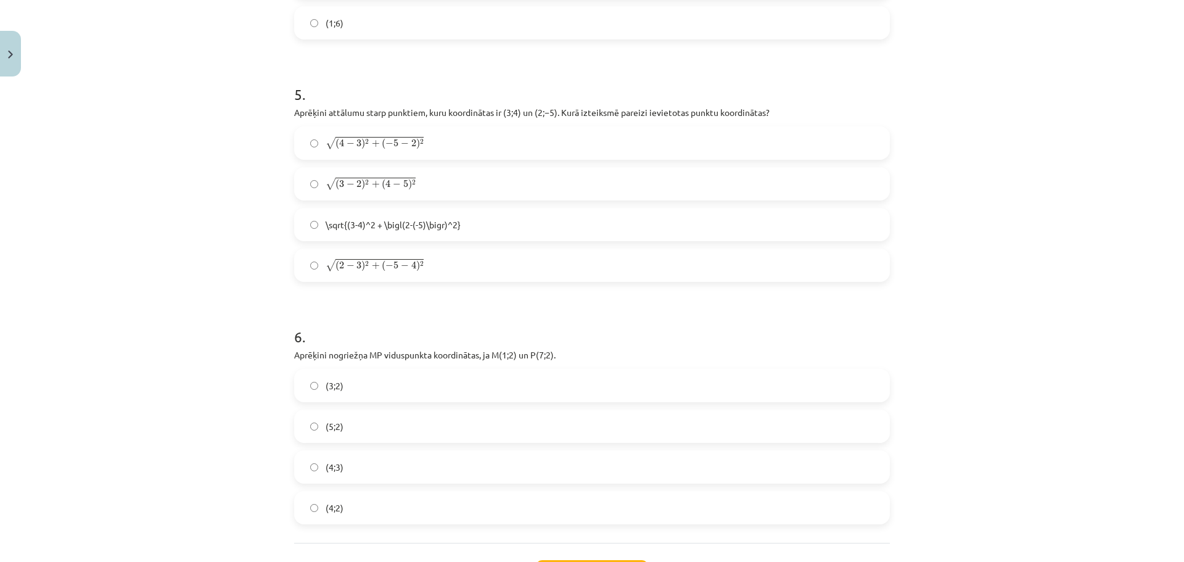
scroll to position [1493, 0]
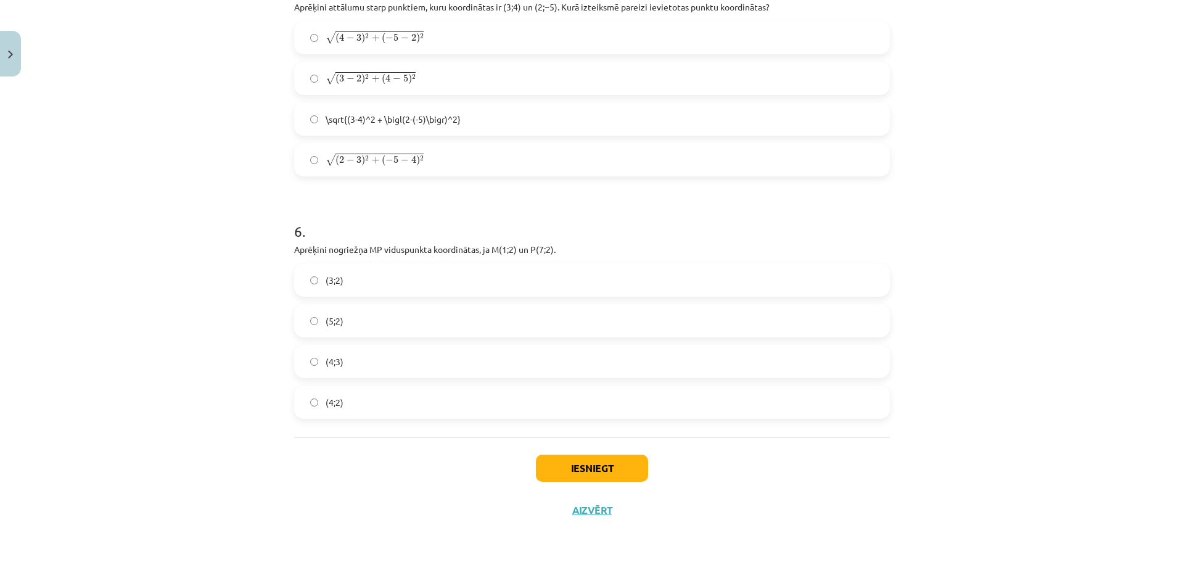
click at [384, 392] on label "(4;2)" at bounding box center [591, 402] width 593 height 31
click at [631, 473] on button "Iesniegt" at bounding box center [592, 467] width 112 height 27
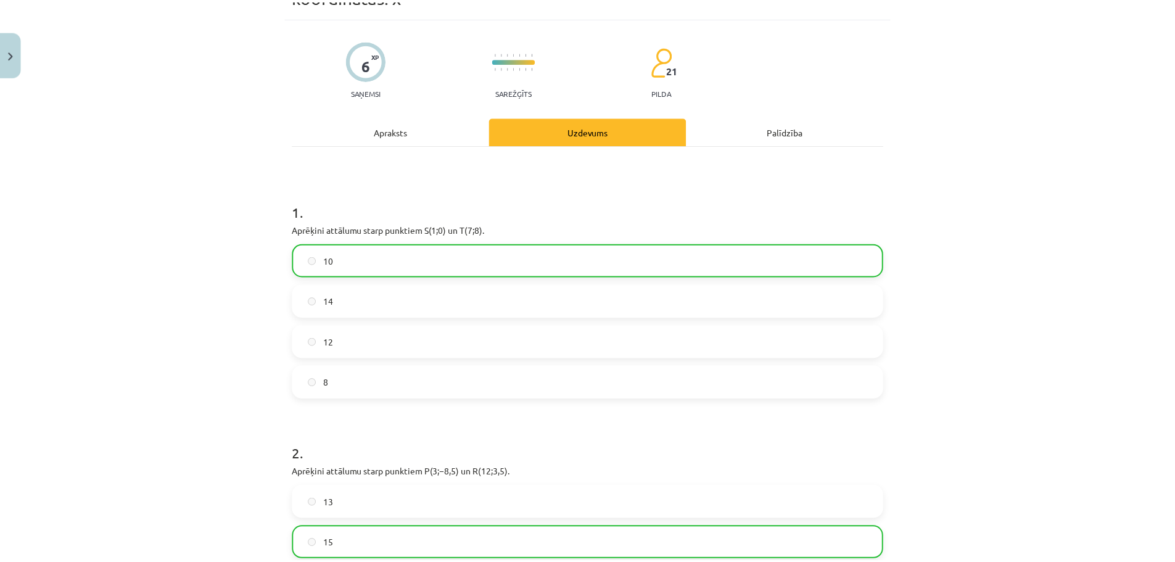
scroll to position [0, 0]
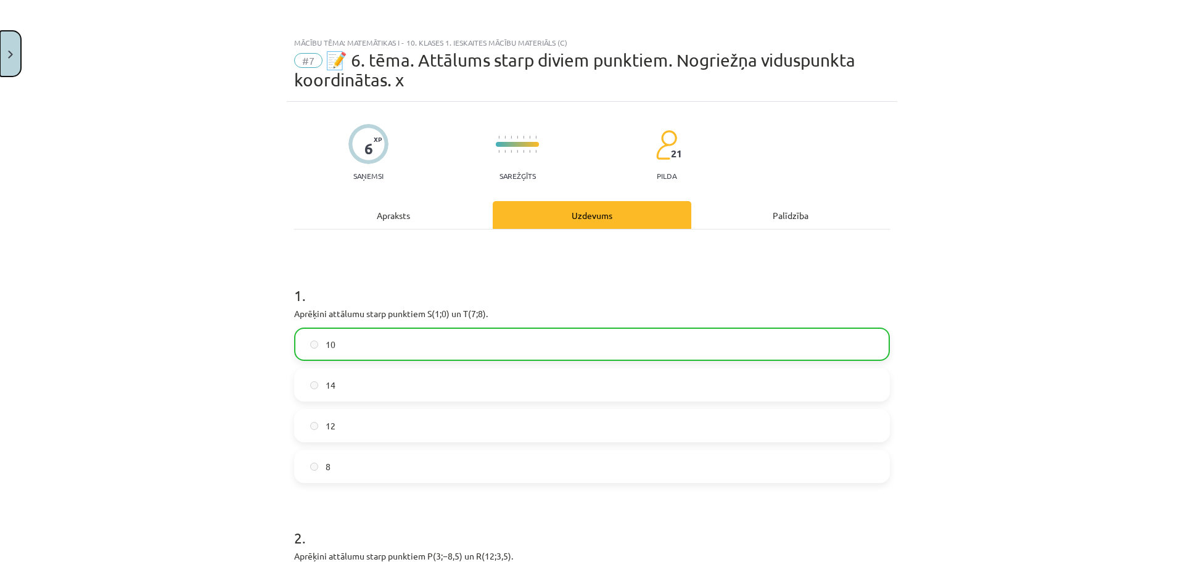
click at [15, 65] on button "Close" at bounding box center [10, 54] width 21 height 46
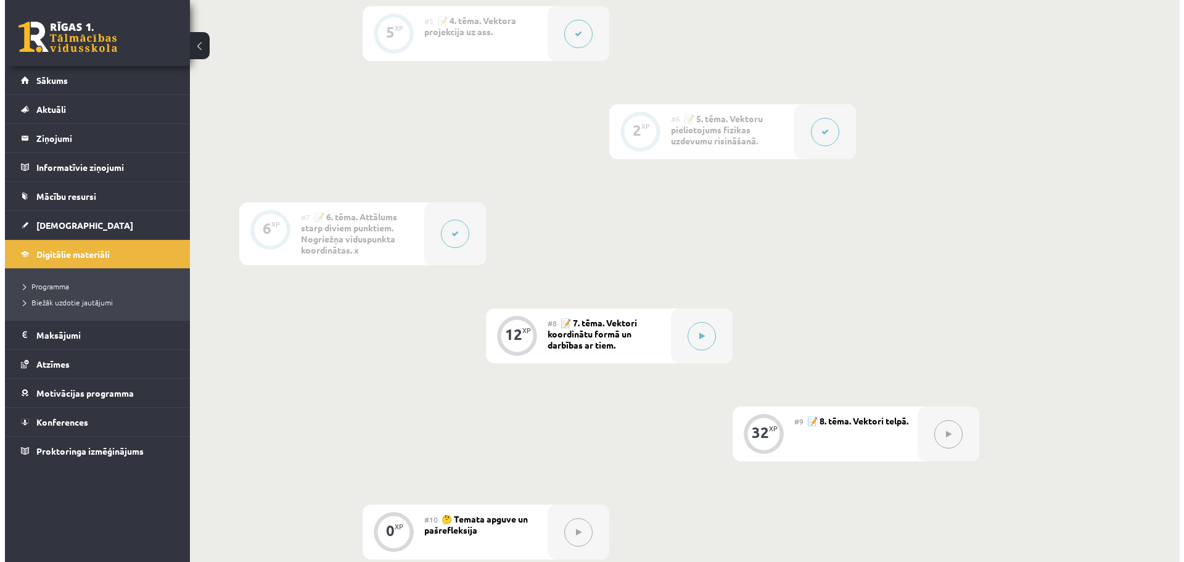
scroll to position [740, 0]
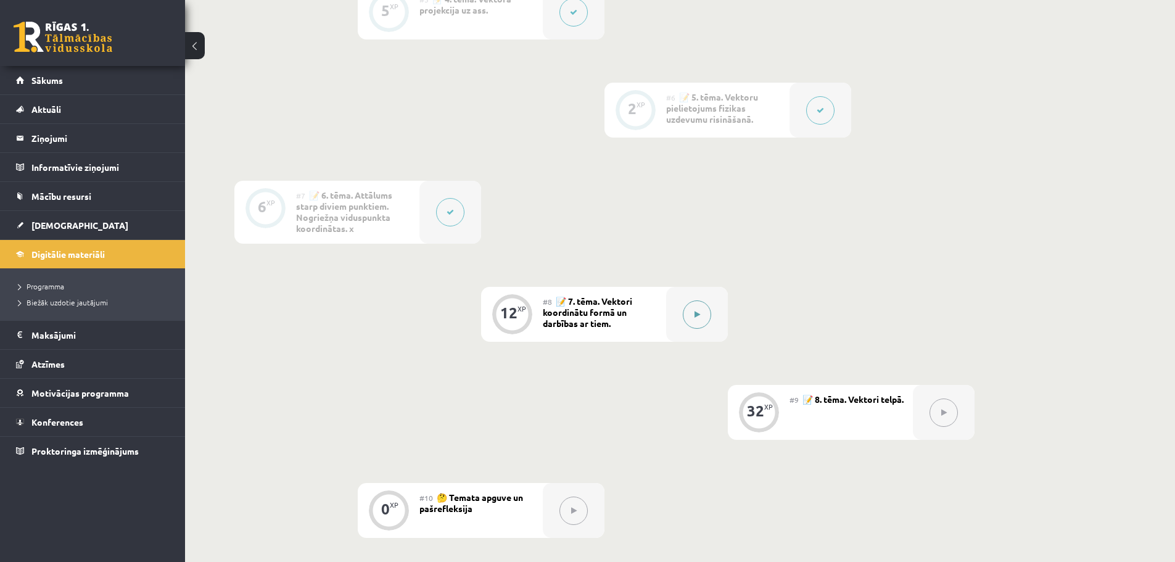
click at [699, 320] on button at bounding box center [697, 314] width 28 height 28
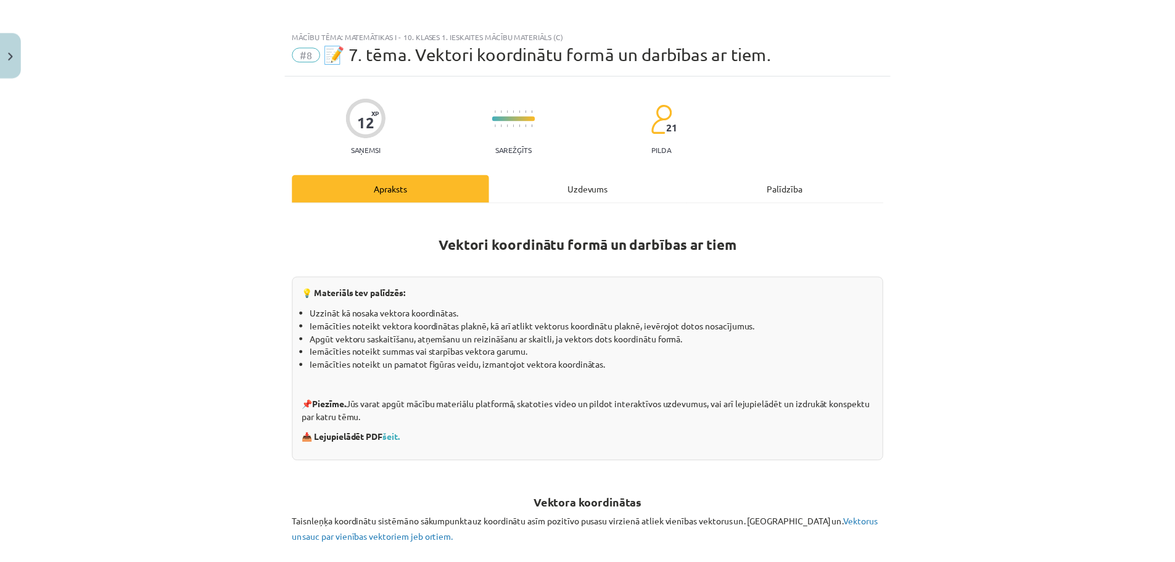
scroll to position [0, 0]
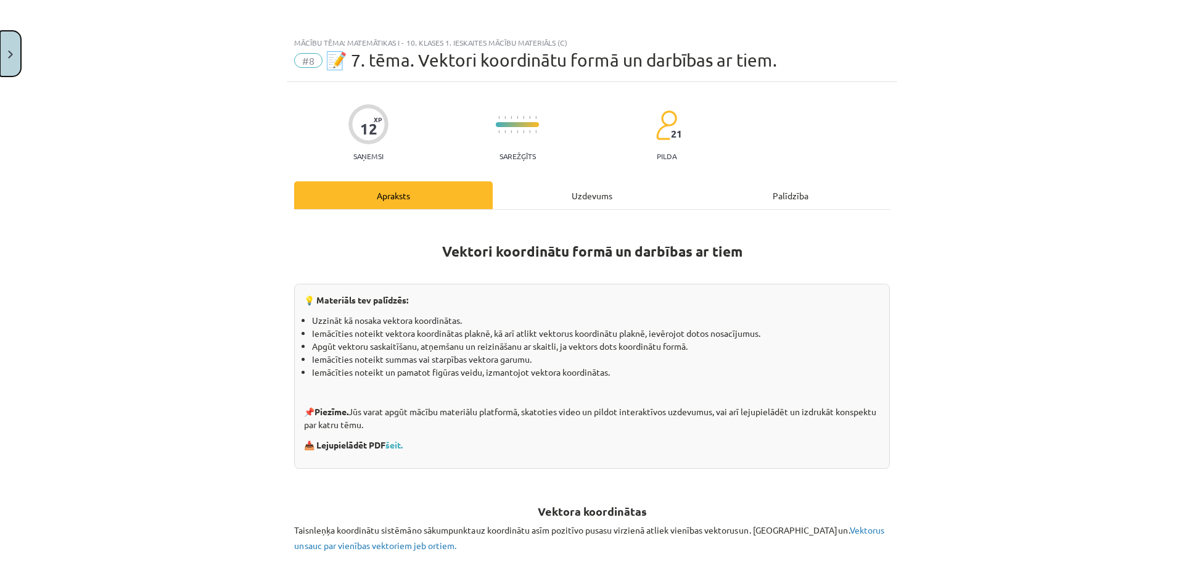
click at [14, 55] on button "Close" at bounding box center [10, 54] width 21 height 46
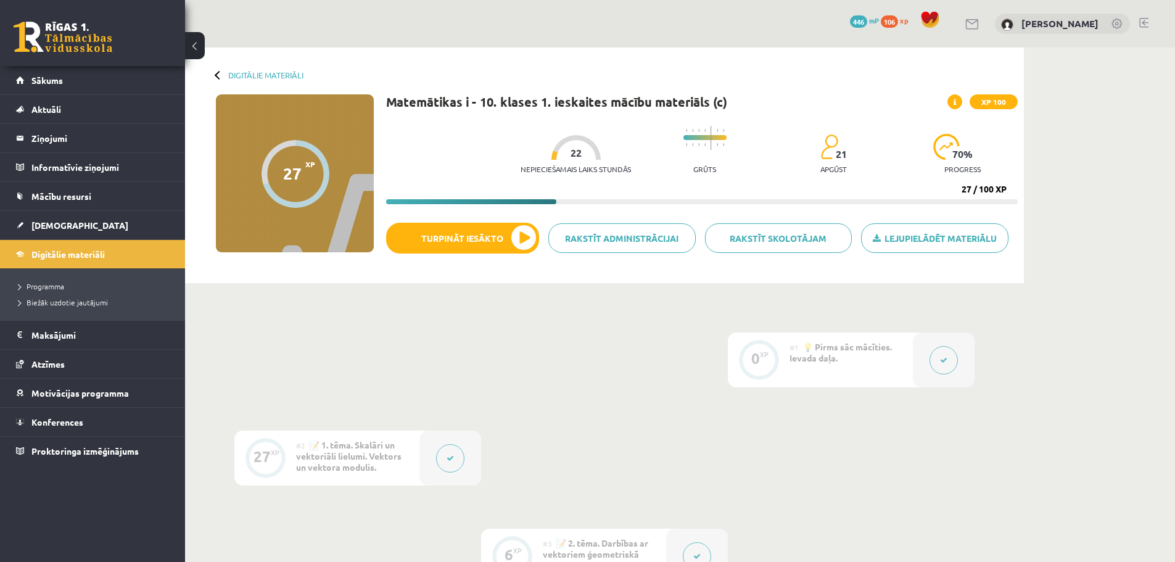
click at [1146, 23] on link at bounding box center [1143, 23] width 9 height 10
